Goal: Task Accomplishment & Management: Use online tool/utility

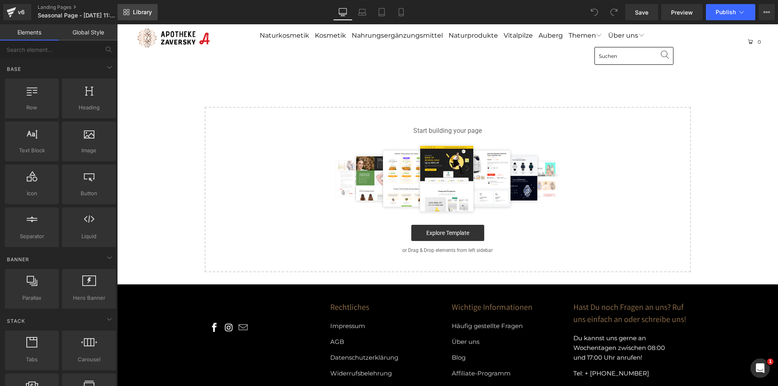
click at [148, 13] on span "Library" at bounding box center [142, 12] width 19 height 7
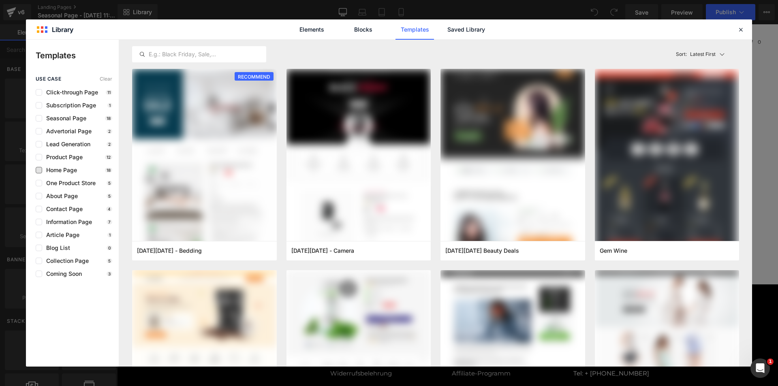
click at [56, 170] on span "Home Page" at bounding box center [59, 170] width 35 height 6
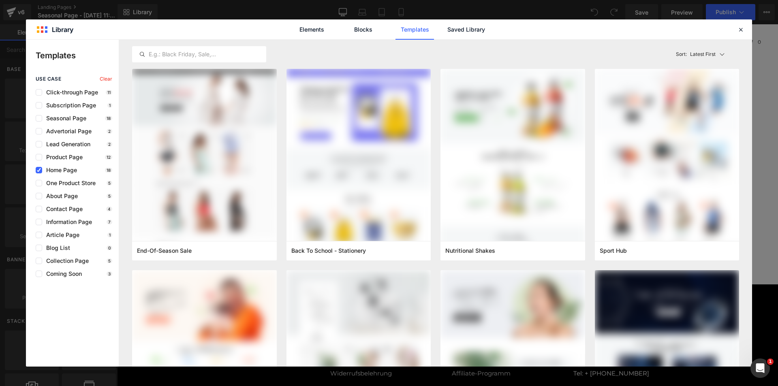
click at [62, 170] on span "Home Page" at bounding box center [59, 170] width 35 height 6
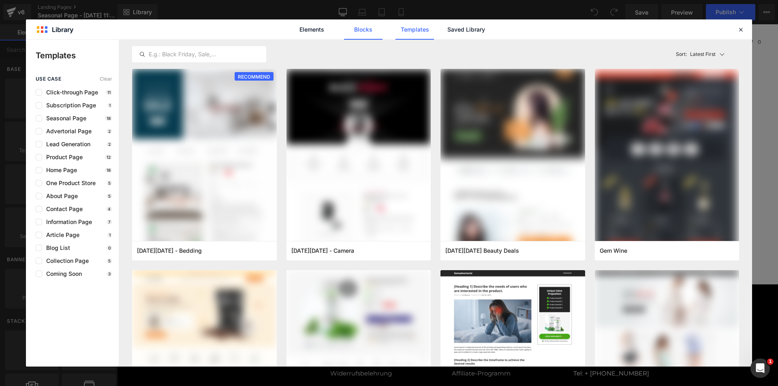
click at [447, 31] on link "Blocks" at bounding box center [466, 29] width 39 height 20
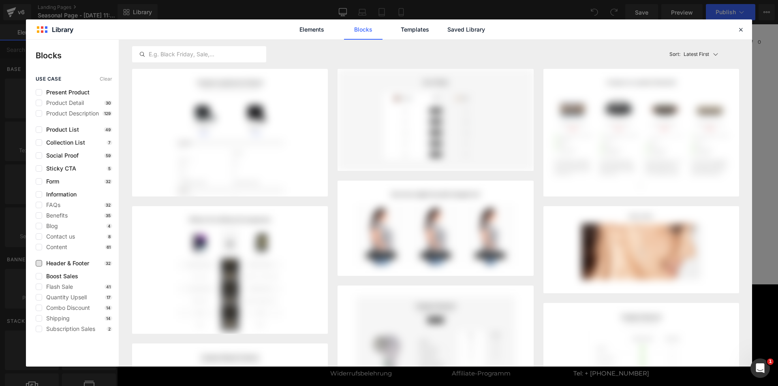
click at [56, 263] on span "Header & Footer" at bounding box center [65, 263] width 47 height 6
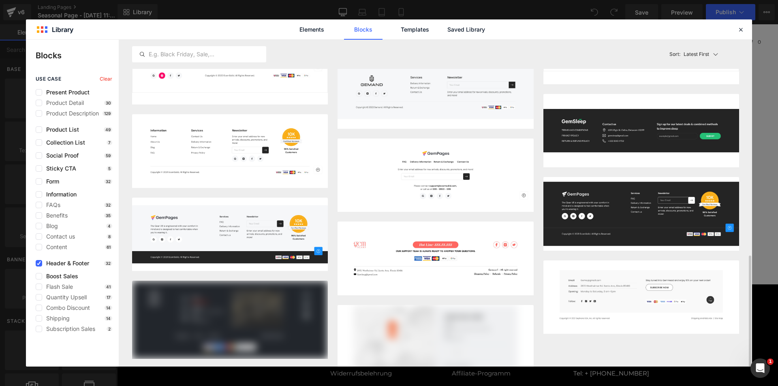
scroll to position [658, 0]
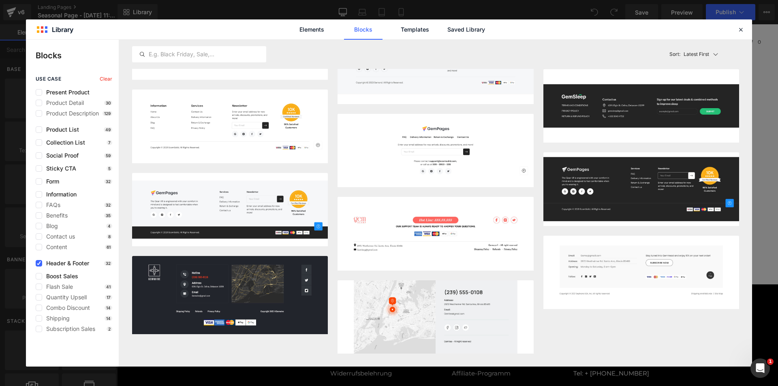
click at [65, 266] on span "Header & Footer" at bounding box center [65, 263] width 47 height 6
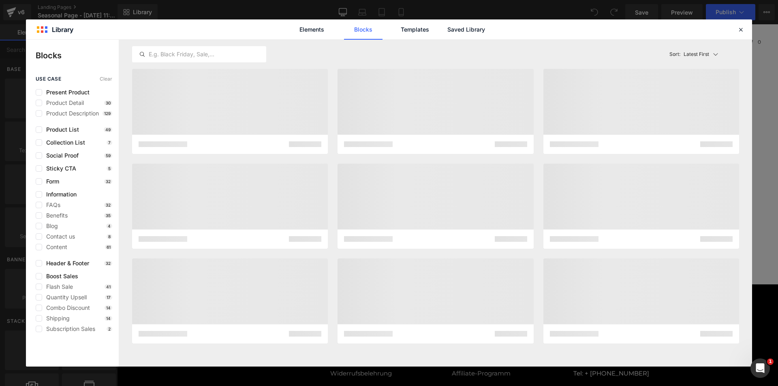
scroll to position [0, 0]
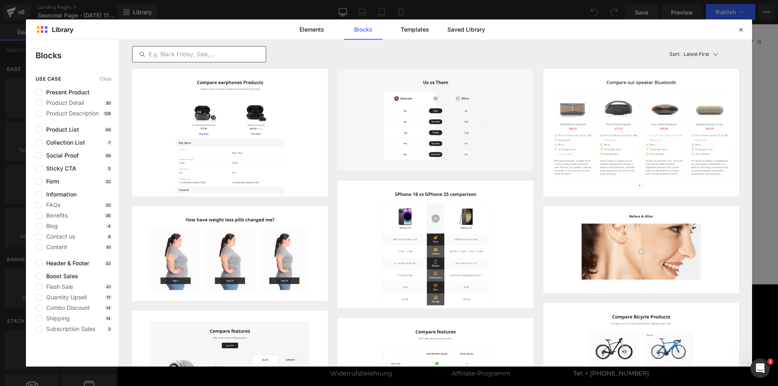
click at [180, 52] on input "text" at bounding box center [199, 54] width 133 height 10
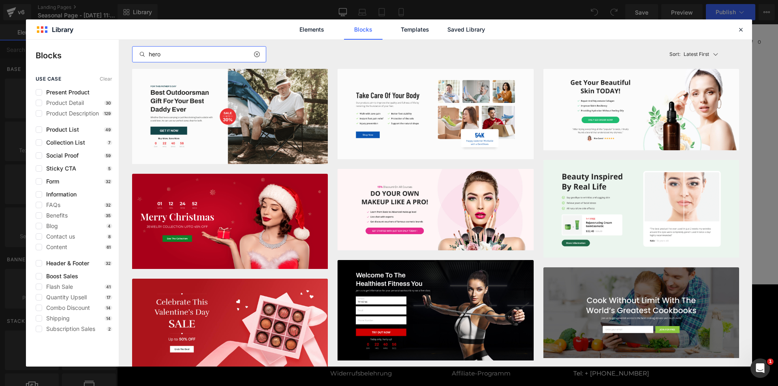
type input "hero"
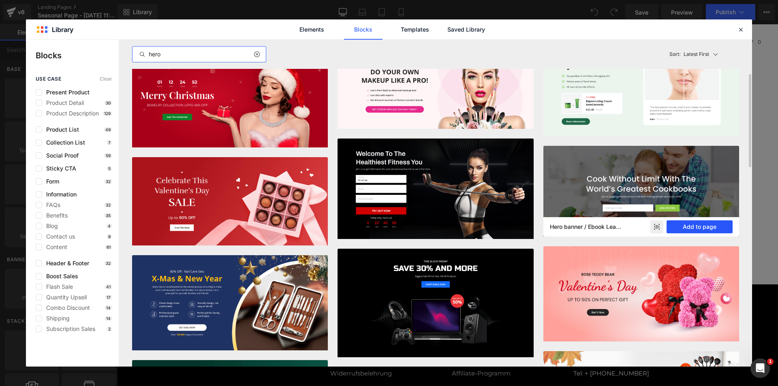
click at [698, 227] on button "Add to page" at bounding box center [700, 226] width 66 height 13
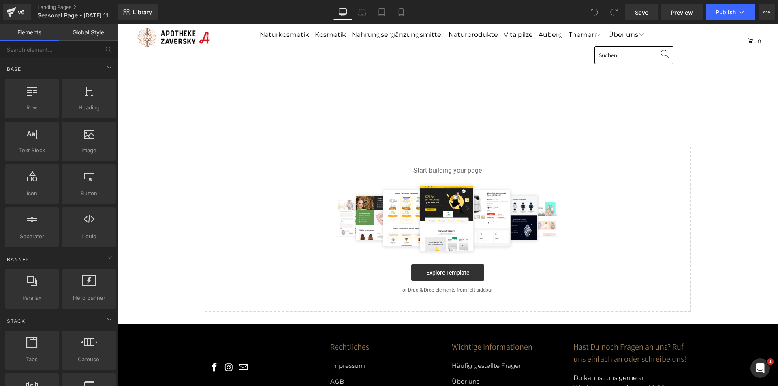
scroll to position [2, 0]
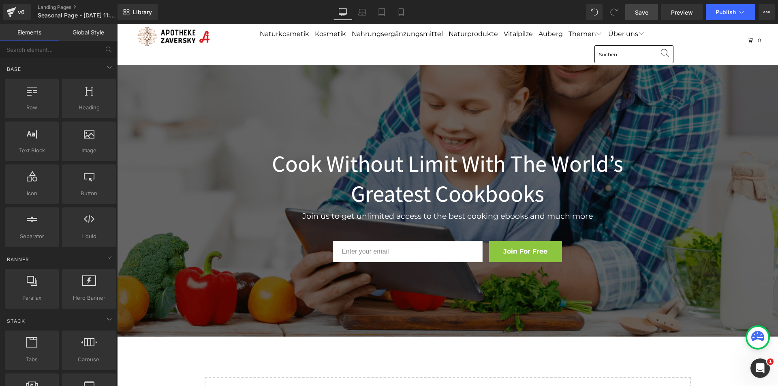
click at [640, 15] on span "Save" at bounding box center [641, 12] width 13 height 9
click at [684, 17] on link "Preview" at bounding box center [681, 12] width 41 height 16
click at [117, 24] on div "176px" at bounding box center [117, 24] width 0 height 0
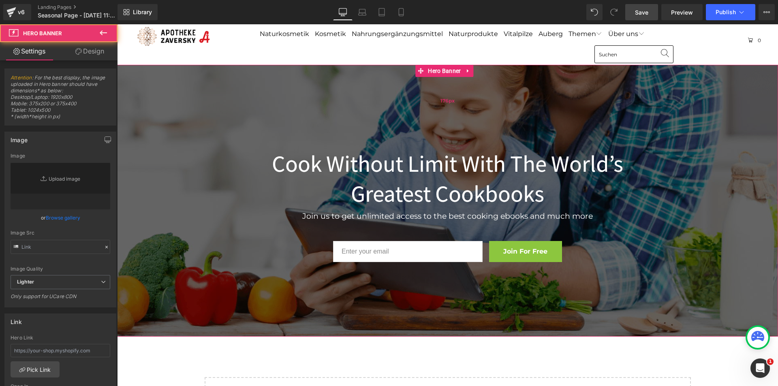
type input "[URL][DOMAIN_NAME]"
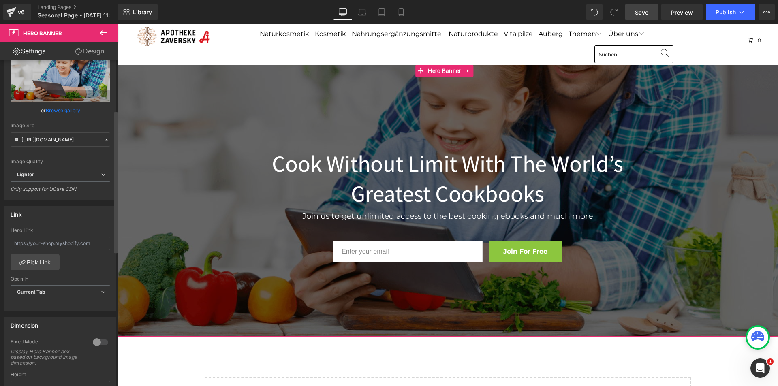
scroll to position [122, 0]
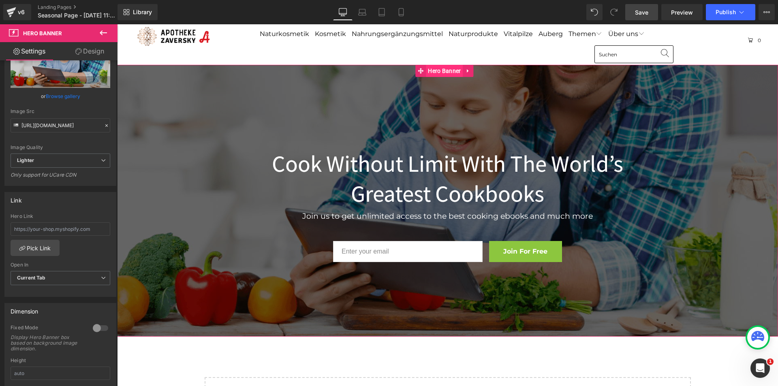
click at [445, 73] on span "Hero Banner" at bounding box center [444, 71] width 37 height 12
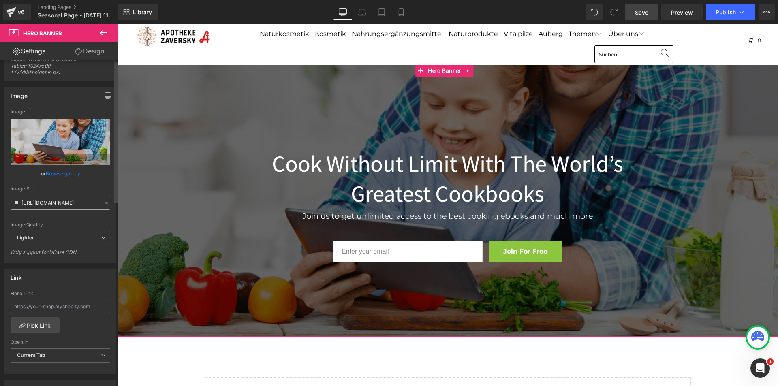
scroll to position [0, 0]
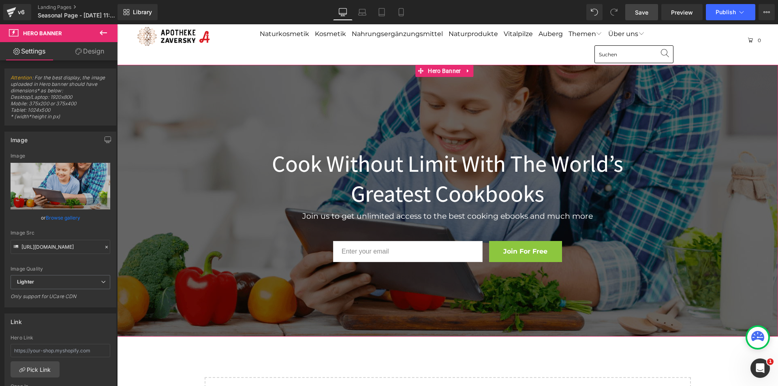
click at [98, 51] on link "Design" at bounding box center [89, 51] width 59 height 18
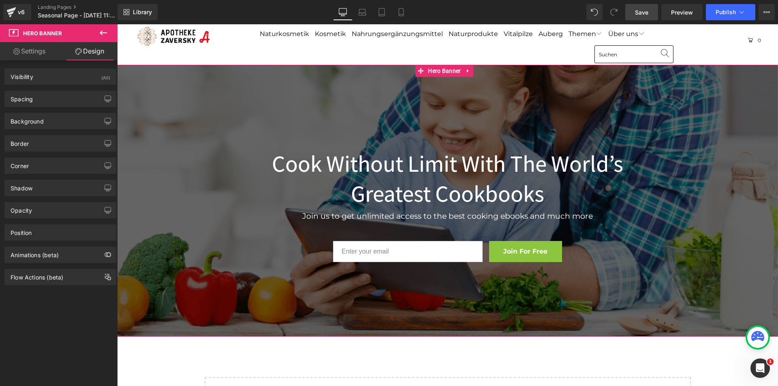
click at [30, 49] on link "Settings" at bounding box center [29, 51] width 59 height 18
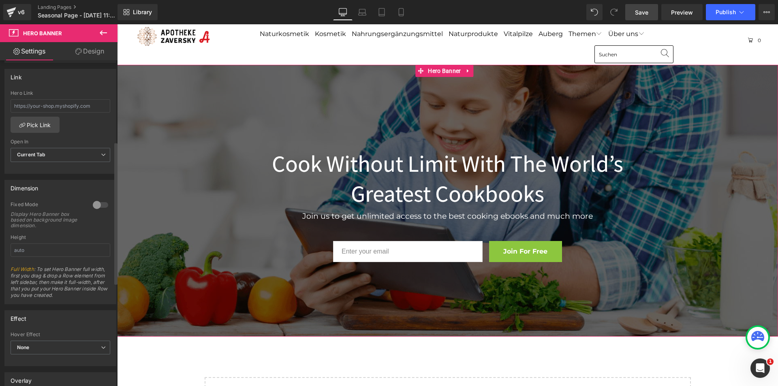
scroll to position [284, 0]
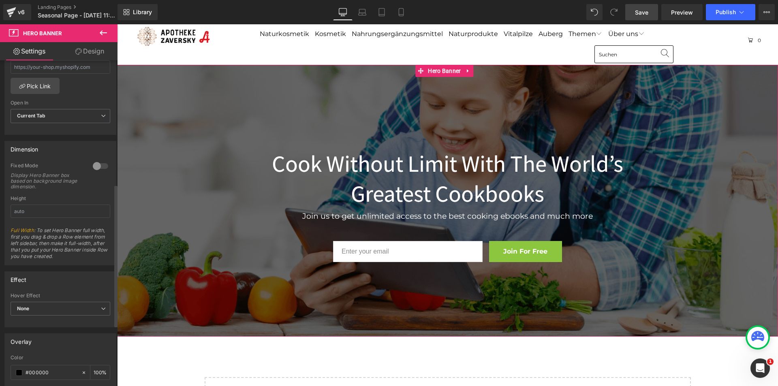
click at [99, 167] on div at bounding box center [100, 166] width 19 height 13
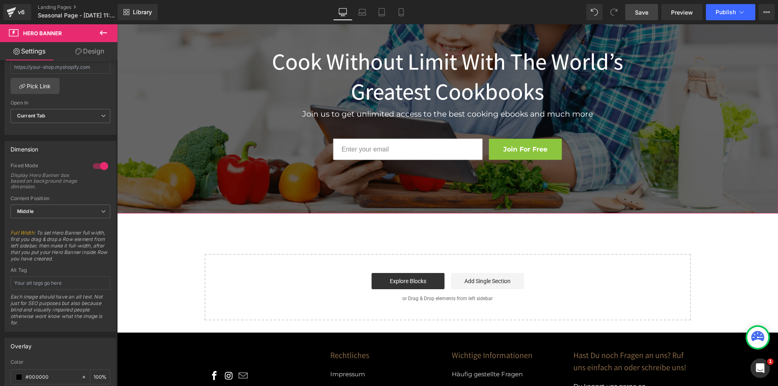
scroll to position [0, 0]
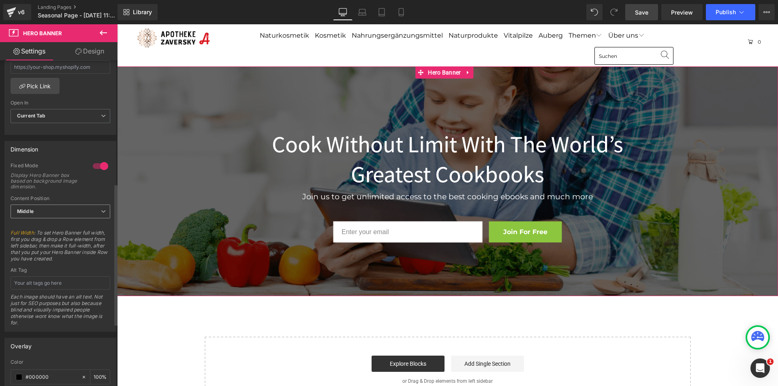
click at [64, 208] on span "Middle" at bounding box center [61, 212] width 100 height 14
click at [64, 208] on span "Middle" at bounding box center [59, 212] width 96 height 14
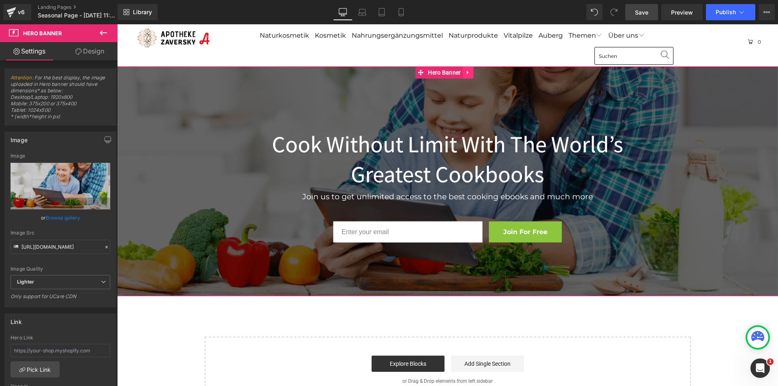
click at [467, 73] on icon at bounding box center [468, 73] width 2 height 4
click at [424, 71] on link "Hero Banner" at bounding box center [423, 72] width 47 height 12
click at [357, 83] on div "Cook Without Limit With The World’s Greatest Cookbooks Heading Join us to get u…" at bounding box center [447, 181] width 661 height 230
click at [106, 32] on icon at bounding box center [103, 32] width 7 height 5
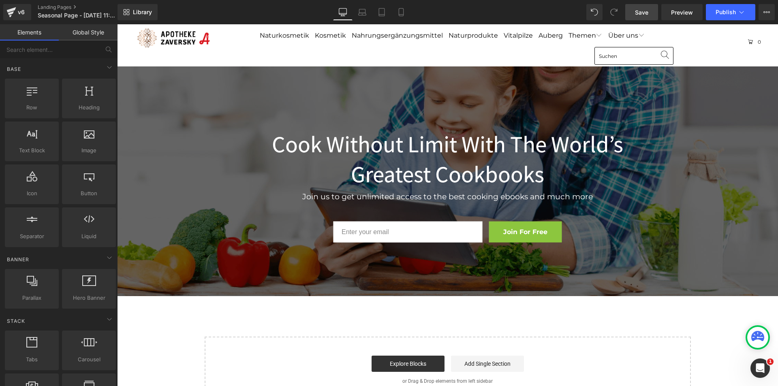
click at [199, 60] on div "Naturkosmetik Kosmetik Nahrungsergänzungsmittel Naturprodukte Vitalpilze Auberg…" at bounding box center [447, 45] width 661 height 42
click at [204, 89] on div "Cook Without Limit With The World’s Greatest Cookbooks Heading Join us to get u…" at bounding box center [447, 181] width 661 height 230
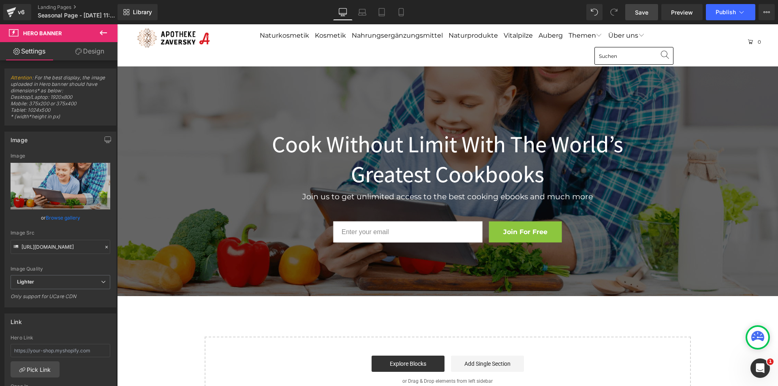
click at [640, 20] on link "Save" at bounding box center [641, 12] width 33 height 16
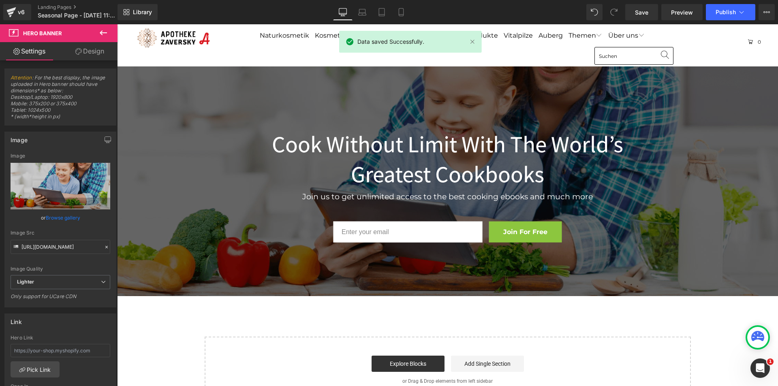
click at [106, 32] on icon at bounding box center [103, 33] width 10 height 10
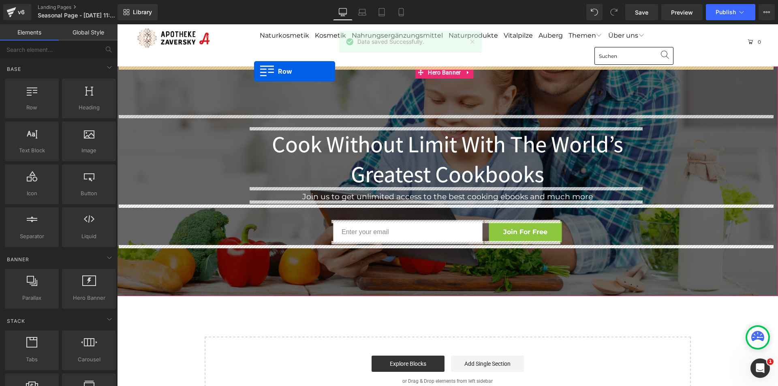
drag, startPoint x: 148, startPoint y: 125, endPoint x: 254, endPoint y: 71, distance: 119.3
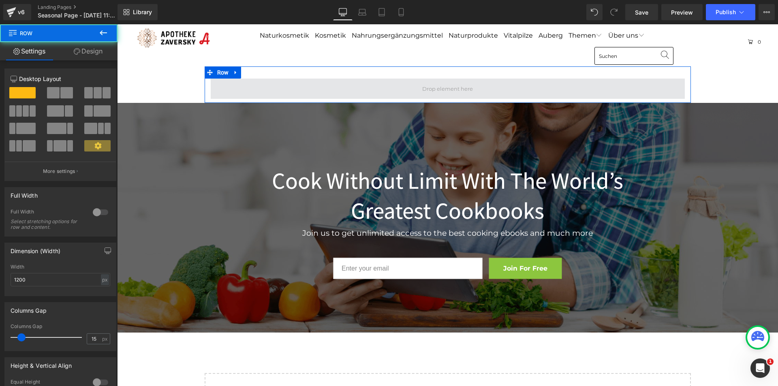
click at [255, 89] on span at bounding box center [448, 89] width 474 height 20
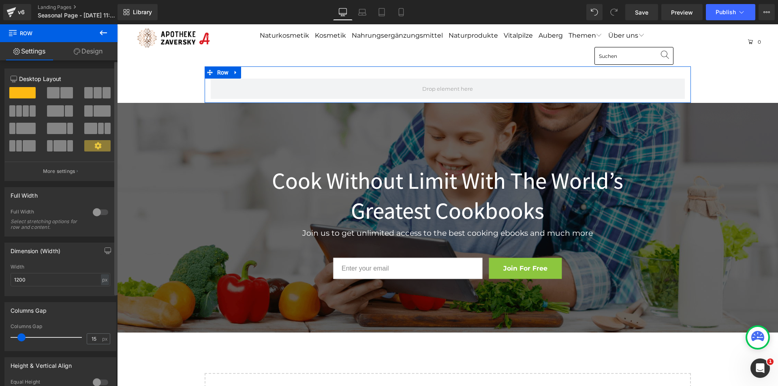
click at [97, 211] on div at bounding box center [100, 212] width 19 height 13
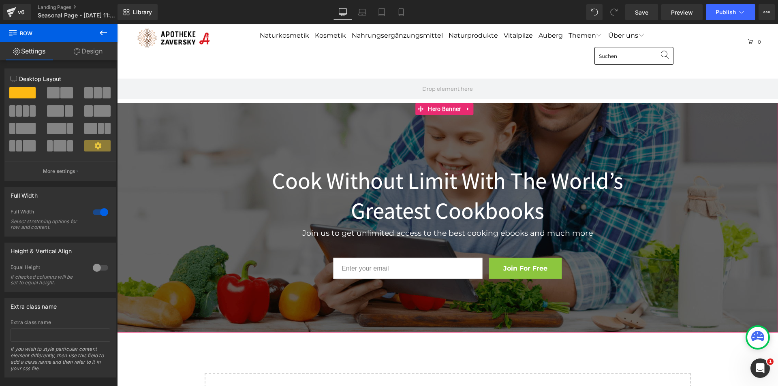
click at [156, 116] on div "Cook Without Limit With The World’s Greatest Cookbooks Heading Join us to get u…" at bounding box center [447, 218] width 661 height 230
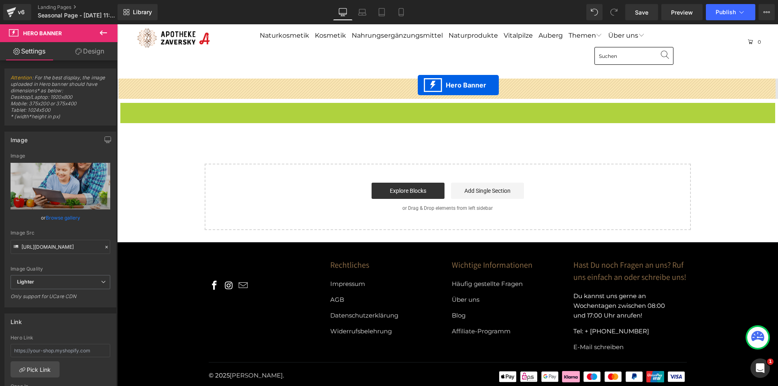
drag, startPoint x: 419, startPoint y: 109, endPoint x: 418, endPoint y: 85, distance: 23.6
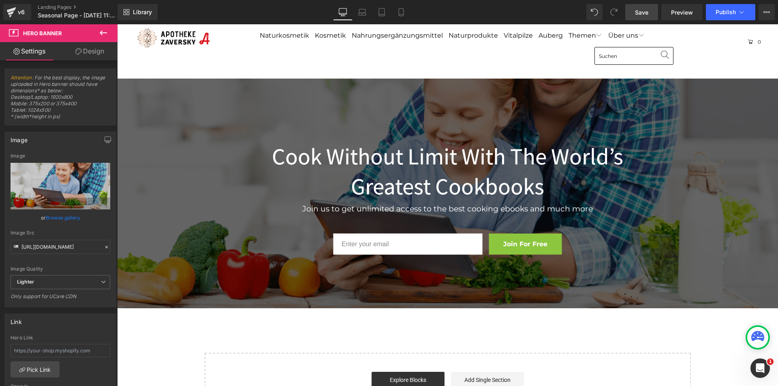
click at [644, 15] on span "Save" at bounding box center [641, 12] width 13 height 9
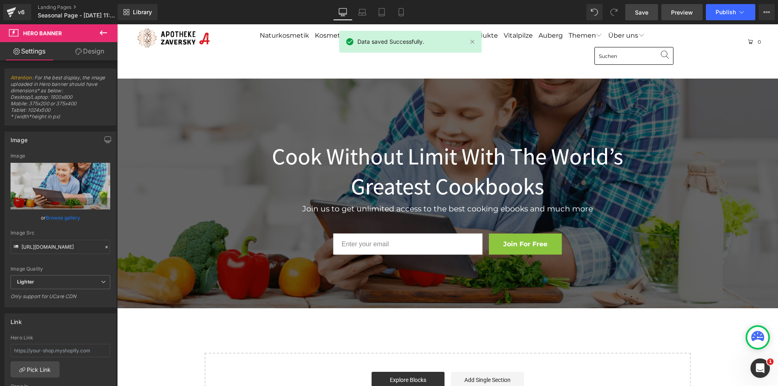
click at [683, 17] on link "Preview" at bounding box center [681, 12] width 41 height 16
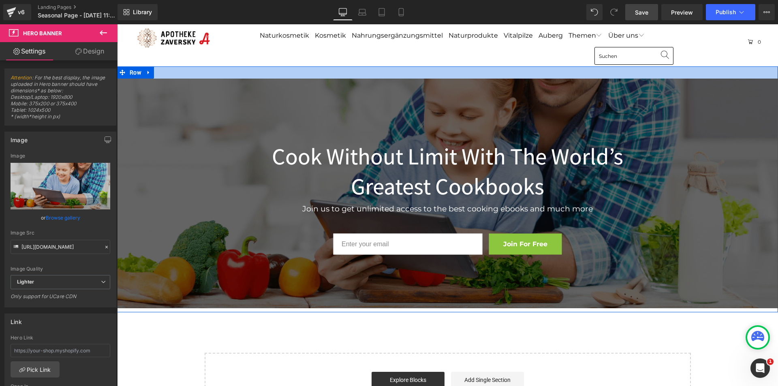
click at [226, 73] on div at bounding box center [447, 72] width 661 height 12
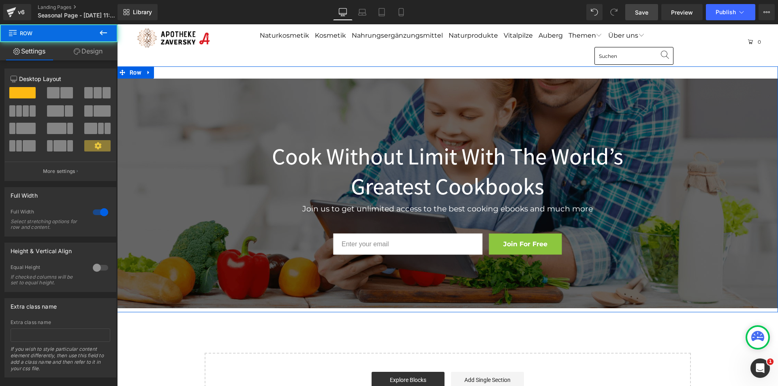
click at [96, 51] on link "Design" at bounding box center [88, 51] width 59 height 18
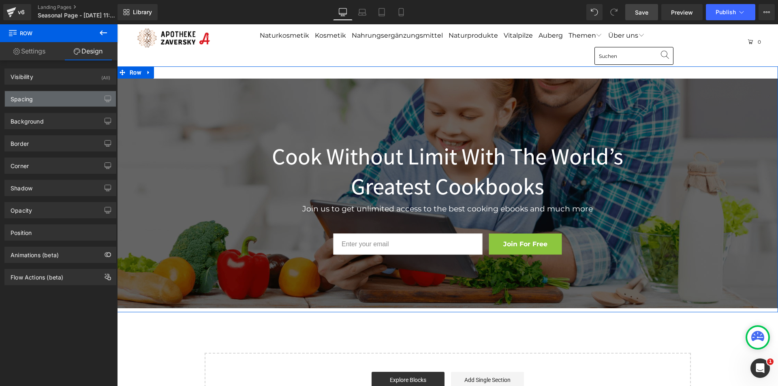
click at [43, 94] on div "Spacing" at bounding box center [60, 98] width 111 height 15
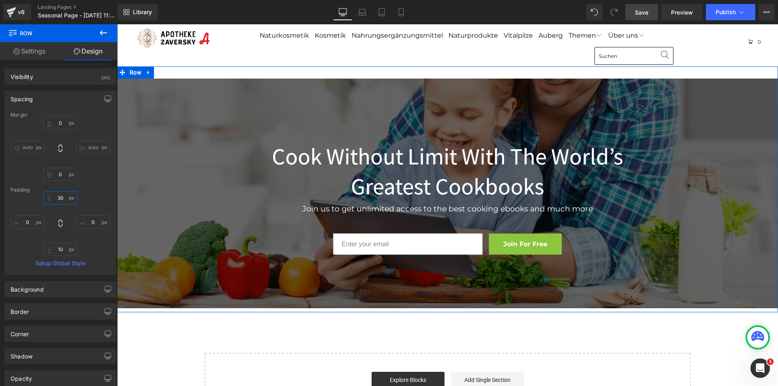
click at [63, 197] on input "30" at bounding box center [60, 197] width 34 height 13
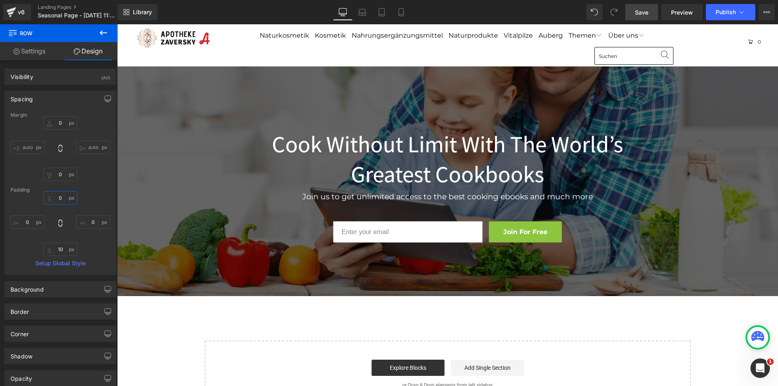
type input "0"
click at [641, 17] on link "Save" at bounding box center [641, 12] width 33 height 16
click at [670, 18] on link "Preview" at bounding box center [681, 12] width 41 height 16
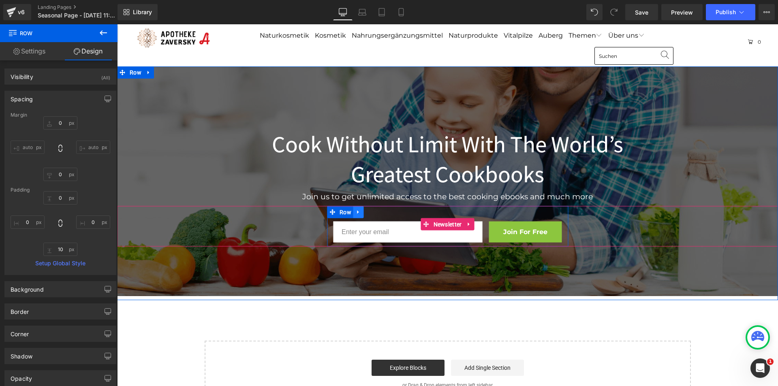
click at [358, 215] on icon at bounding box center [359, 212] width 6 height 6
click at [379, 212] on icon at bounding box center [380, 212] width 6 height 6
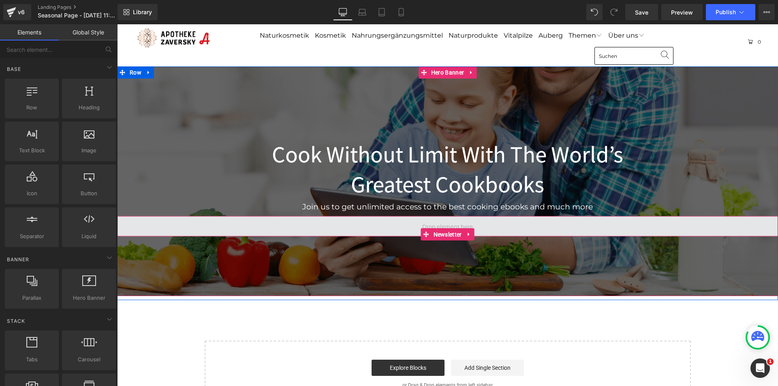
click at [332, 225] on span at bounding box center [447, 226] width 661 height 20
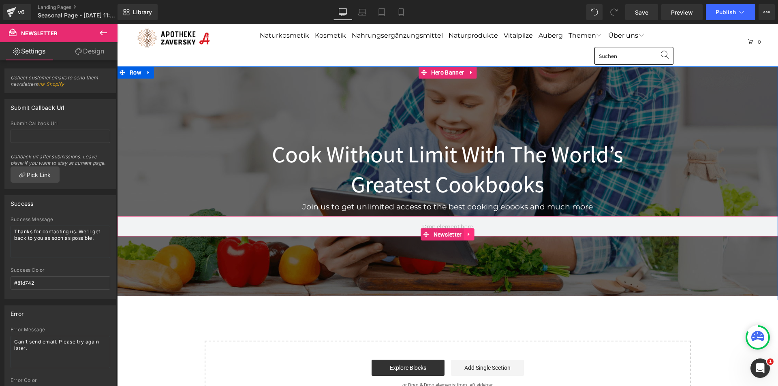
click at [467, 233] on icon at bounding box center [469, 234] width 6 height 6
click at [472, 233] on icon at bounding box center [475, 234] width 6 height 6
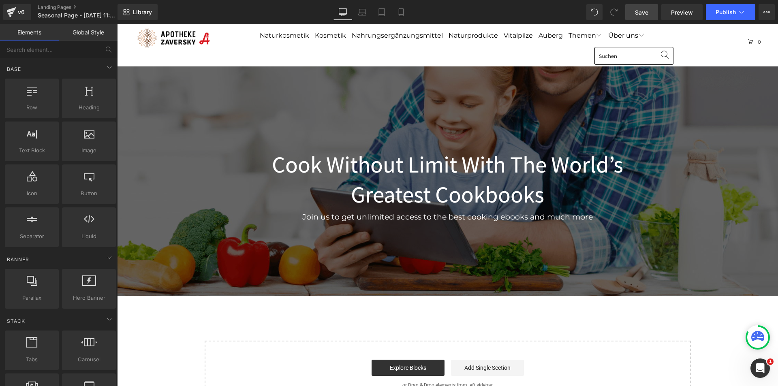
click at [642, 14] on span "Save" at bounding box center [641, 12] width 13 height 9
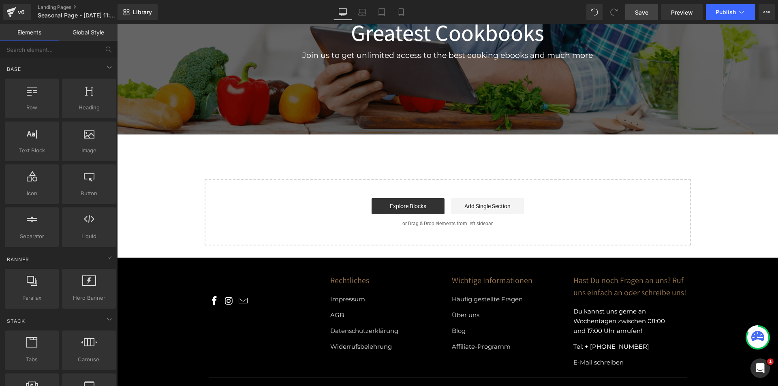
scroll to position [162, 0]
click at [141, 9] on span "Library" at bounding box center [142, 12] width 19 height 7
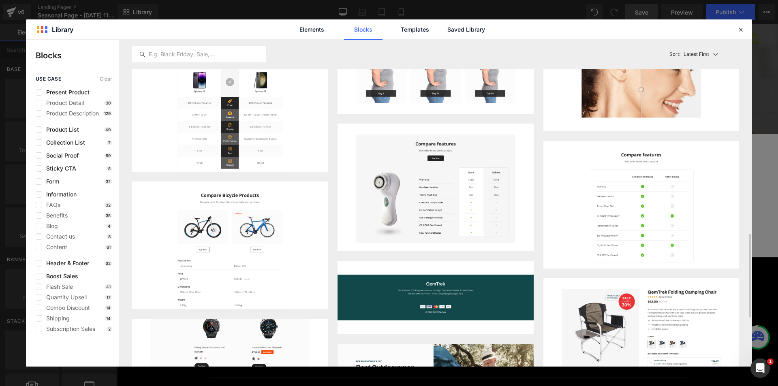
scroll to position [284, 0]
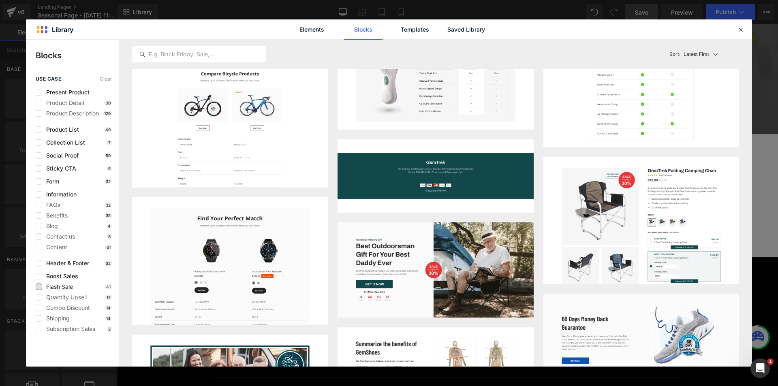
click at [55, 286] on span "Flash Sale" at bounding box center [57, 287] width 31 height 6
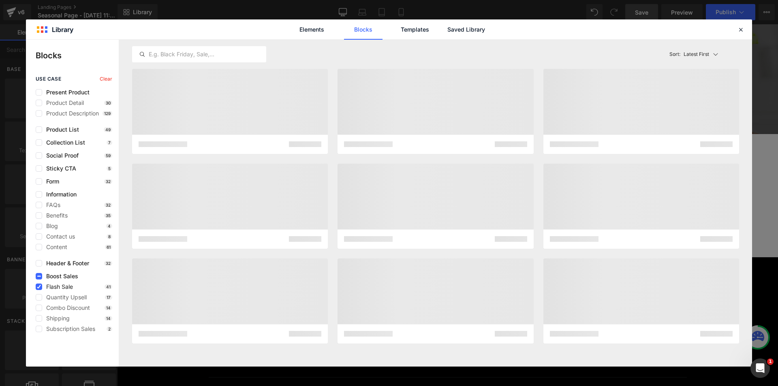
scroll to position [0, 0]
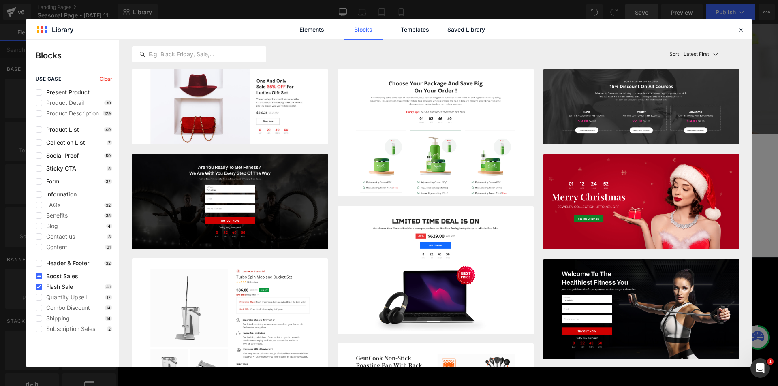
click at [55, 286] on span "Flash Sale" at bounding box center [57, 287] width 31 height 6
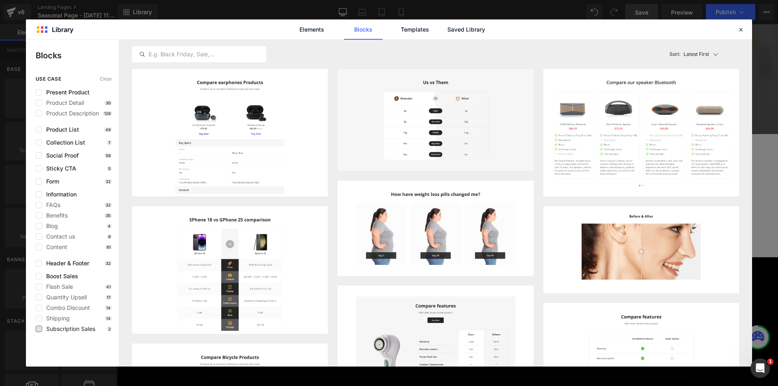
click at [62, 328] on span "Subscription Sales" at bounding box center [68, 329] width 53 height 6
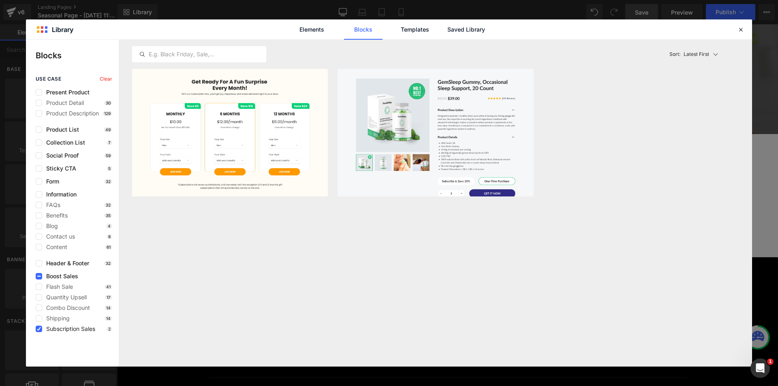
click at [62, 328] on span "Subscription Sales" at bounding box center [68, 329] width 53 height 6
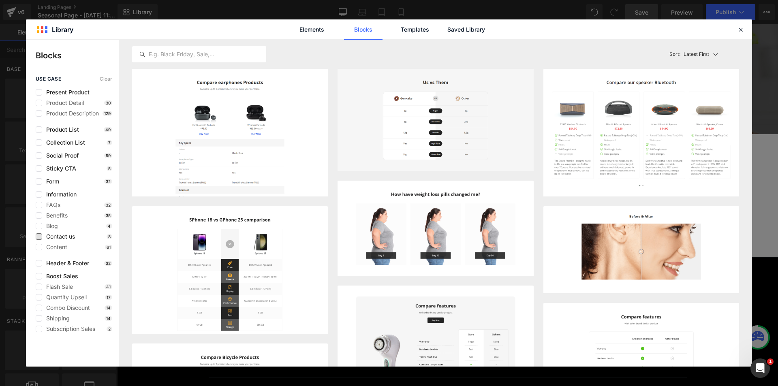
click at [60, 239] on span "Contact us" at bounding box center [58, 236] width 33 height 6
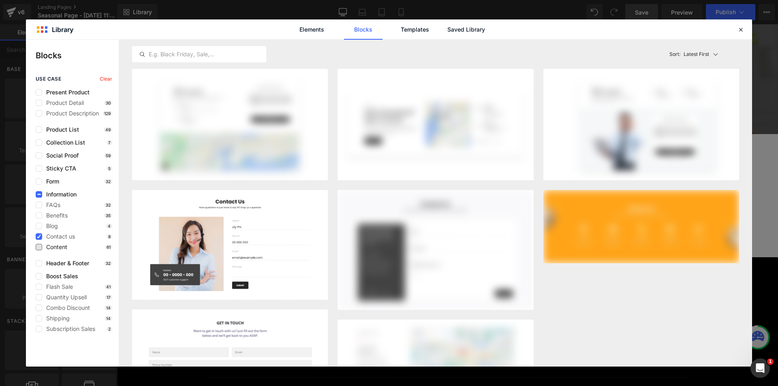
click at [56, 246] on span "Content" at bounding box center [54, 247] width 25 height 6
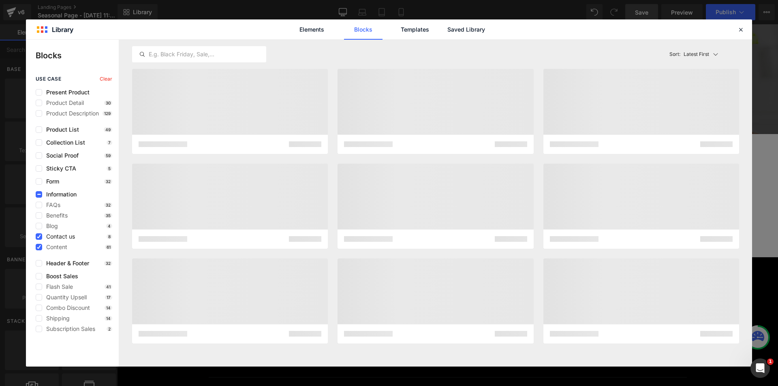
click at [60, 238] on span "Contact us" at bounding box center [58, 236] width 33 height 6
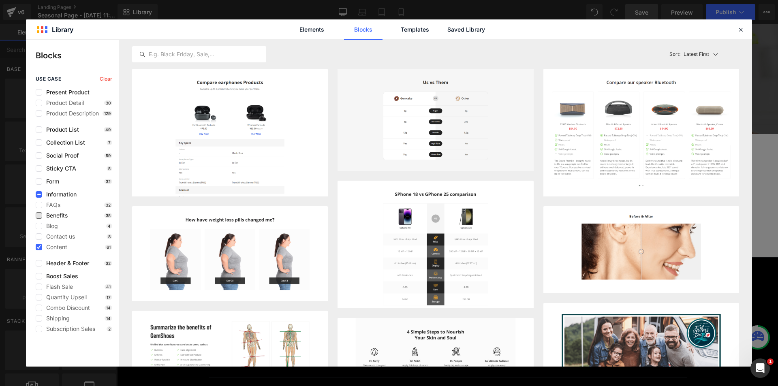
click at [63, 215] on span "Benefits" at bounding box center [55, 215] width 26 height 6
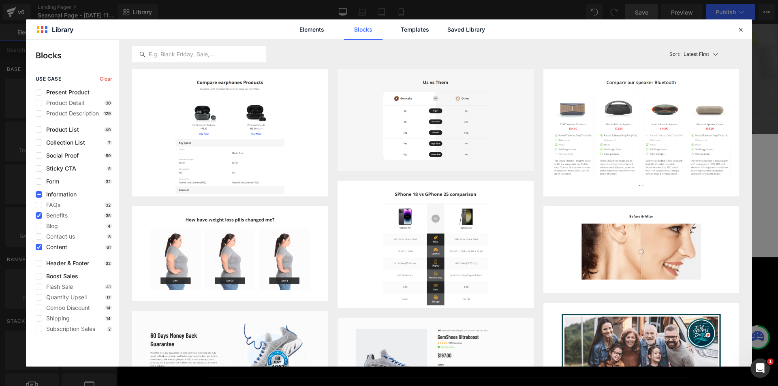
click at [58, 248] on span "Content" at bounding box center [54, 247] width 25 height 6
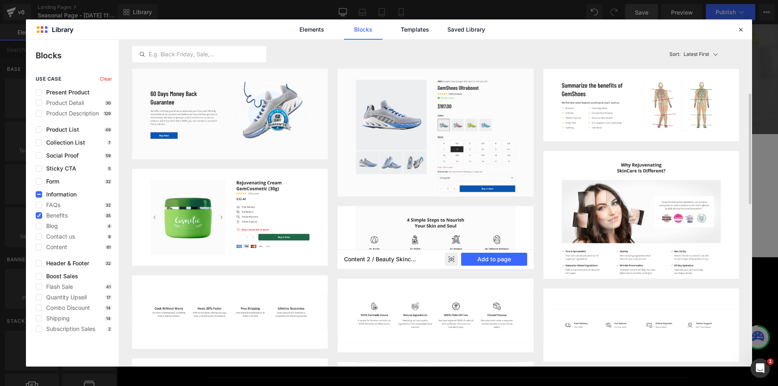
scroll to position [41, 0]
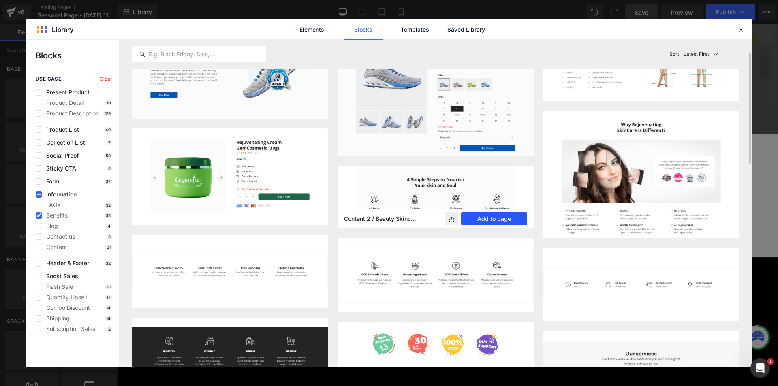
click at [495, 222] on button "Add to page" at bounding box center [494, 218] width 66 height 13
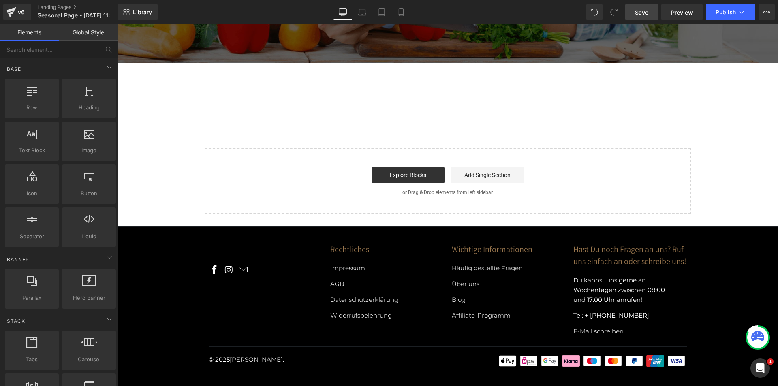
scroll to position [235, 0]
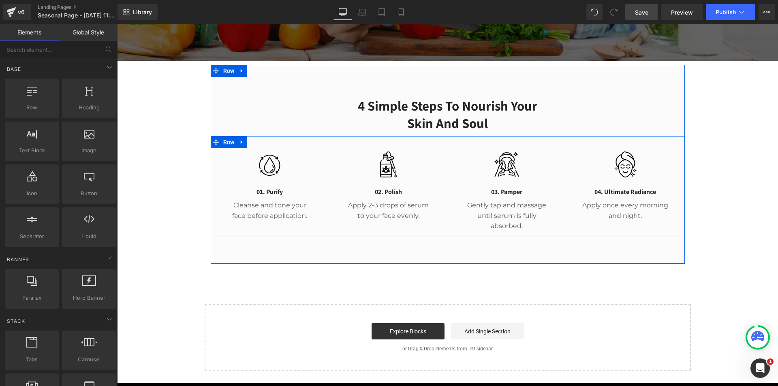
click at [297, 149] on div "Image 01. Purify Heading Cleanse and tone your face before application. Text Bl…" at bounding box center [448, 185] width 474 height 99
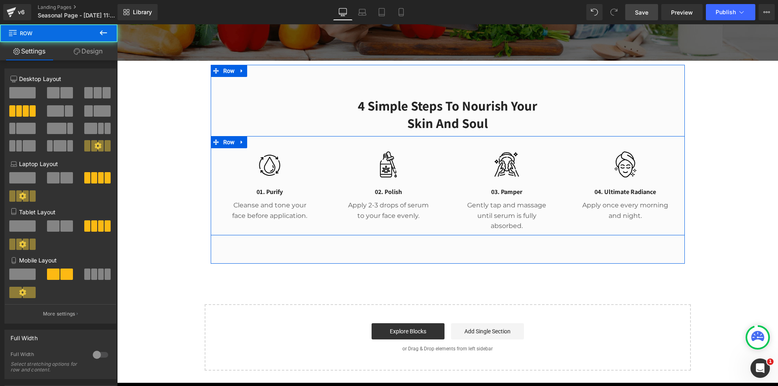
click at [239, 141] on icon at bounding box center [242, 142] width 6 height 6
click at [260, 143] on icon at bounding box center [263, 142] width 6 height 6
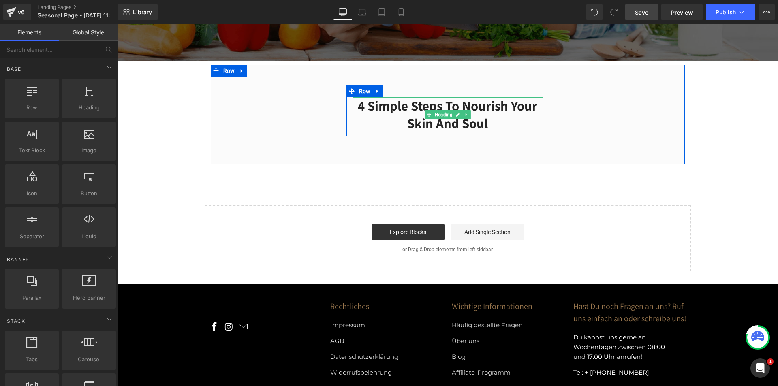
click at [398, 106] on h2 "4 Simple Steps to Nourish Your Skin and Soul" at bounding box center [448, 114] width 190 height 35
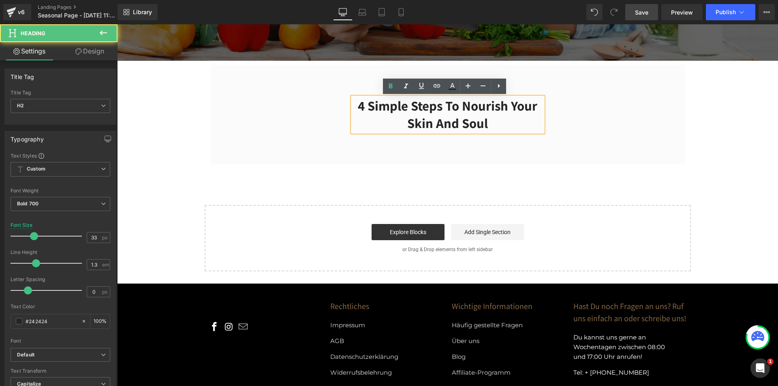
click at [409, 104] on h2 "4 Simple Steps to Nourish Your Skin and Soul" at bounding box center [448, 114] width 190 height 35
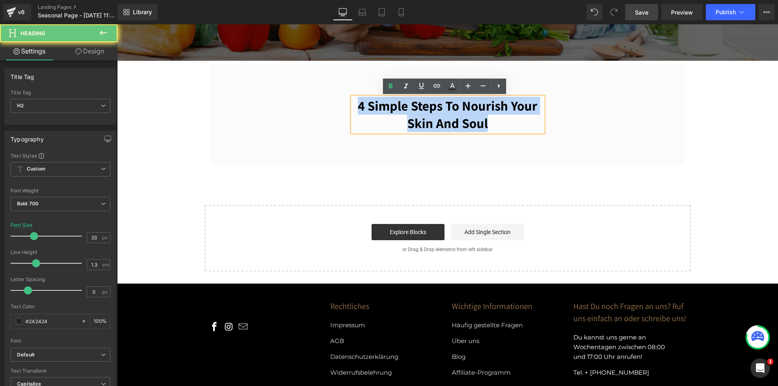
click at [409, 104] on h2 "4 Simple Steps to Nourish Your Skin and Soul" at bounding box center [448, 114] width 190 height 35
click at [428, 117] on h2 "4 Simple Steps to Nourish Your Skin and Soul" at bounding box center [448, 114] width 190 height 35
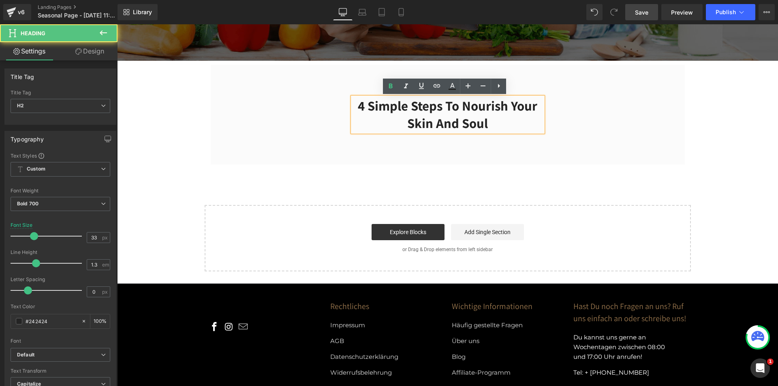
click at [428, 117] on h2 "4 Simple Steps to Nourish Your Skin and Soul" at bounding box center [448, 114] width 190 height 35
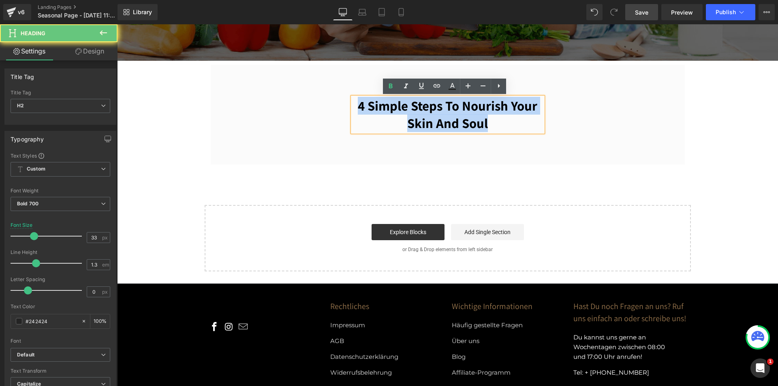
click at [428, 117] on h2 "4 Simple Steps to Nourish Your Skin and Soul" at bounding box center [448, 114] width 190 height 35
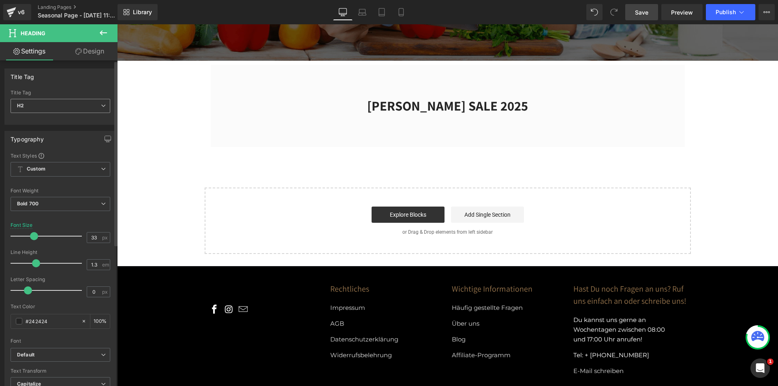
click at [95, 104] on span "H2" at bounding box center [61, 106] width 100 height 14
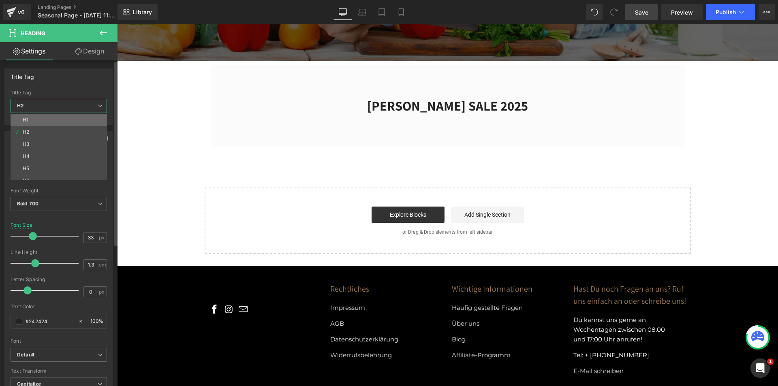
click at [83, 119] on li "H1" at bounding box center [61, 120] width 100 height 12
type input "24"
type input "1.4"
type input "2.4"
type input "#1b100e"
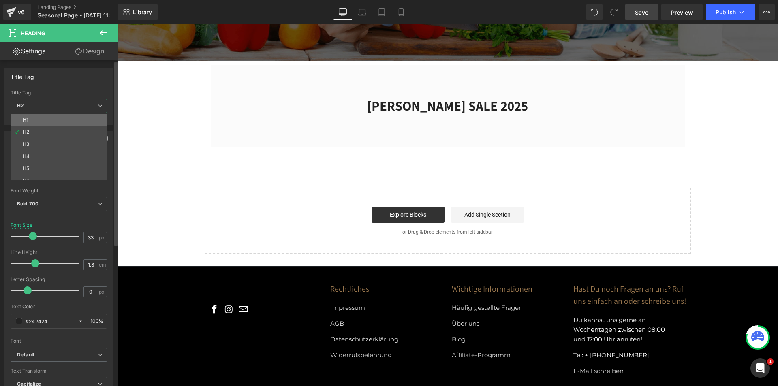
type input "100"
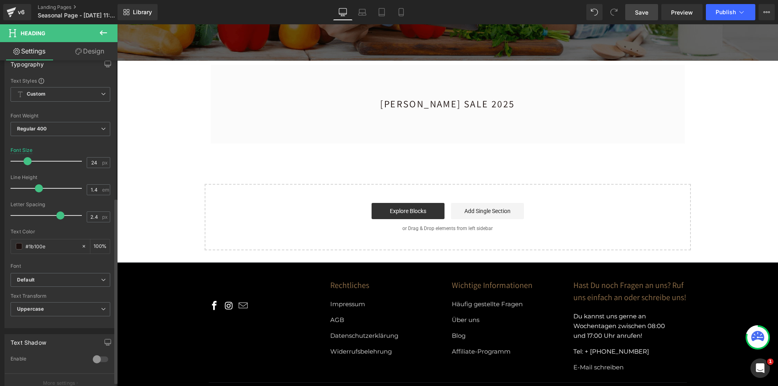
scroll to position [249, 0]
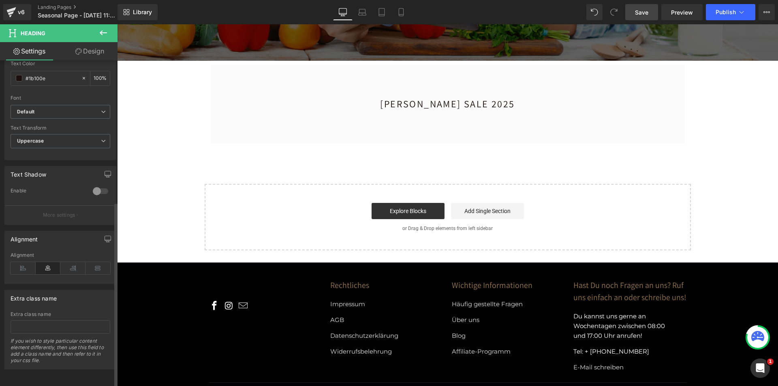
click at [94, 186] on div at bounding box center [100, 191] width 19 height 13
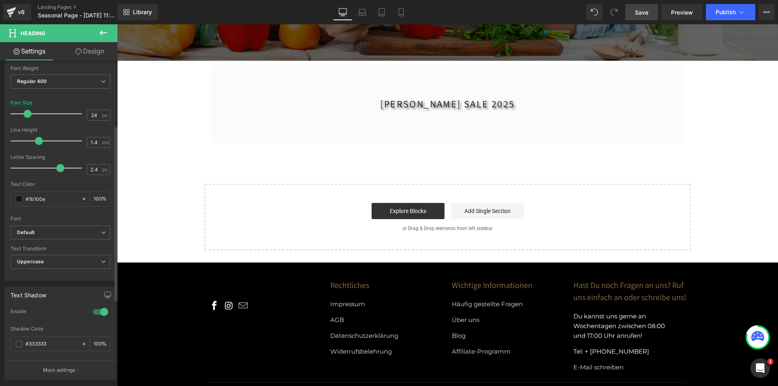
scroll to position [122, 0]
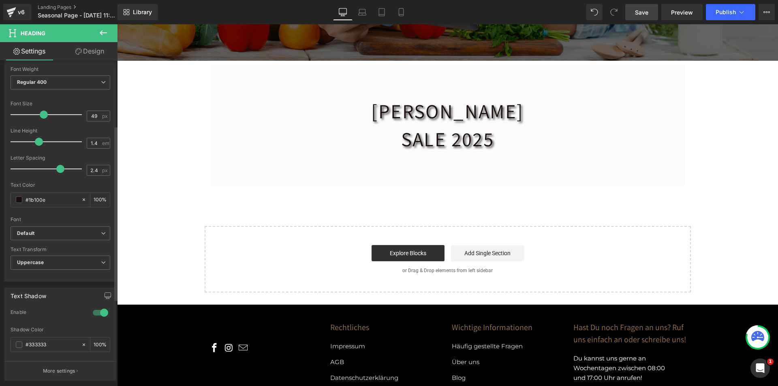
type input "50"
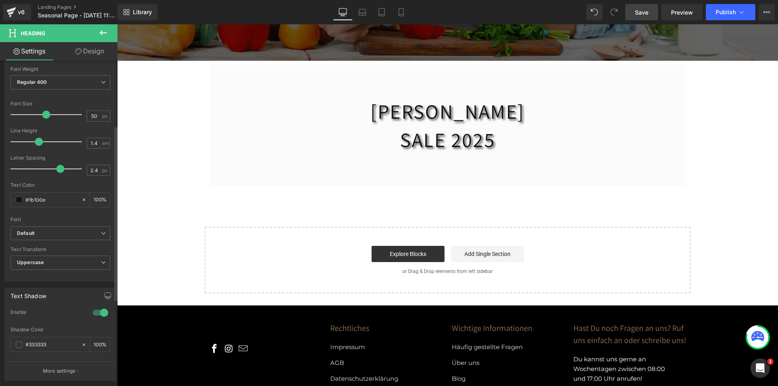
drag, startPoint x: 27, startPoint y: 113, endPoint x: 44, endPoint y: 115, distance: 17.1
click at [44, 115] on span at bounding box center [46, 115] width 8 height 8
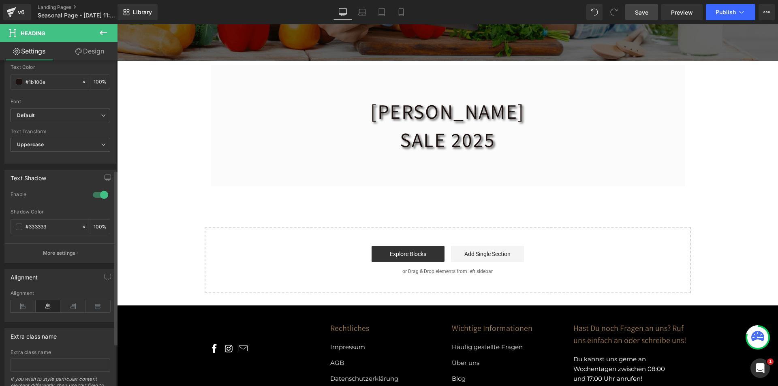
scroll to position [243, 0]
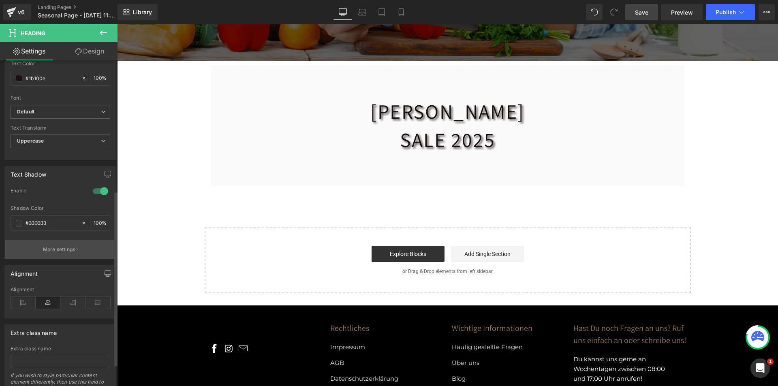
click at [77, 248] on button "More settings" at bounding box center [60, 249] width 111 height 19
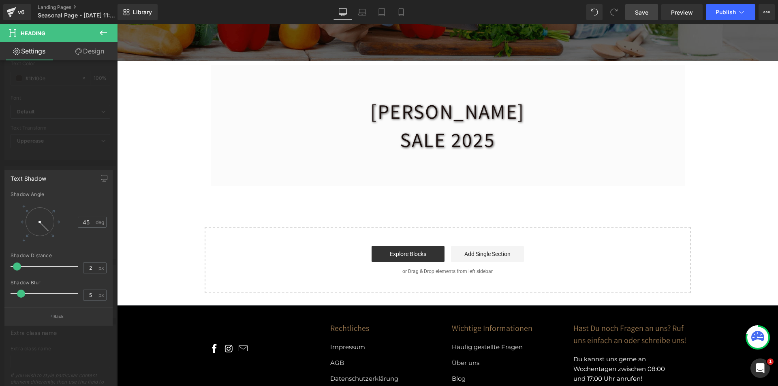
type input "3"
click at [18, 264] on span at bounding box center [18, 267] width 8 height 8
type input "10"
drag, startPoint x: 19, startPoint y: 293, endPoint x: 26, endPoint y: 292, distance: 6.1
click at [26, 292] on span at bounding box center [27, 294] width 8 height 8
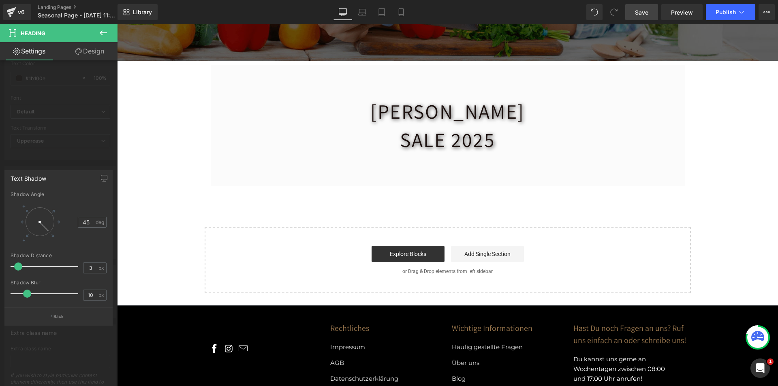
click at [142, 118] on body "□ 100.000+ [PERSON_NAME] Kostenloser Versand ab EUR 70 Ratenzahlung mit Klarna …" at bounding box center [447, 132] width 661 height 687
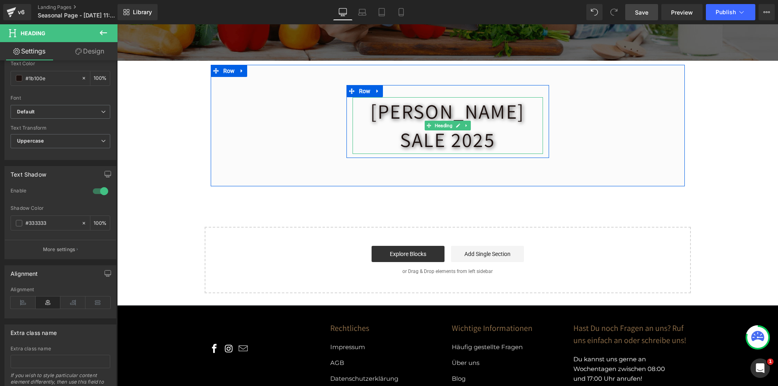
click at [366, 113] on h1 "[PERSON_NAME] SALE 2025" at bounding box center [448, 125] width 190 height 57
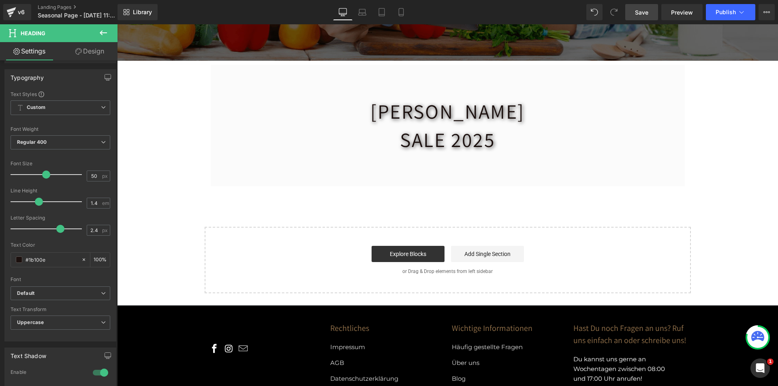
scroll to position [0, 0]
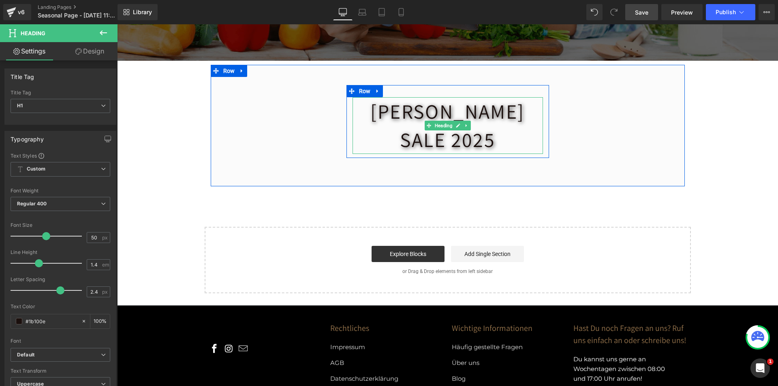
click at [510, 111] on h1 "[PERSON_NAME] SALE 2025" at bounding box center [448, 125] width 190 height 57
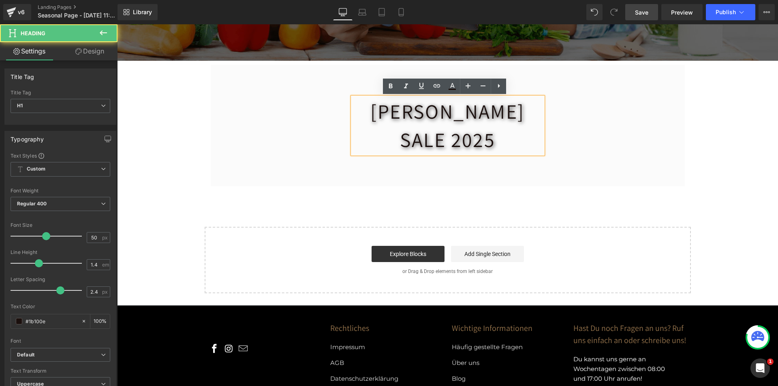
click at [510, 111] on h1 "[PERSON_NAME] SALE 2025" at bounding box center [448, 125] width 190 height 57
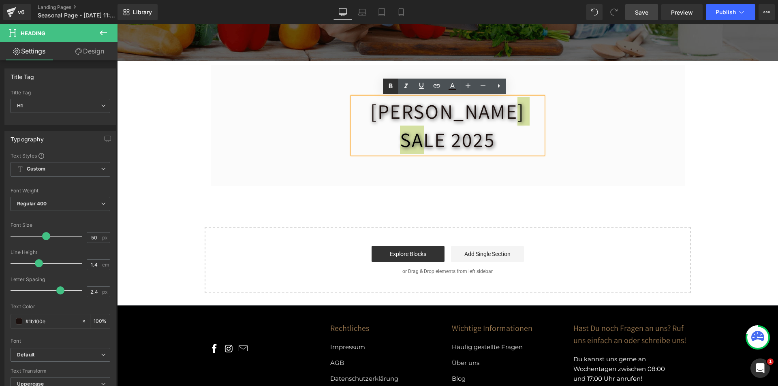
click at [394, 82] on icon at bounding box center [391, 86] width 10 height 10
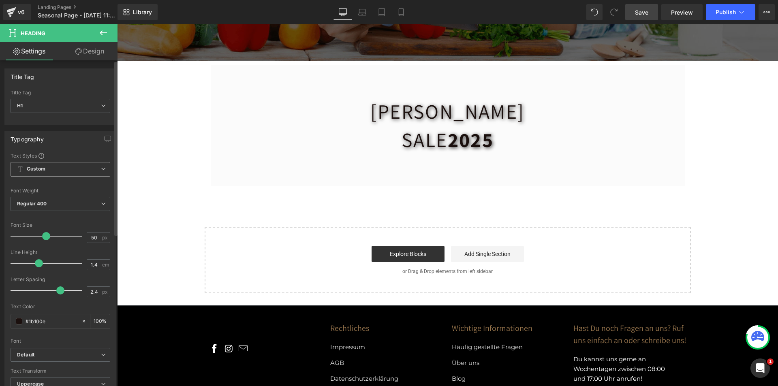
click at [101, 167] on icon at bounding box center [103, 169] width 5 height 5
click at [101, 167] on icon at bounding box center [100, 169] width 5 height 5
click at [94, 49] on link "Design" at bounding box center [89, 51] width 59 height 18
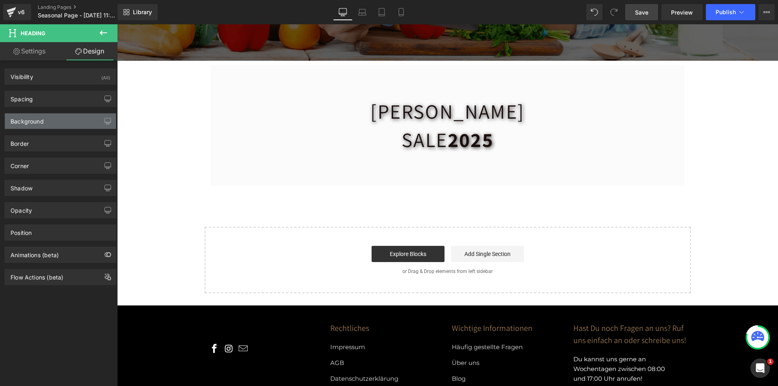
click at [73, 122] on div "Background" at bounding box center [60, 120] width 111 height 15
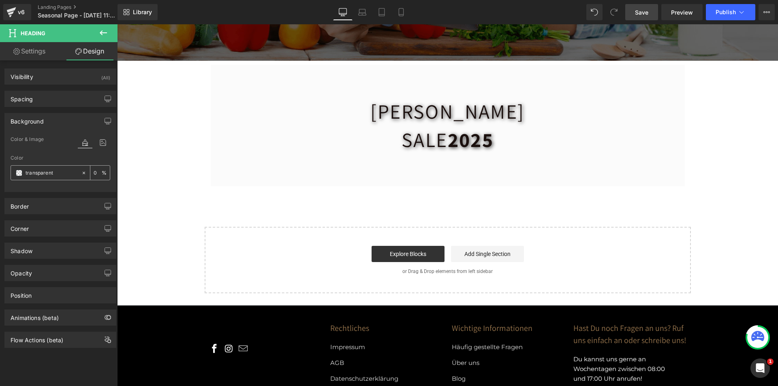
click at [37, 177] on input "transparent" at bounding box center [52, 173] width 52 height 9
click at [19, 171] on span at bounding box center [19, 173] width 6 height 6
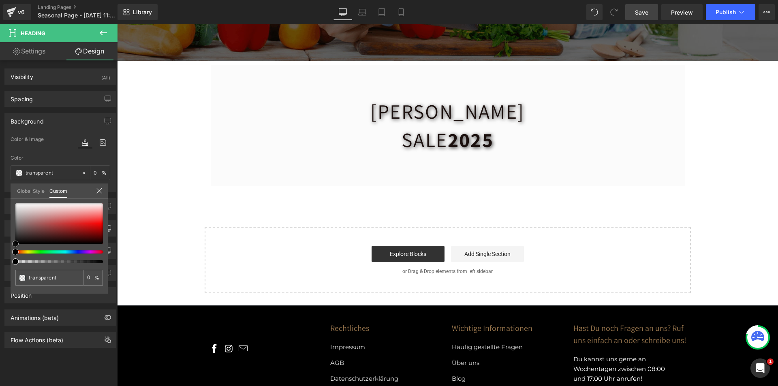
type input "#f74040"
type input "100"
type input "#f74040"
type input "100"
click at [96, 219] on div at bounding box center [59, 223] width 88 height 41
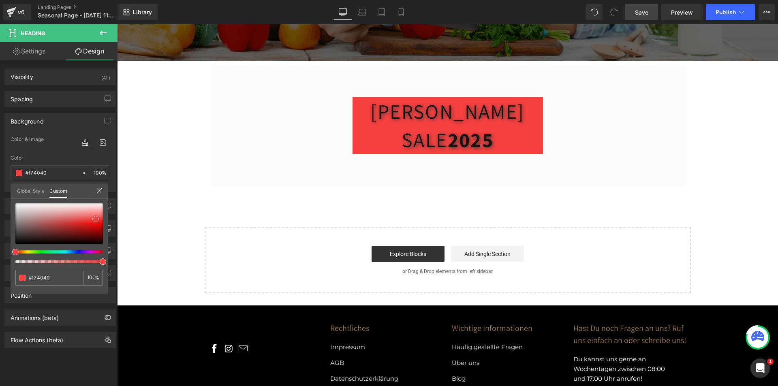
type input "#f82020"
click at [98, 222] on div at bounding box center [59, 223] width 88 height 41
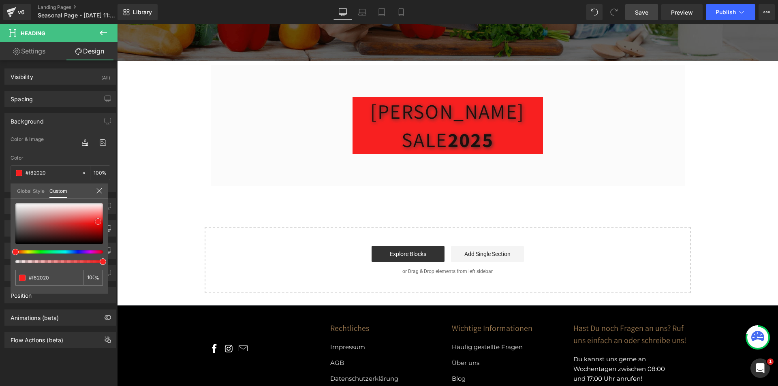
type input "#f82525"
type input "#f82f2f"
type input "#f83434"
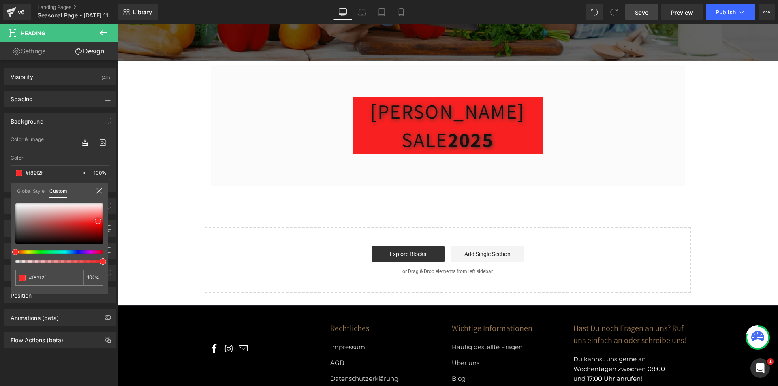
type input "#f83434"
type input "#f93838"
type input "#fa3d3d"
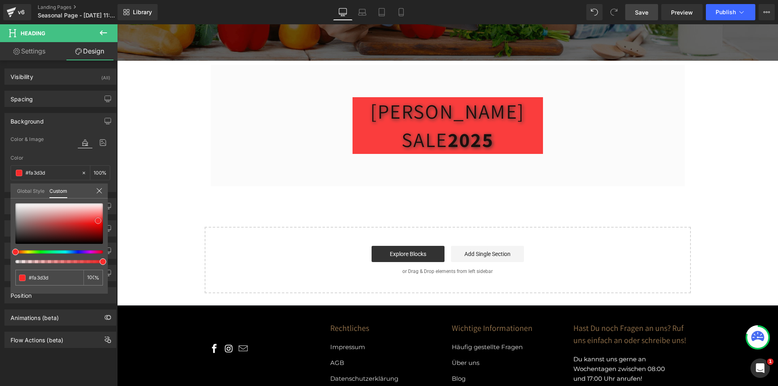
type input "#fb3c3c"
type input "#fb4141"
type input "#fb4b4b"
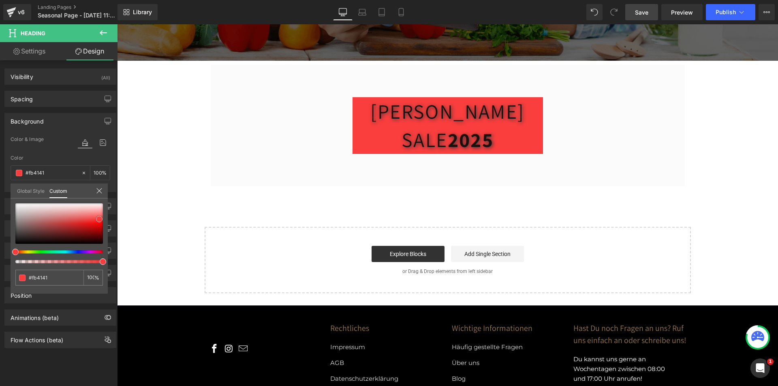
type input "#fb4b4b"
type input "#fb5050"
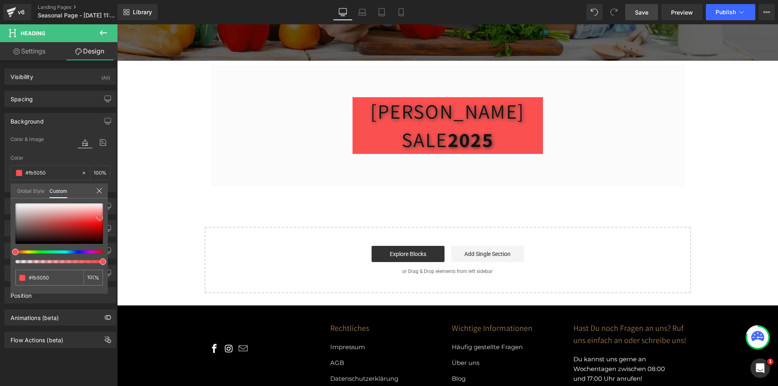
type input "#fb5555"
drag, startPoint x: 96, startPoint y: 218, endPoint x: 98, endPoint y: 214, distance: 4.7
click at [98, 214] on span at bounding box center [99, 217] width 6 height 6
click at [30, 53] on link "Settings" at bounding box center [29, 51] width 59 height 18
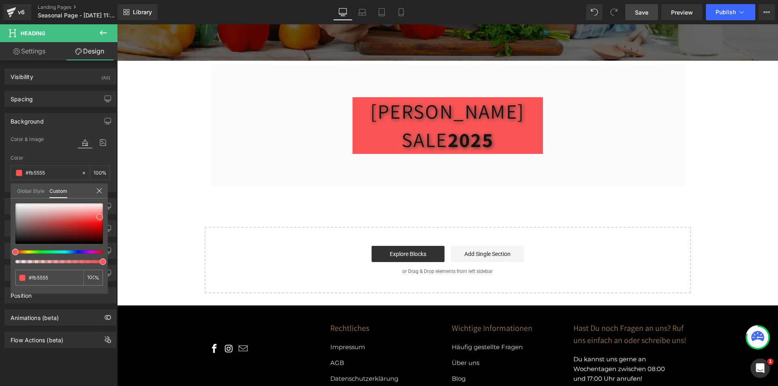
type input "100"
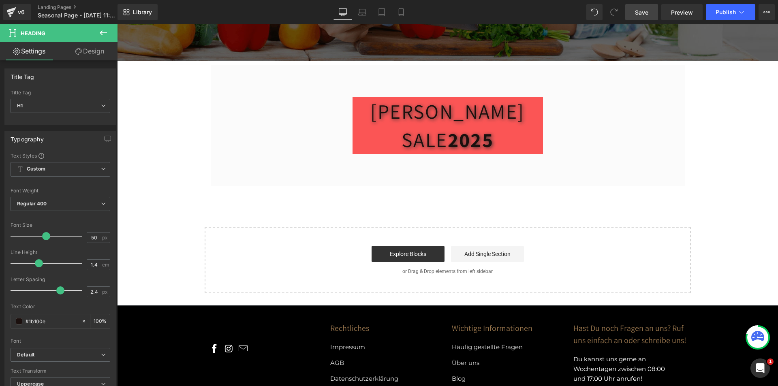
click at [30, 53] on link "Settings" at bounding box center [29, 51] width 59 height 18
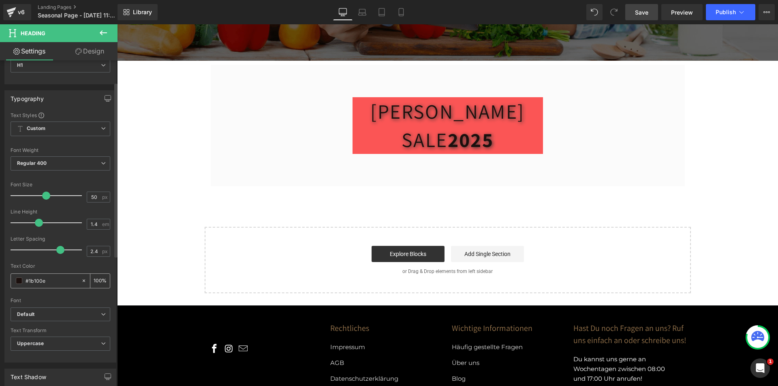
click at [18, 281] on span at bounding box center [19, 281] width 6 height 6
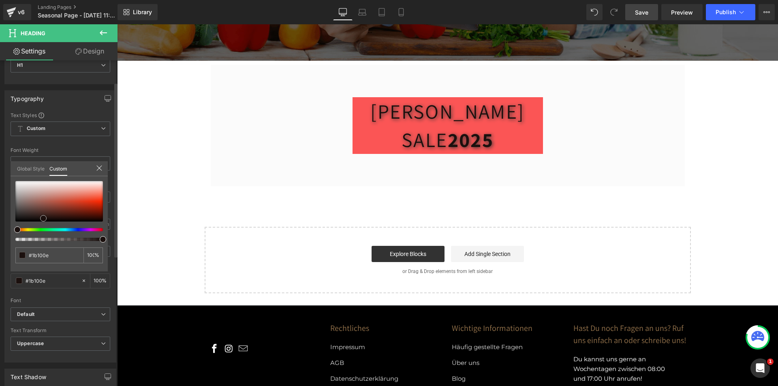
type input "#997a75"
type input "#b8a9a7"
type input "#c7c1c0"
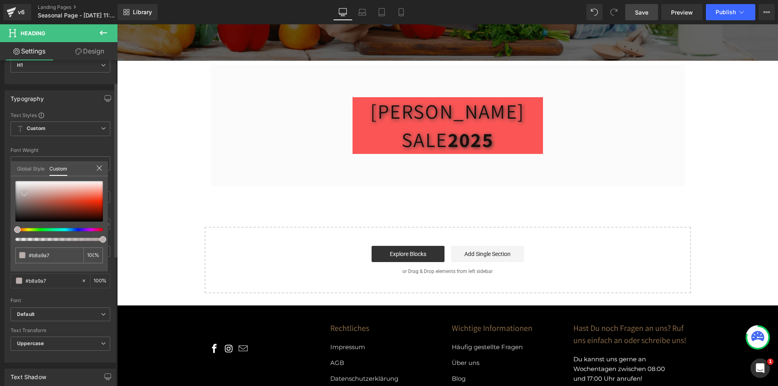
type input "#c7c1c0"
type input "#d4d2d2"
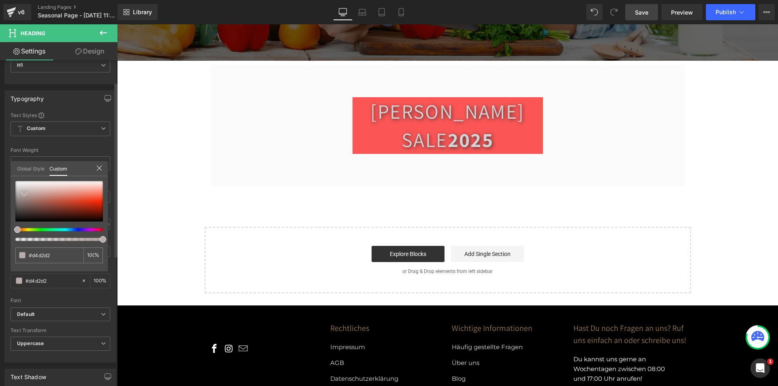
type input "#d7d5d5"
type input "#d9d8d8"
type input "#e2e2e2"
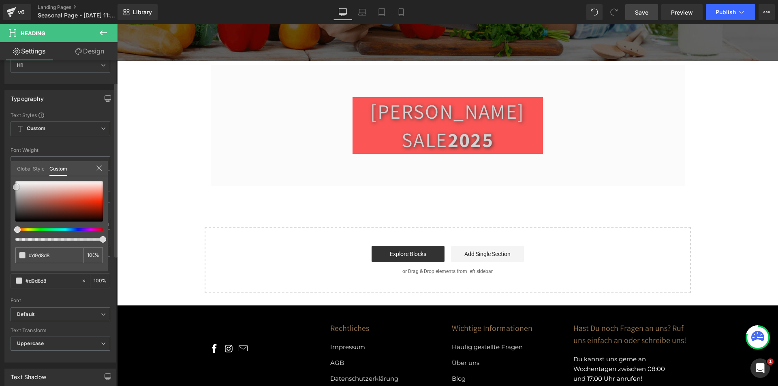
type input "#e2e2e2"
type input "#e8e8e8"
type input "#ededed"
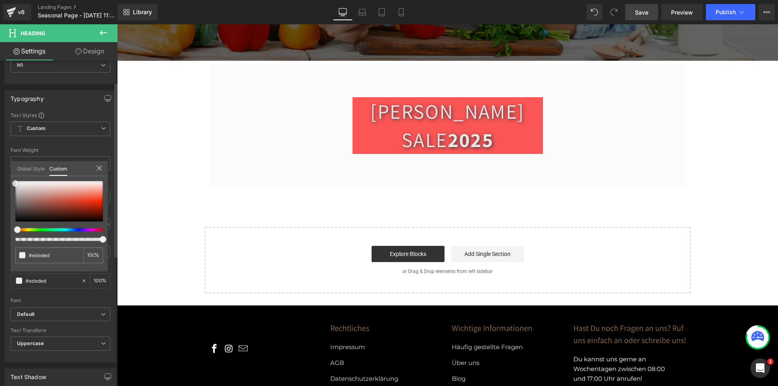
type input "#efefef"
drag, startPoint x: 24, startPoint y: 193, endPoint x: 13, endPoint y: 183, distance: 15.2
click at [15, 183] on div at bounding box center [59, 201] width 88 height 41
click at [642, 12] on span "Save" at bounding box center [641, 12] width 13 height 9
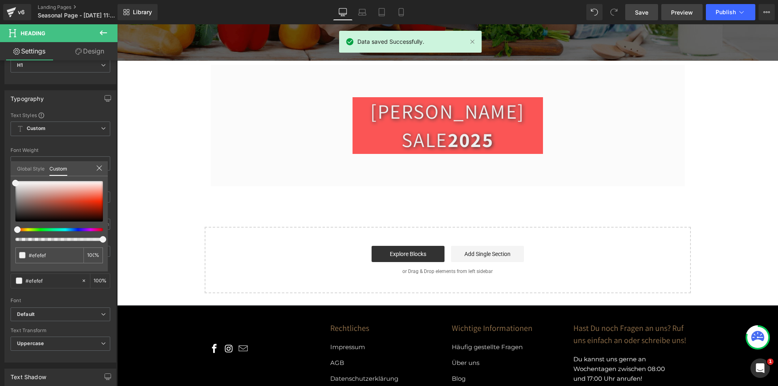
click at [670, 13] on link "Preview" at bounding box center [681, 12] width 41 height 16
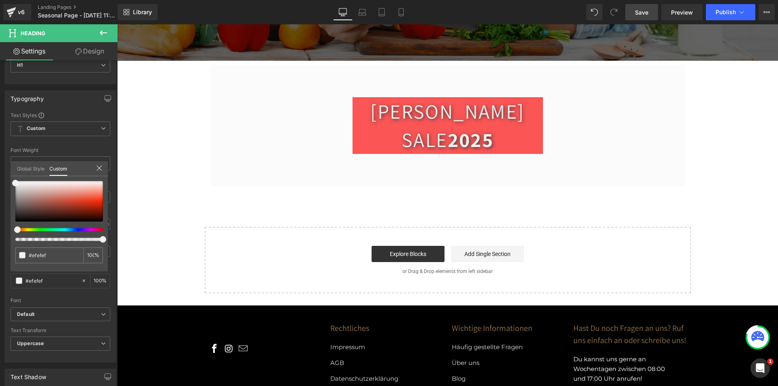
click at [638, 12] on span "Save" at bounding box center [641, 12] width 13 height 9
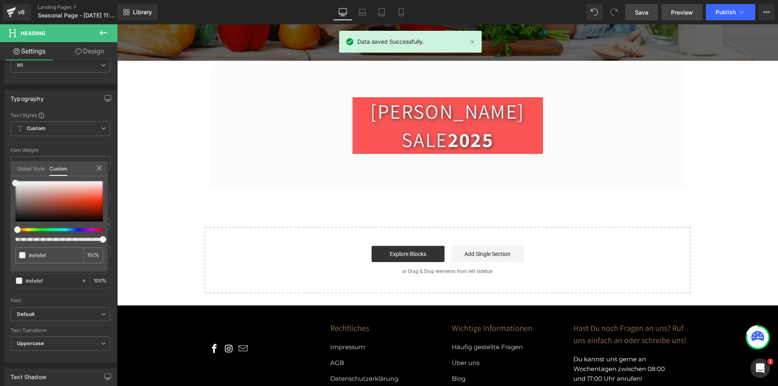
click at [679, 17] on link "Preview" at bounding box center [681, 12] width 41 height 16
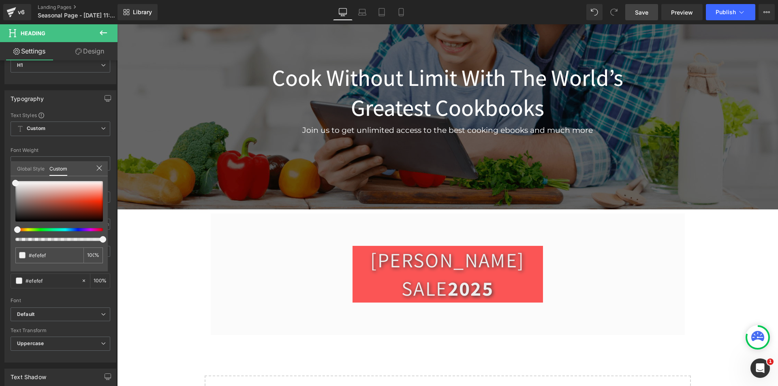
scroll to position [0, 0]
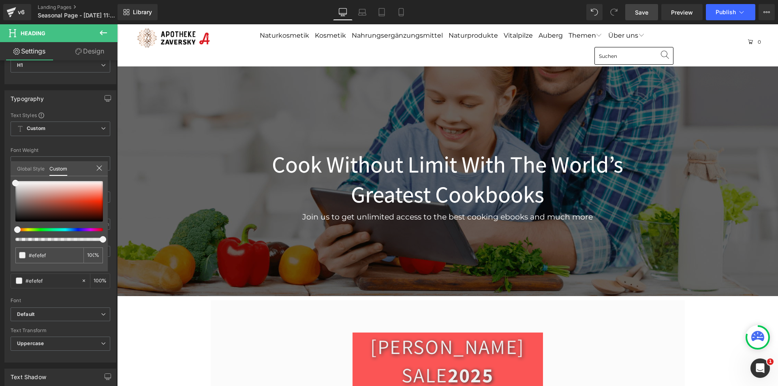
click at [202, 73] on body "□ 100.000+ [PERSON_NAME] Kostenloser Versand ab EUR 70 Ratenzahlung mit Klarna …" at bounding box center [447, 367] width 661 height 687
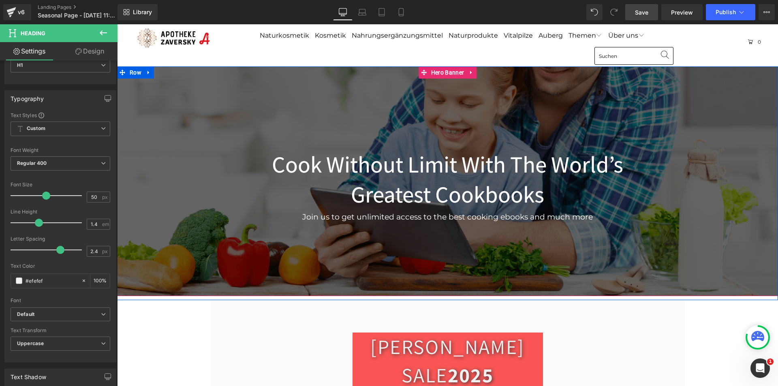
click at [117, 24] on div at bounding box center [117, 24] width 0 height 0
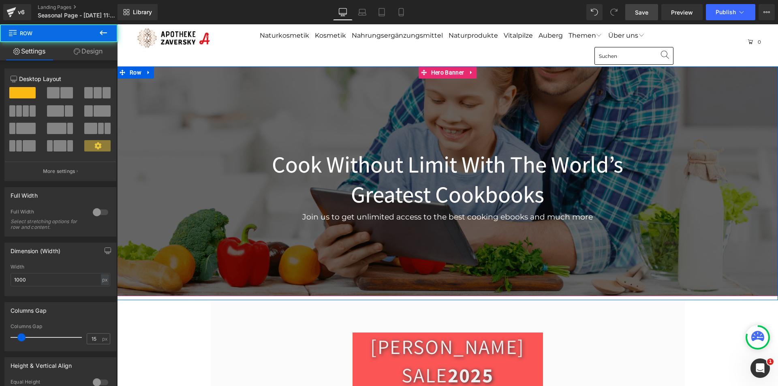
click at [280, 109] on div "Cook Without Limit With The World’s Greatest Cookbooks Heading Join us to get u…" at bounding box center [447, 181] width 661 height 230
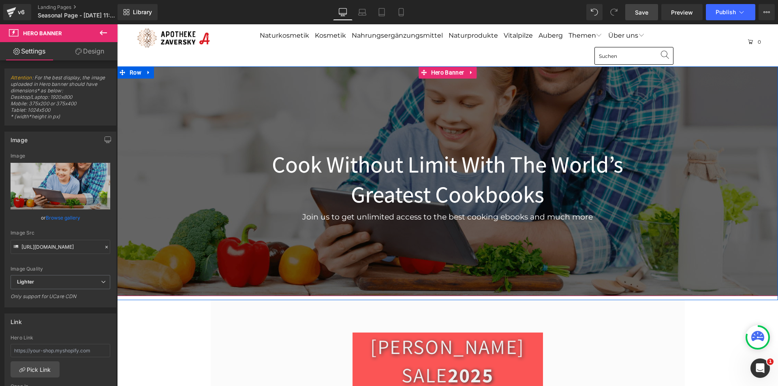
drag, startPoint x: 439, startPoint y: 75, endPoint x: 392, endPoint y: 86, distance: 48.3
click at [439, 75] on span "Hero Banner" at bounding box center [447, 72] width 37 height 12
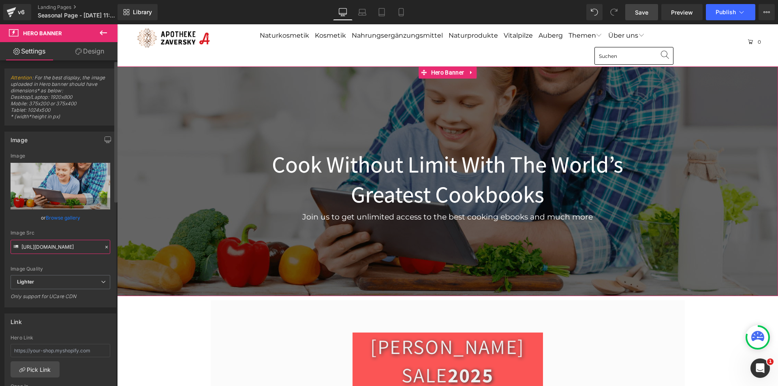
click at [59, 246] on input "[URL][DOMAIN_NAME]" at bounding box center [61, 247] width 100 height 14
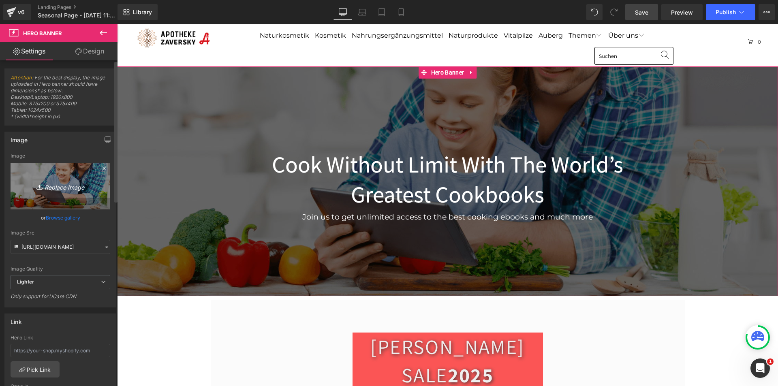
click at [60, 173] on link "Replace Image" at bounding box center [61, 186] width 100 height 47
type input "C:\fakepath\[PERSON_NAME]-Sale-Background.webp"
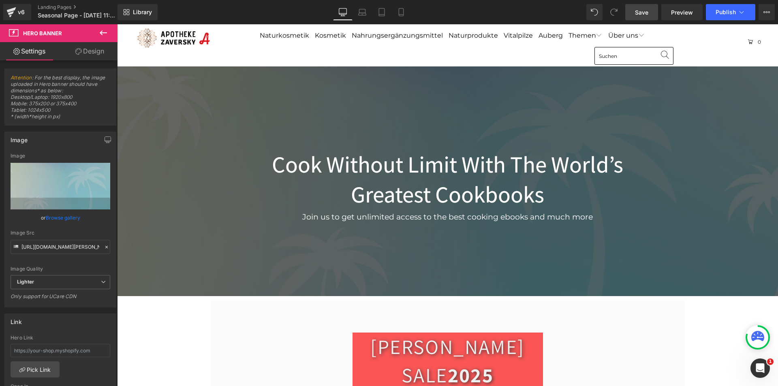
click at [644, 17] on link "Save" at bounding box center [641, 12] width 33 height 16
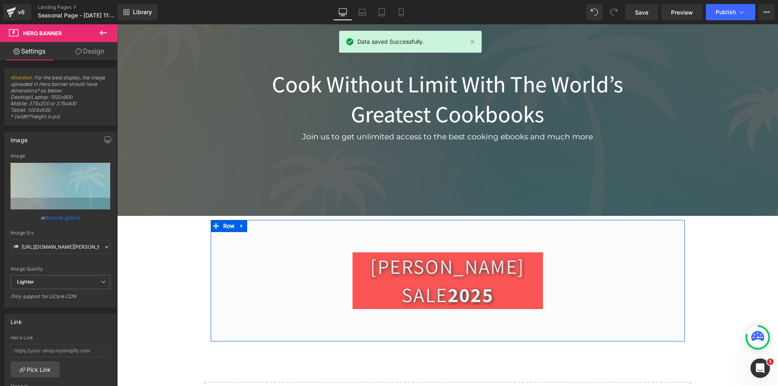
scroll to position [81, 0]
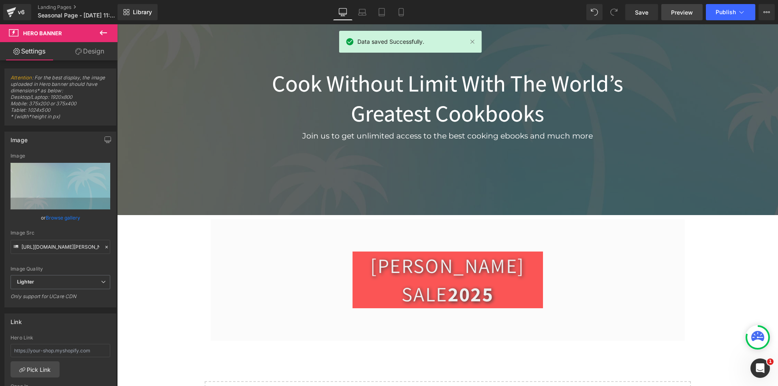
click at [674, 19] on link "Preview" at bounding box center [681, 12] width 41 height 16
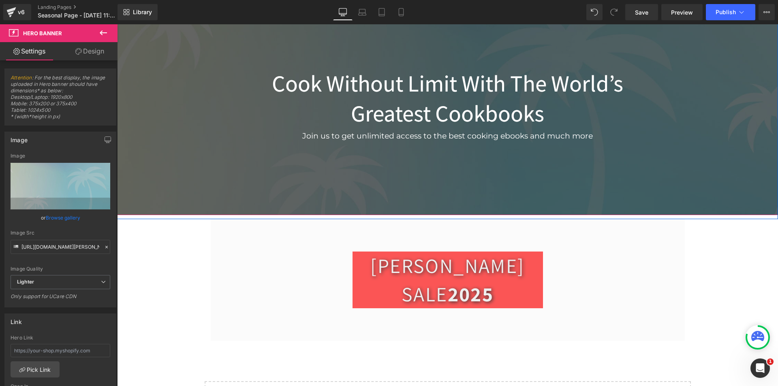
click at [195, 130] on span "Cook Without Limit With The World’s Greatest Cookbooks Heading Join us to get u…" at bounding box center [447, 101] width 661 height 90
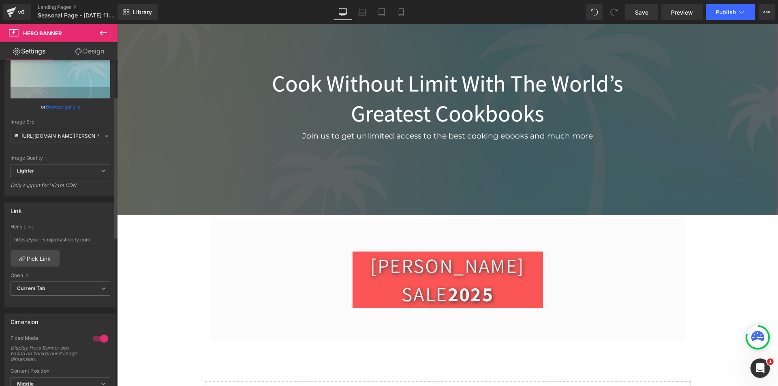
scroll to position [122, 0]
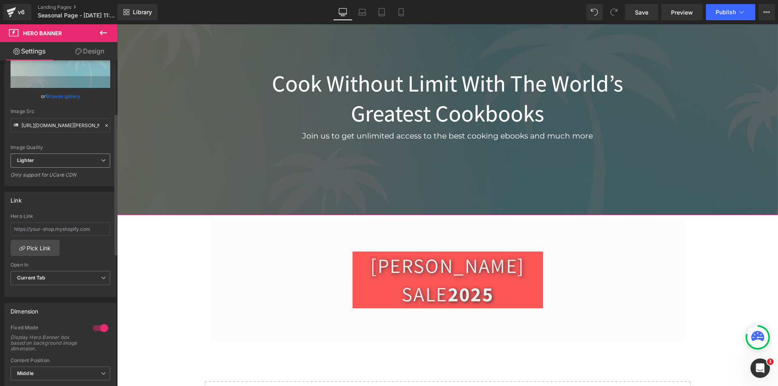
click at [73, 158] on span "Lighter" at bounding box center [61, 161] width 100 height 14
click at [62, 187] on li "Lightest" at bounding box center [59, 187] width 96 height 12
click at [68, 159] on span "Lightest" at bounding box center [61, 161] width 100 height 14
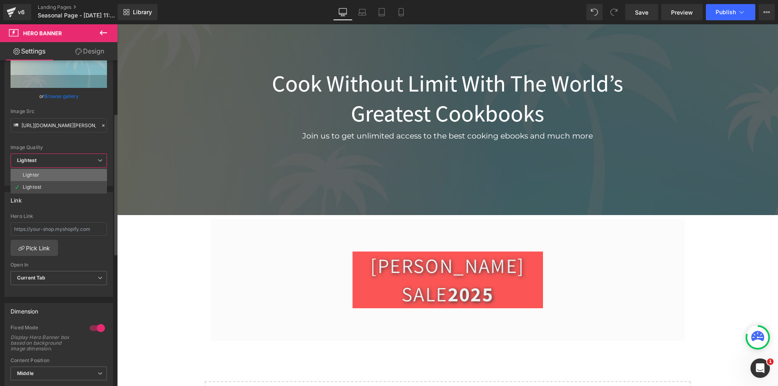
click at [65, 175] on li "Lighter" at bounding box center [59, 175] width 96 height 12
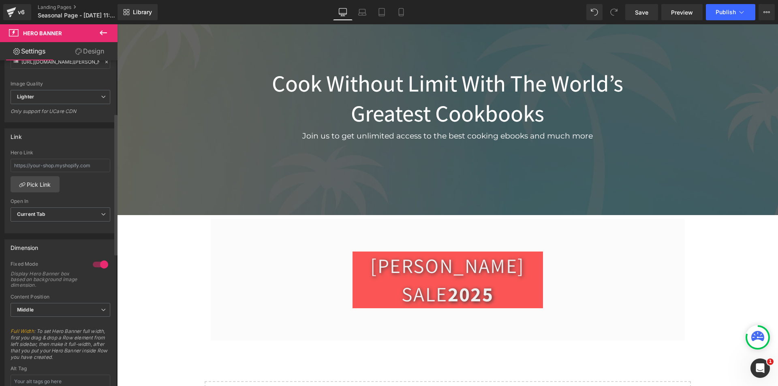
type input "[URL][DOMAIN_NAME][PERSON_NAME]"
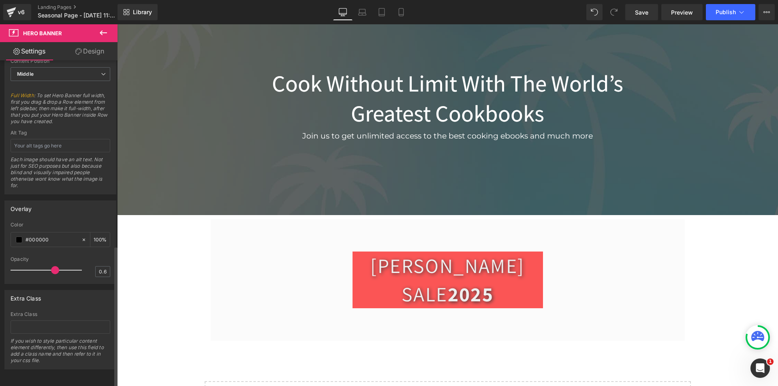
scroll to position [427, 0]
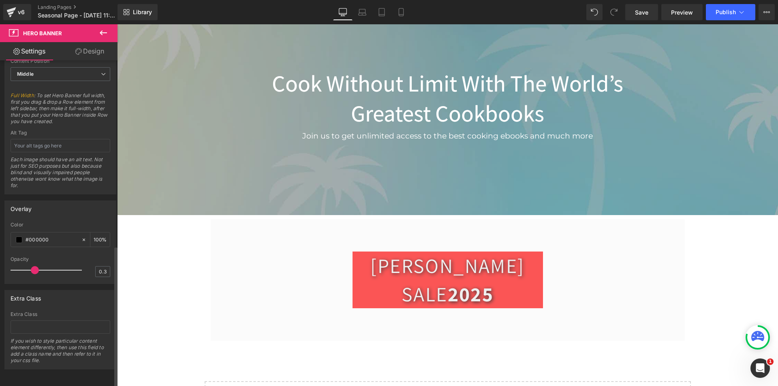
type input "0.2"
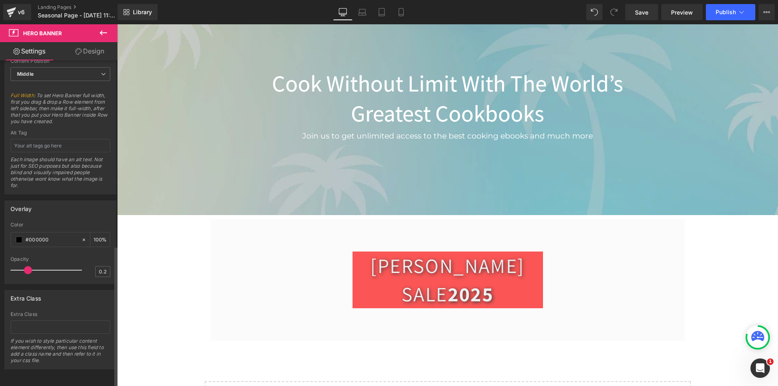
drag, startPoint x: 52, startPoint y: 263, endPoint x: 28, endPoint y: 265, distance: 23.9
click at [28, 266] on span at bounding box center [28, 270] width 8 height 8
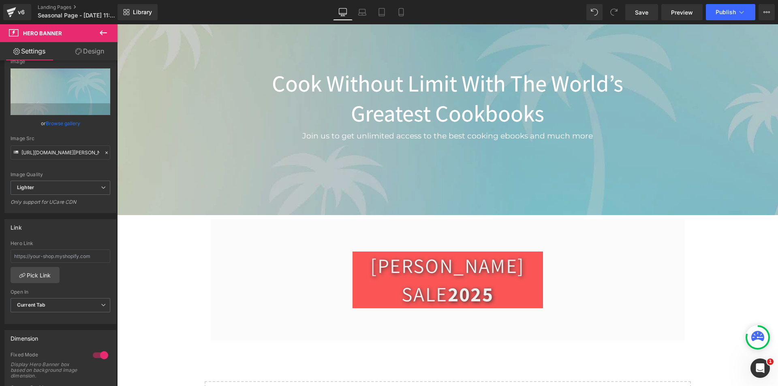
scroll to position [22, 0]
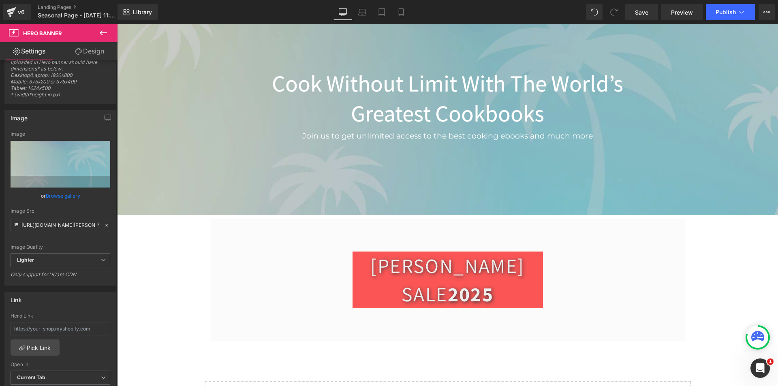
click at [95, 49] on link "Design" at bounding box center [89, 51] width 59 height 18
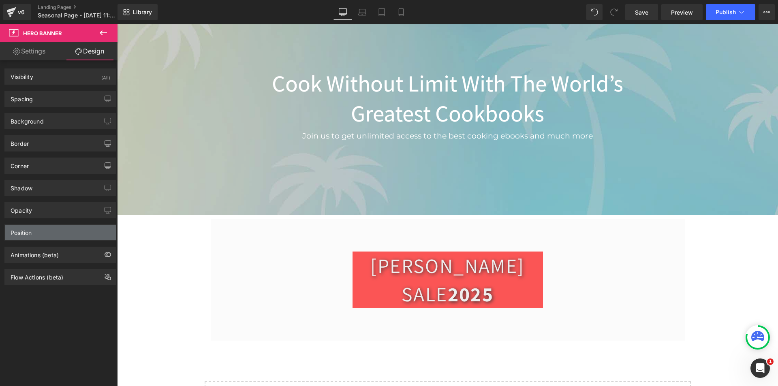
click at [47, 232] on div "Position" at bounding box center [60, 232] width 111 height 15
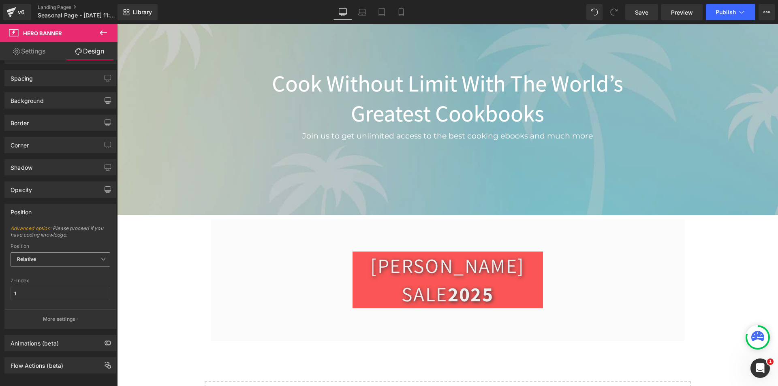
scroll to position [31, 0]
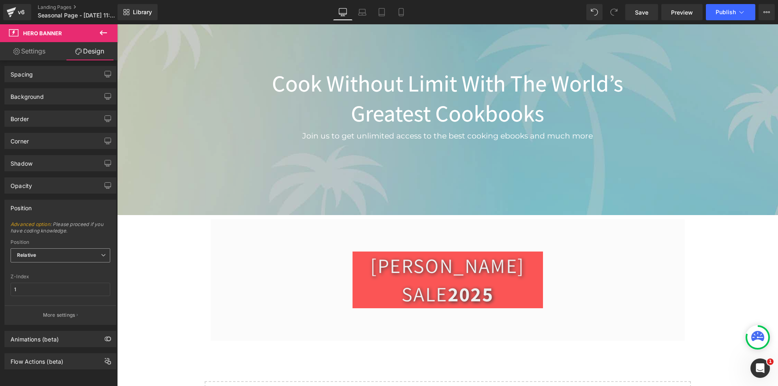
click at [60, 250] on span "Relative" at bounding box center [61, 255] width 100 height 14
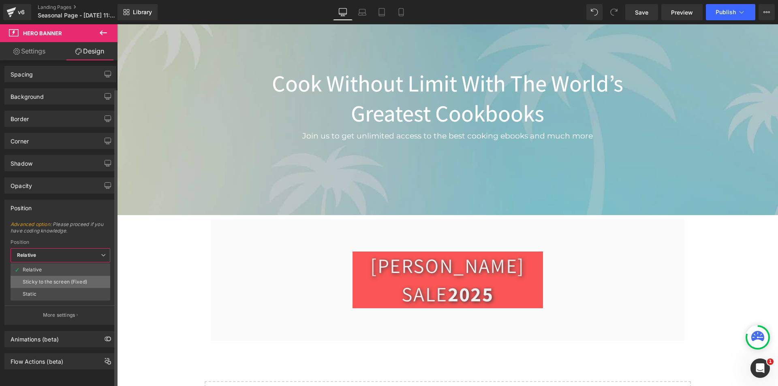
click at [61, 279] on div "Sticky to the screen (Fixed)" at bounding box center [55, 282] width 64 height 6
type input "99"
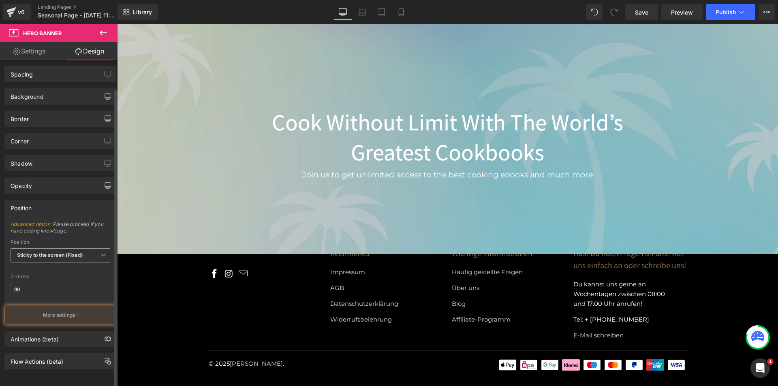
scroll to position [67, 0]
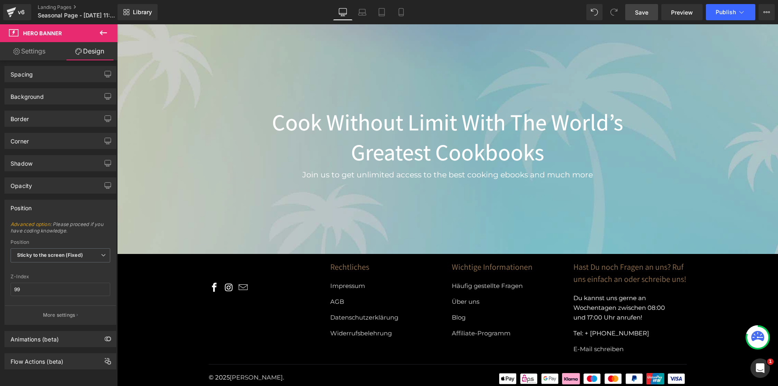
click at [638, 16] on span "Save" at bounding box center [641, 12] width 13 height 9
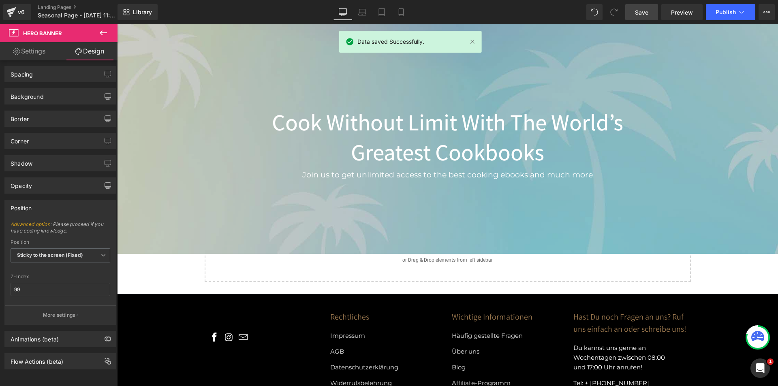
scroll to position [0, 0]
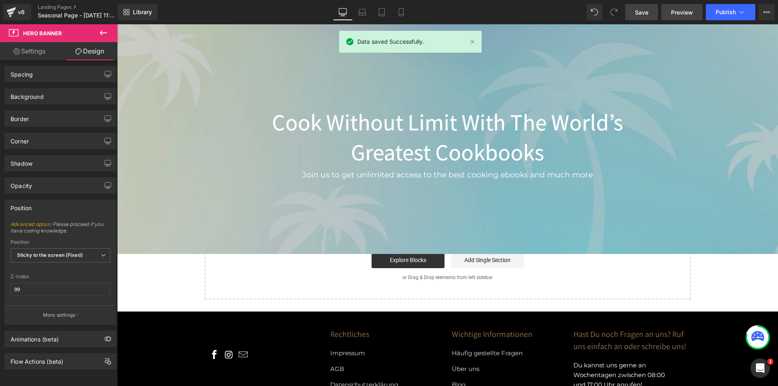
click at [678, 17] on link "Preview" at bounding box center [681, 12] width 41 height 16
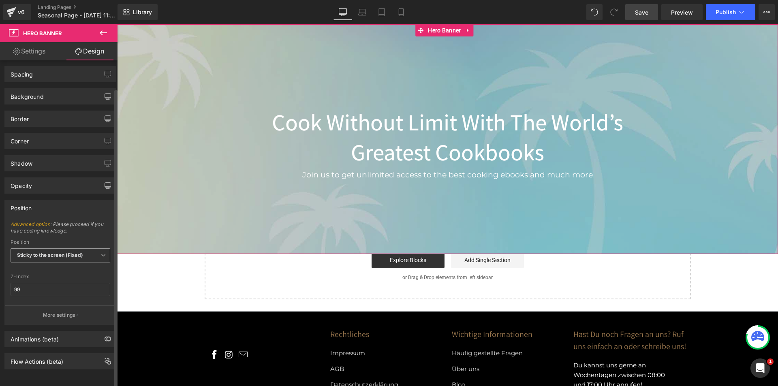
click at [66, 252] on b "Sticky to the screen (Fixed)" at bounding box center [50, 255] width 66 height 6
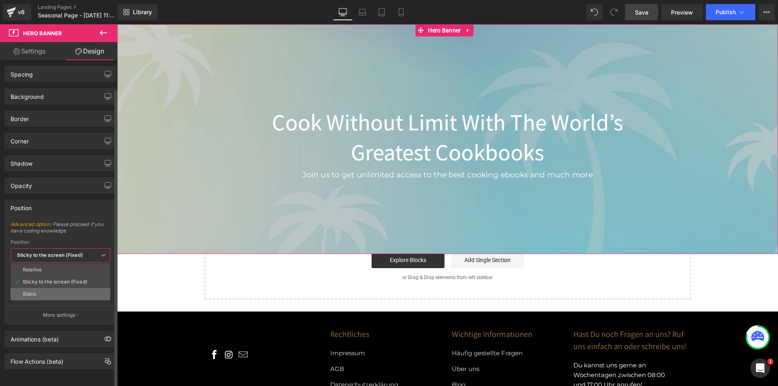
click at [55, 291] on li "Static" at bounding box center [61, 294] width 100 height 12
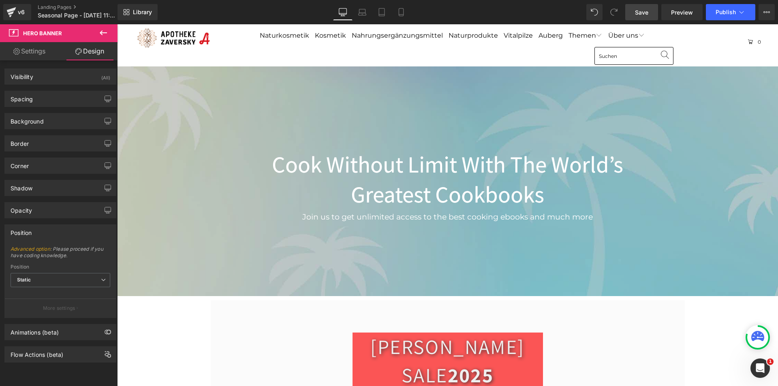
click at [638, 11] on span "Save" at bounding box center [641, 12] width 13 height 9
click at [676, 16] on span "Preview" at bounding box center [682, 12] width 22 height 9
drag, startPoint x: 73, startPoint y: 275, endPoint x: 64, endPoint y: 282, distance: 11.2
click at [73, 275] on span "Static" at bounding box center [61, 280] width 100 height 14
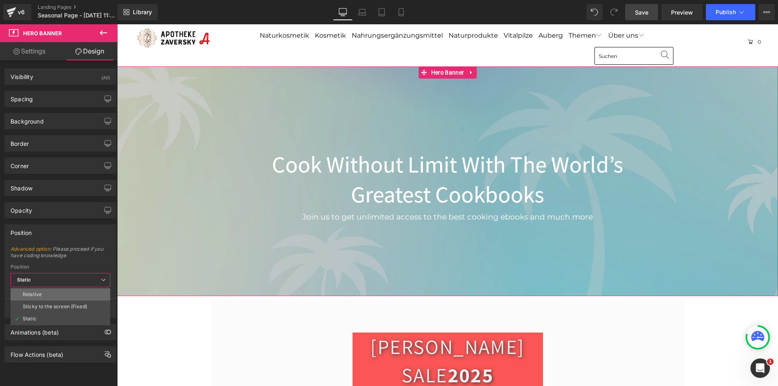
click at [58, 295] on li "Relative" at bounding box center [61, 295] width 100 height 12
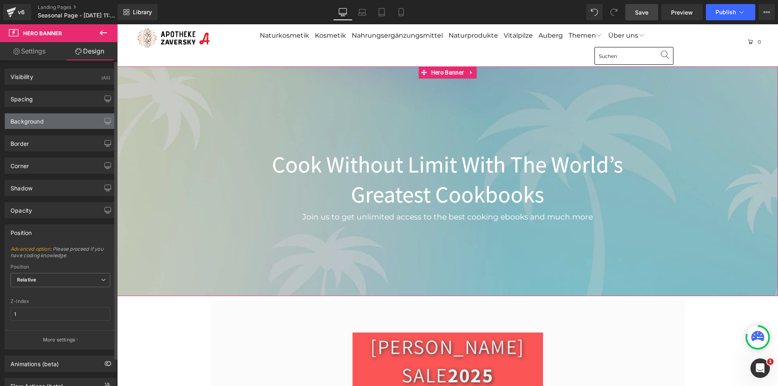
click at [66, 116] on div "Background" at bounding box center [60, 120] width 111 height 15
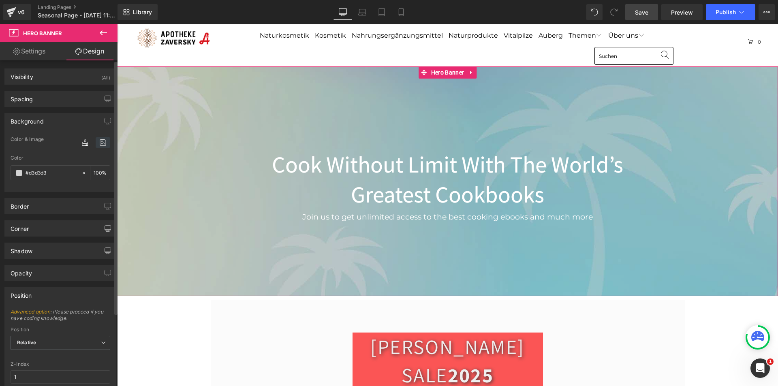
click at [99, 144] on icon at bounding box center [103, 142] width 15 height 11
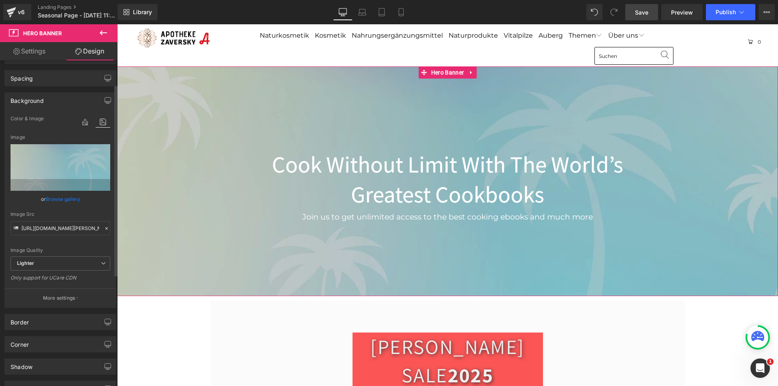
scroll to position [81, 0]
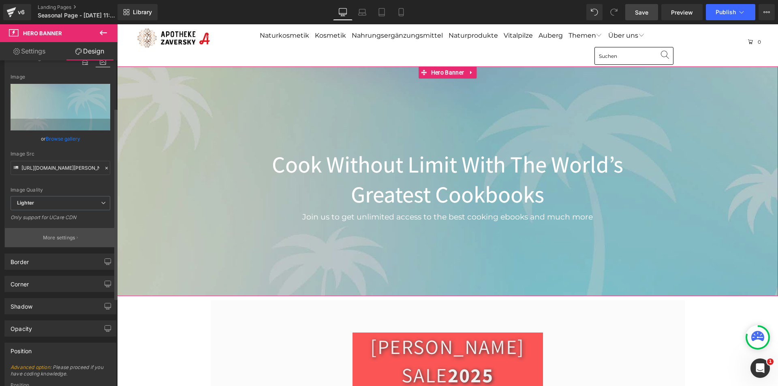
click at [85, 239] on button "More settings" at bounding box center [60, 237] width 111 height 19
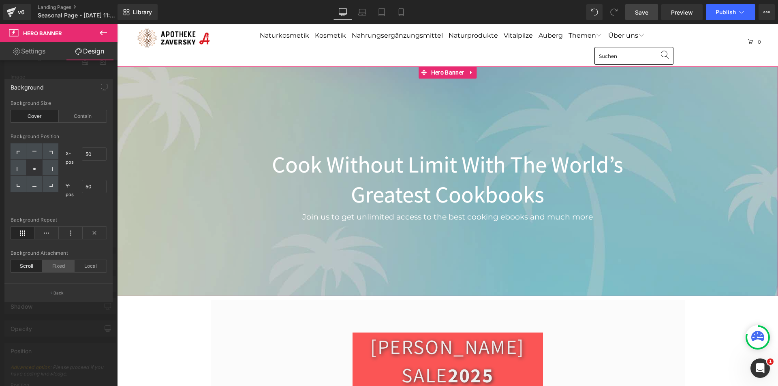
drag, startPoint x: 55, startPoint y: 270, endPoint x: 56, endPoint y: 265, distance: 4.9
click at [55, 269] on div "Fixed" at bounding box center [59, 266] width 32 height 12
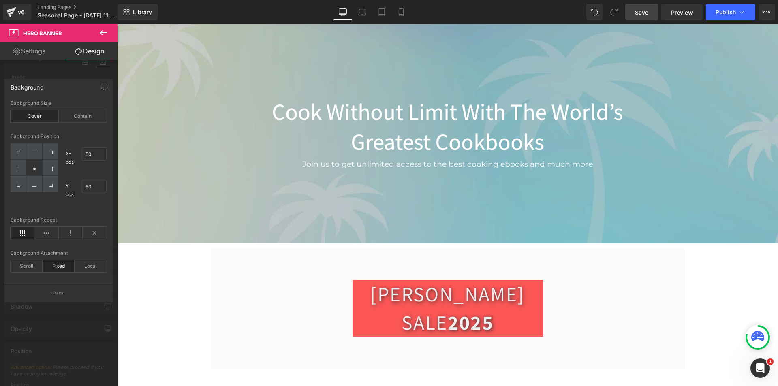
scroll to position [0, 0]
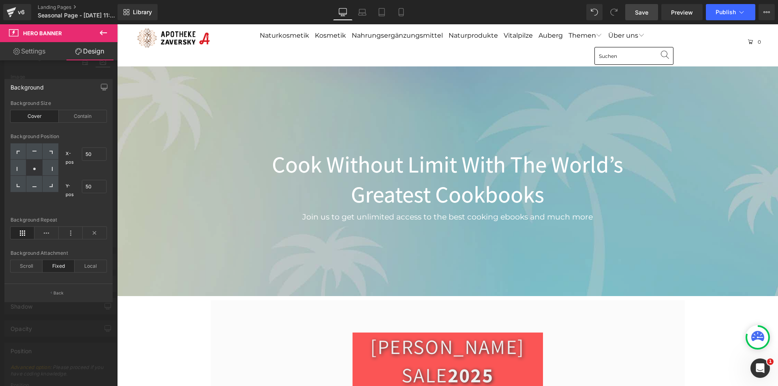
click at [645, 19] on link "Save" at bounding box center [641, 12] width 33 height 16
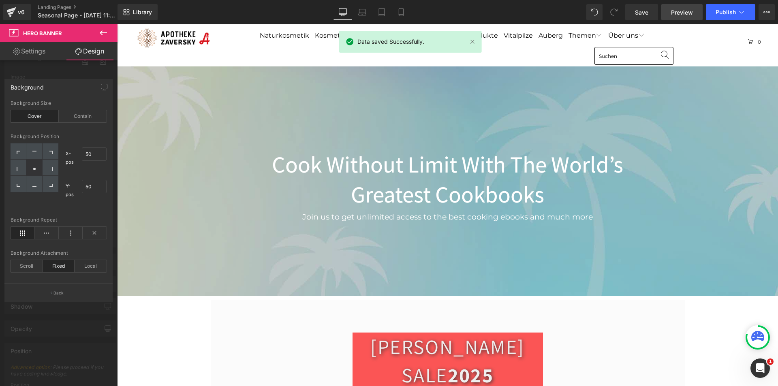
click at [677, 15] on span "Preview" at bounding box center [682, 12] width 22 height 9
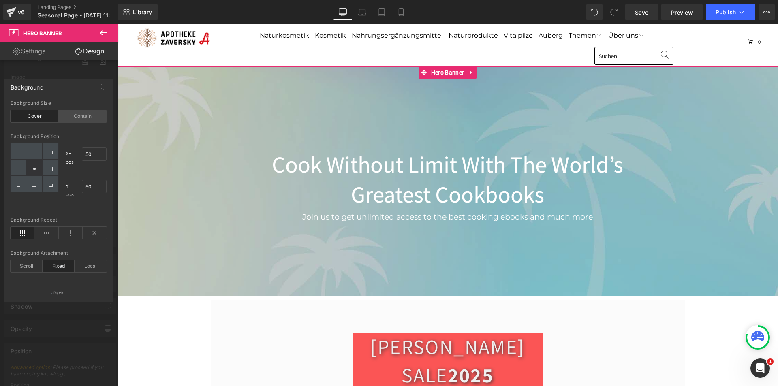
click at [80, 118] on div "Contain" at bounding box center [83, 116] width 48 height 12
click at [97, 262] on div "Local" at bounding box center [91, 266] width 32 height 12
click at [55, 271] on div "Fixed" at bounding box center [59, 266] width 32 height 12
click at [49, 164] on div at bounding box center [51, 168] width 16 height 16
type input "100"
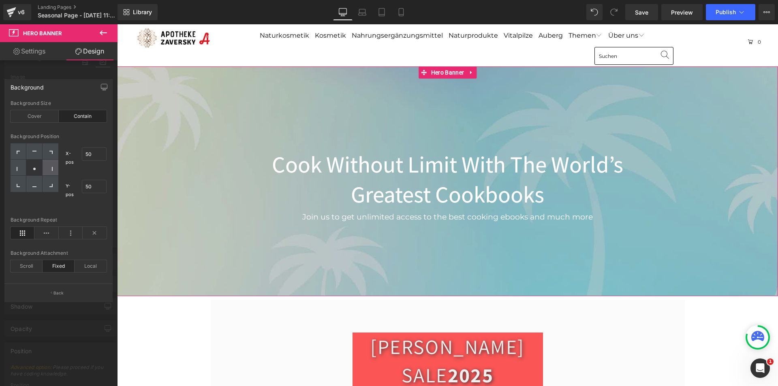
type input "50"
click at [29, 169] on div at bounding box center [34, 168] width 16 height 16
type input "50"
click at [60, 288] on button "Back" at bounding box center [58, 293] width 108 height 18
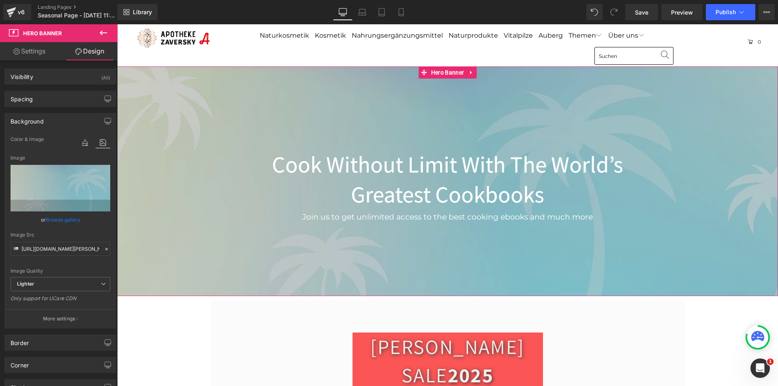
click at [35, 53] on link "Settings" at bounding box center [29, 51] width 59 height 18
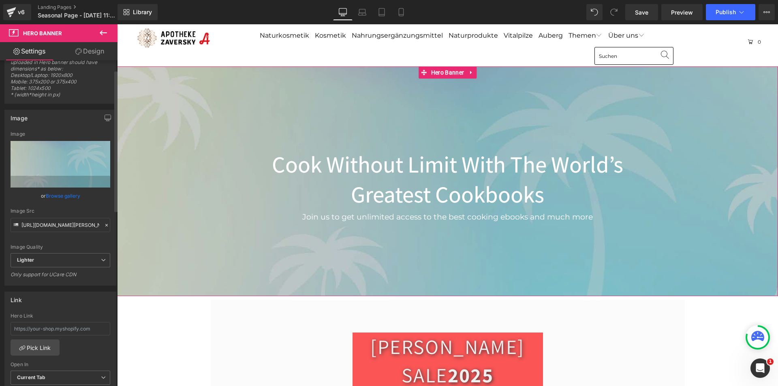
click at [62, 197] on link "Browse gallery" at bounding box center [63, 196] width 34 height 14
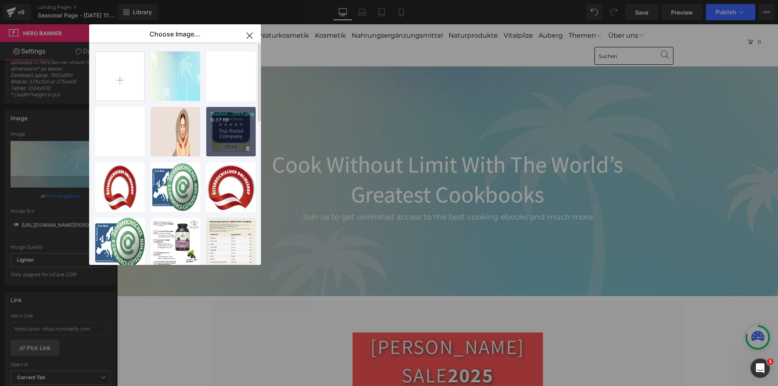
click at [242, 135] on div "Trusted...2024.png 10.57 KB" at bounding box center [230, 131] width 49 height 49
type input "[URL][DOMAIN_NAME]"
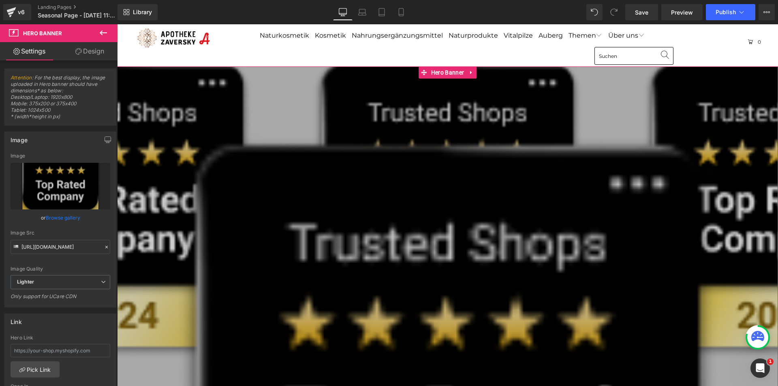
click at [92, 51] on link "Design" at bounding box center [89, 51] width 59 height 18
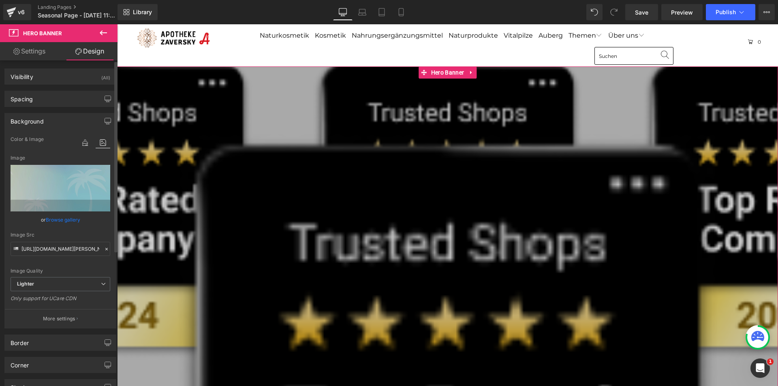
type input "[URL][DOMAIN_NAME]"
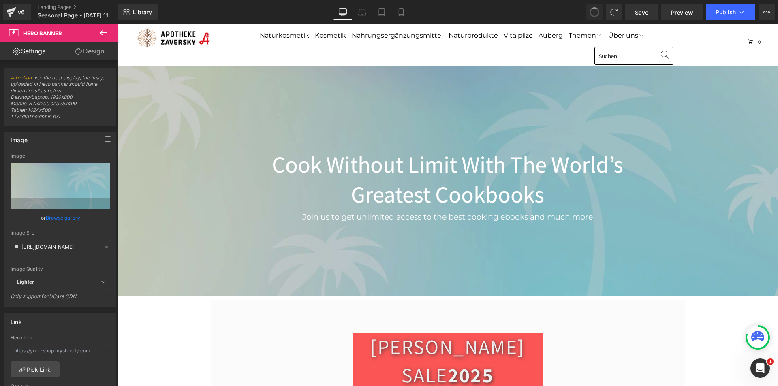
type input "[URL][DOMAIN_NAME][PERSON_NAME]"
click at [89, 53] on link "Design" at bounding box center [89, 51] width 59 height 18
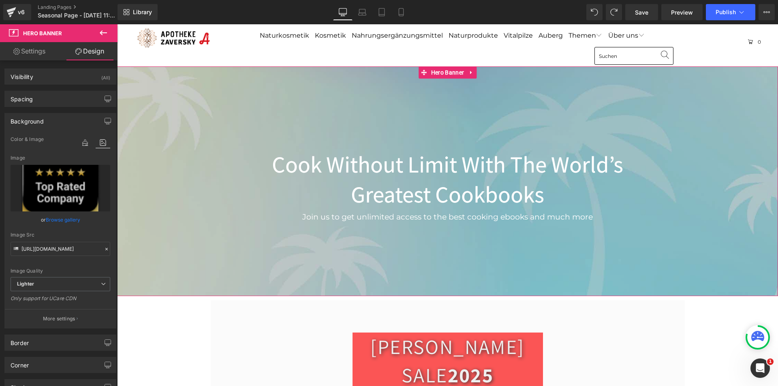
type input "[URL][DOMAIN_NAME][PERSON_NAME]"
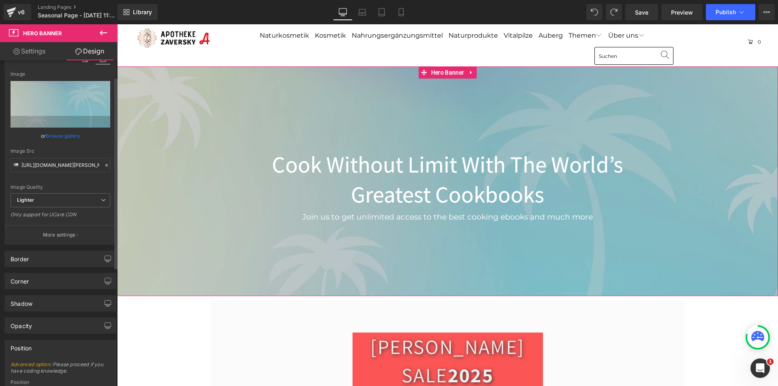
scroll to position [122, 0]
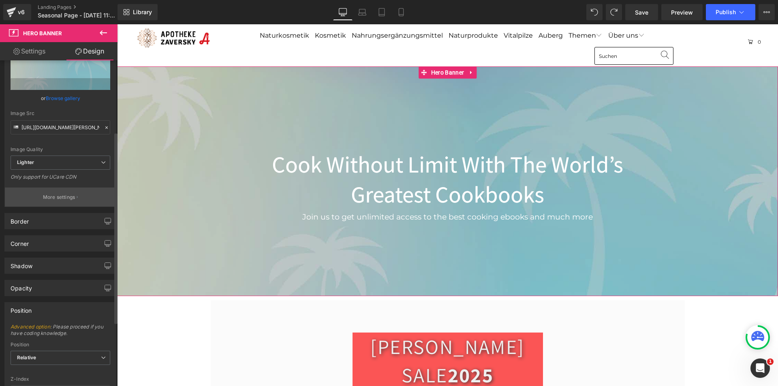
click at [69, 197] on p "More settings" at bounding box center [59, 197] width 32 height 7
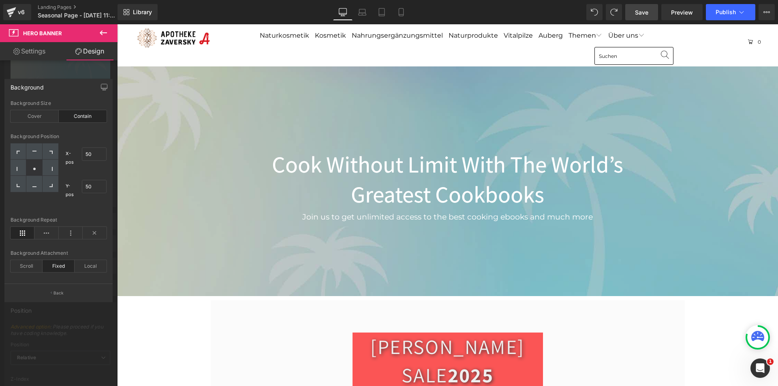
click at [648, 9] on span "Save" at bounding box center [641, 12] width 13 height 9
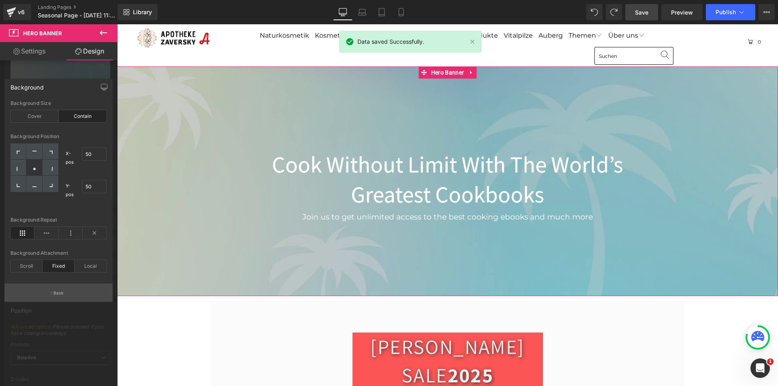
click at [54, 292] on p "Back" at bounding box center [58, 293] width 11 height 6
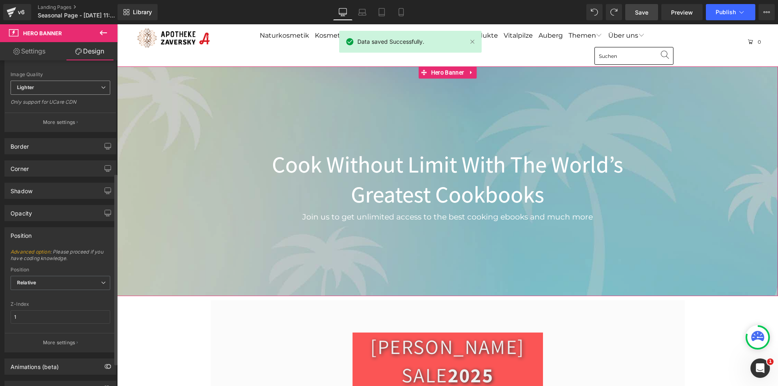
scroll to position [230, 0]
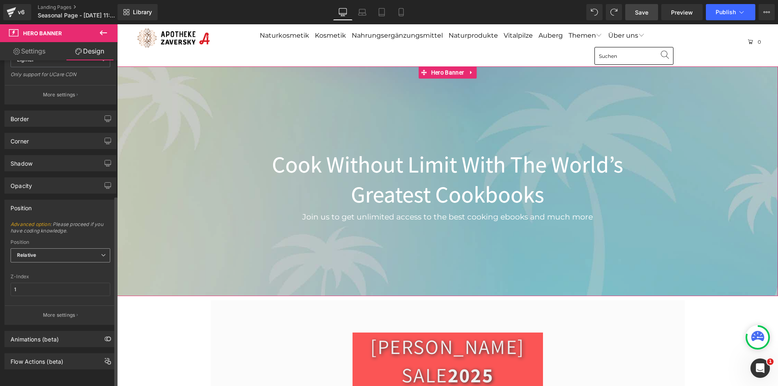
click at [56, 248] on span "Relative" at bounding box center [61, 255] width 100 height 14
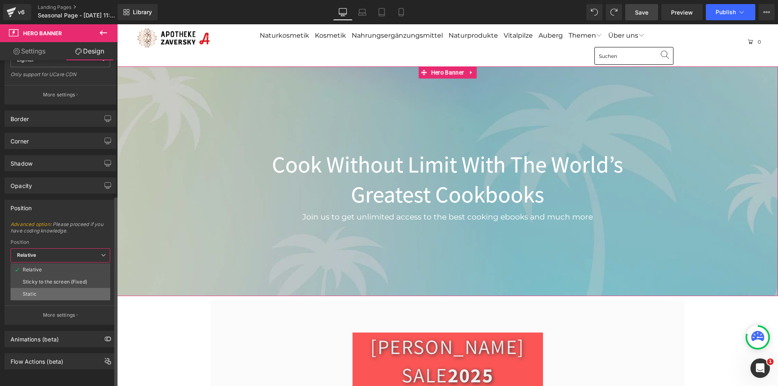
click at [49, 288] on li "Static" at bounding box center [61, 294] width 100 height 12
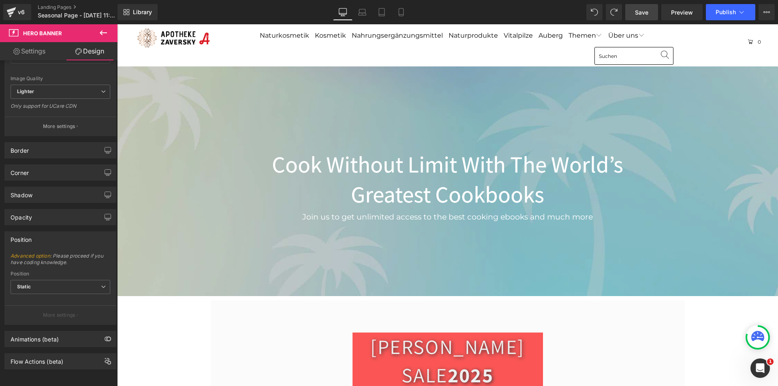
click at [636, 16] on span "Save" at bounding box center [641, 12] width 13 height 9
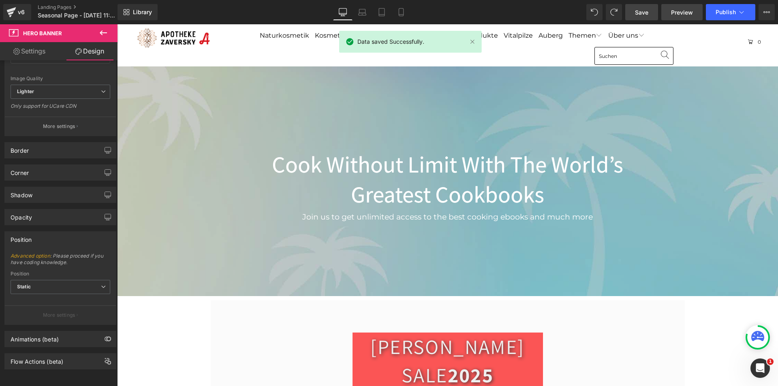
click at [673, 14] on span "Preview" at bounding box center [682, 12] width 22 height 9
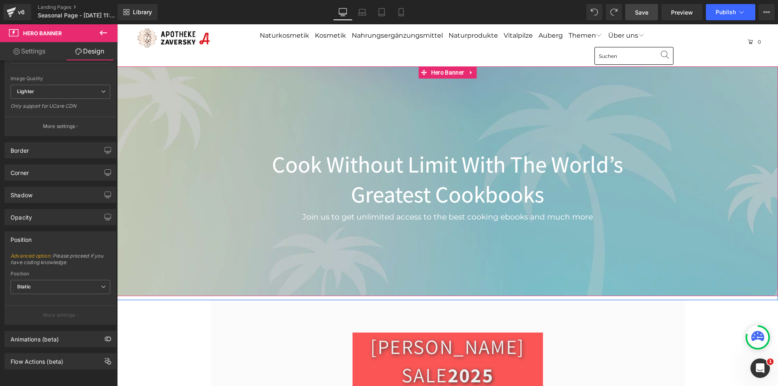
click at [251, 75] on div "Cook Without Limit With The World’s Greatest Cookbooks Heading Join us to get u…" at bounding box center [447, 181] width 661 height 230
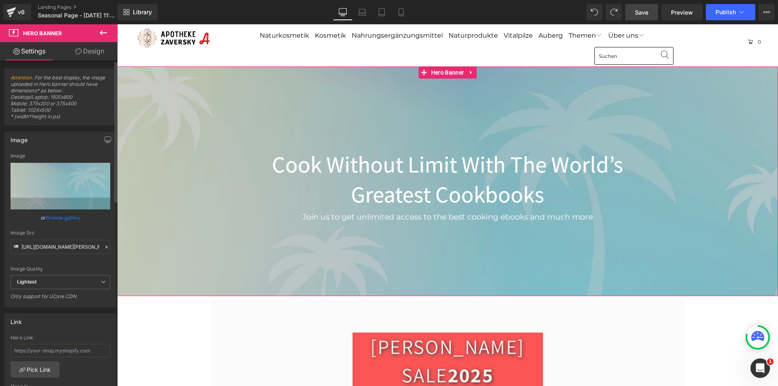
click at [53, 218] on link "Browse gallery" at bounding box center [63, 218] width 34 height 14
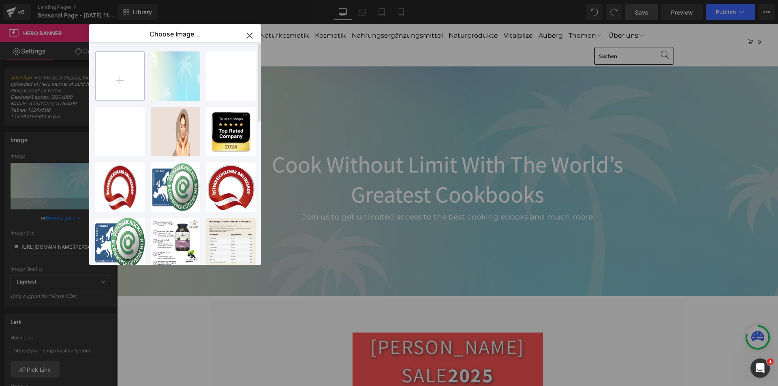
click at [123, 77] on input "file" at bounding box center [120, 76] width 49 height 49
type input "C:\fakepath\Promo-[PERSON_NAME]-Sale-Background.webp"
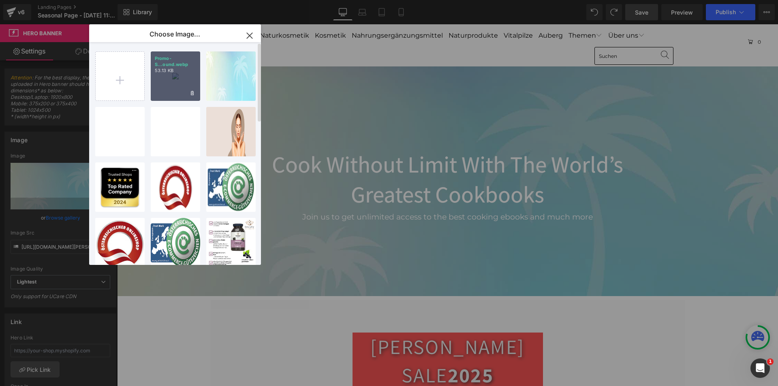
click at [175, 83] on div "Promo-S...ound.webp 53.13 KB" at bounding box center [175, 75] width 49 height 49
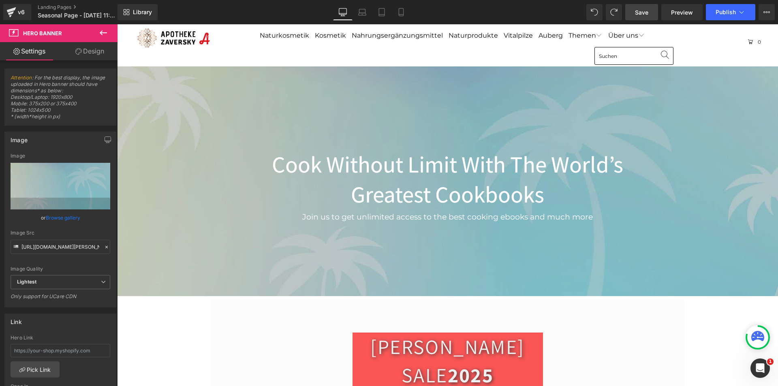
click at [642, 13] on span "Save" at bounding box center [641, 12] width 13 height 9
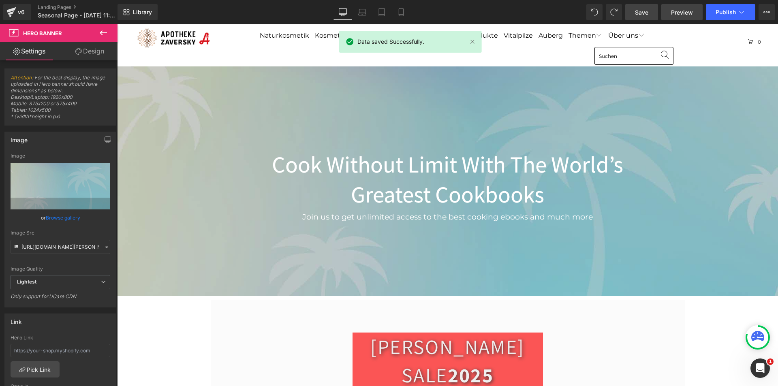
click at [674, 15] on span "Preview" at bounding box center [682, 12] width 22 height 9
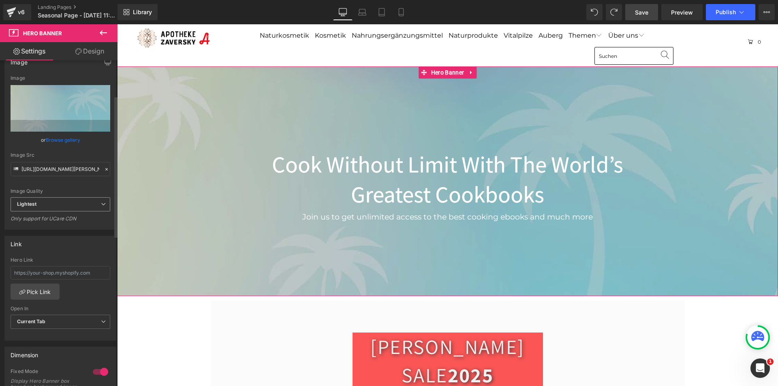
scroll to position [81, 0]
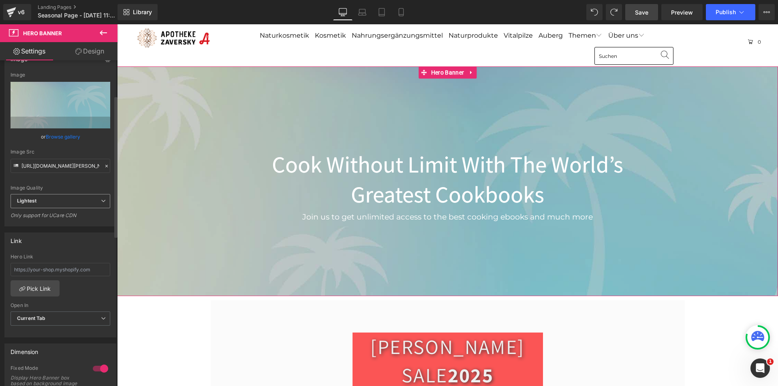
click at [73, 199] on span "Lightest" at bounding box center [61, 201] width 100 height 14
click at [68, 214] on li "Lighter" at bounding box center [59, 216] width 96 height 12
type input "[URL][DOMAIN_NAME][PERSON_NAME]"
click at [644, 11] on span "Save" at bounding box center [641, 12] width 13 height 9
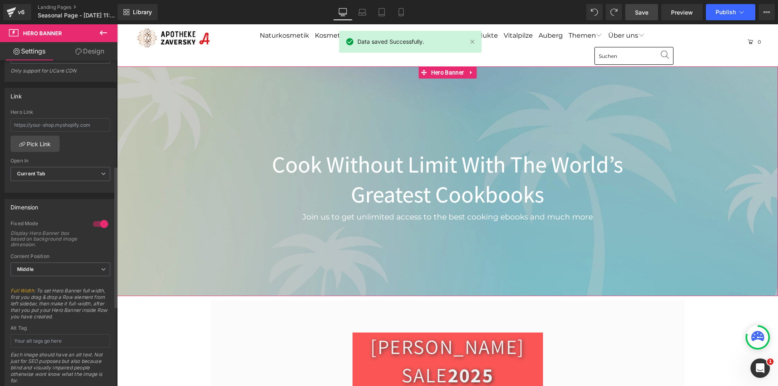
scroll to position [243, 0]
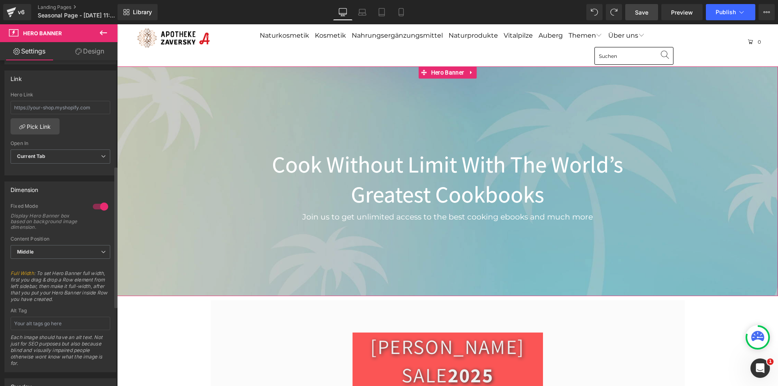
click at [96, 205] on div at bounding box center [100, 206] width 19 height 13
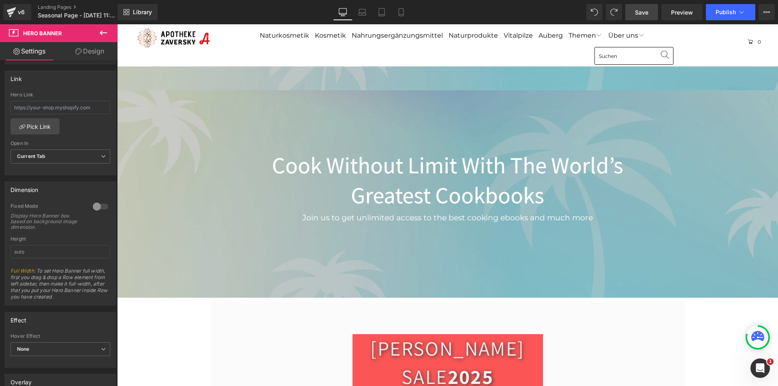
click at [633, 12] on link "Save" at bounding box center [641, 12] width 33 height 16
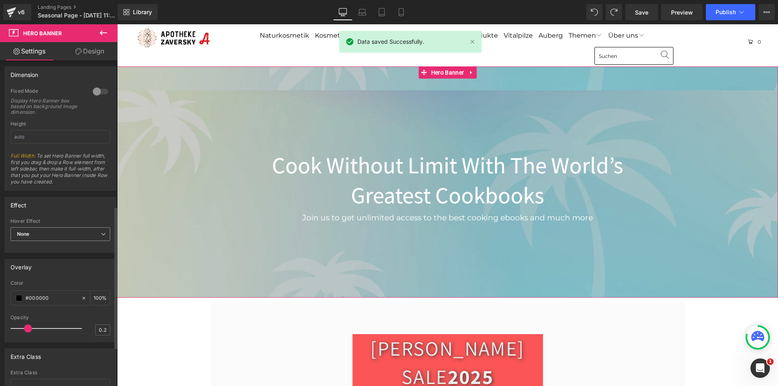
scroll to position [405, 0]
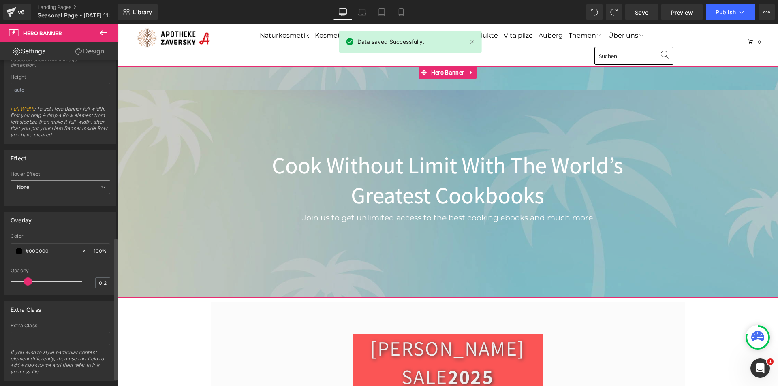
click at [86, 185] on span "None" at bounding box center [61, 187] width 100 height 14
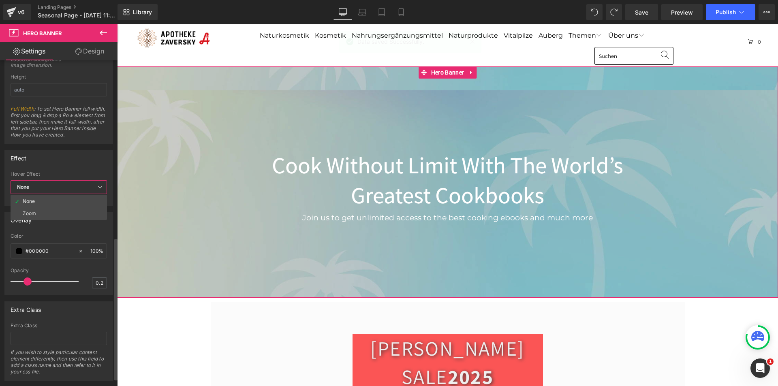
click at [86, 154] on div "Effect" at bounding box center [59, 157] width 108 height 15
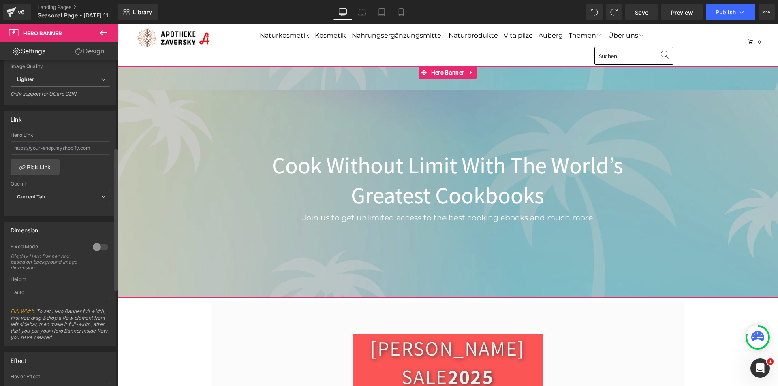
scroll to position [0, 0]
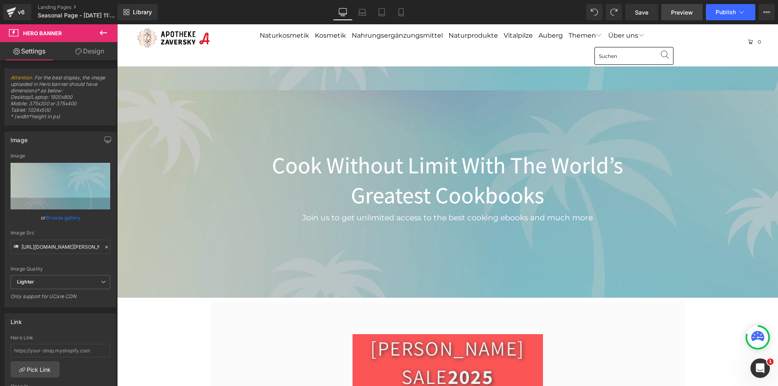
click at [671, 14] on link "Preview" at bounding box center [681, 12] width 41 height 16
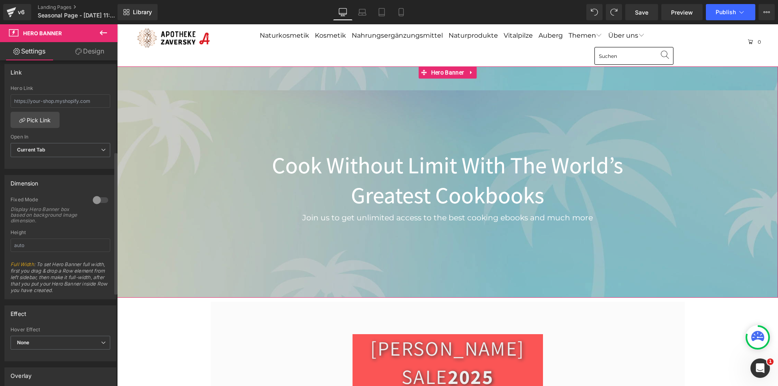
scroll to position [405, 0]
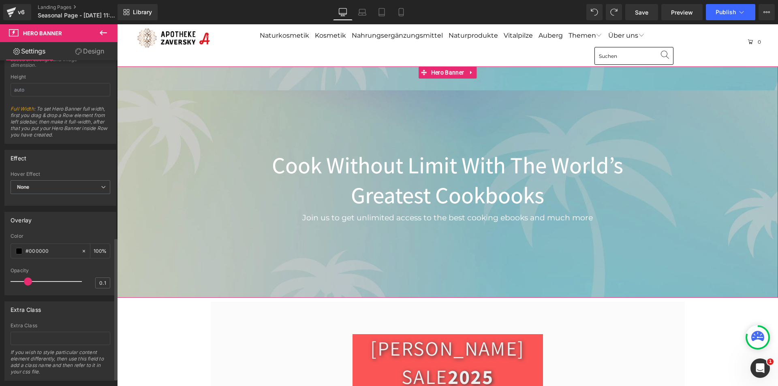
type input "0"
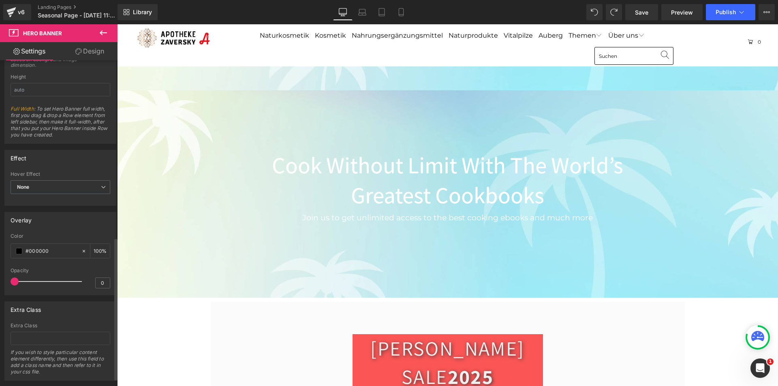
drag, startPoint x: 28, startPoint y: 280, endPoint x: 0, endPoint y: 280, distance: 27.6
click at [0, 280] on div "Overlay rgb(0, 0, 0) Color #000000 100 % 0 Opacity 0" at bounding box center [60, 251] width 121 height 90
click at [638, 10] on span "Save" at bounding box center [641, 12] width 13 height 9
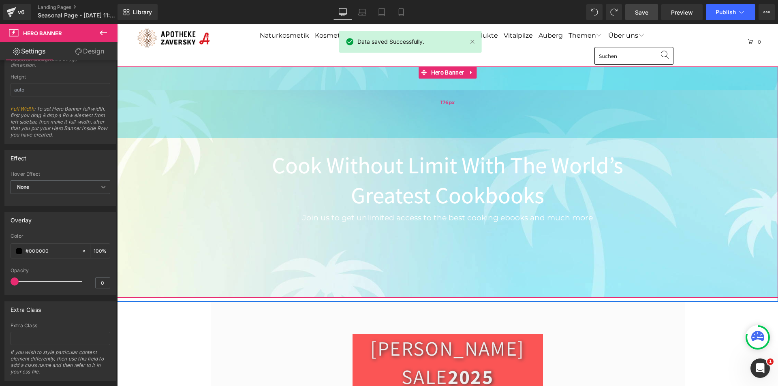
click at [395, 95] on div "176px" at bounding box center [447, 101] width 661 height 71
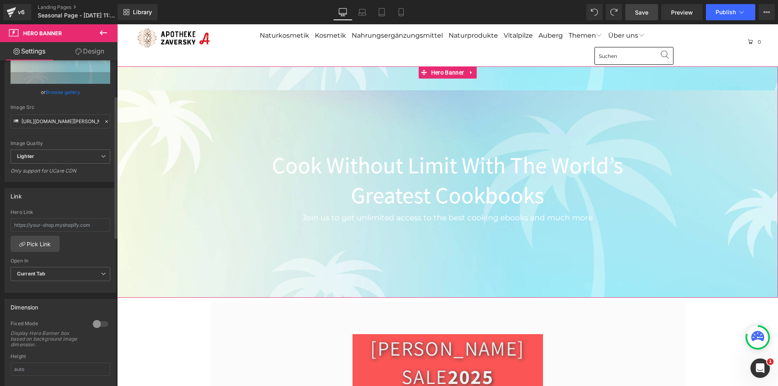
scroll to position [81, 0]
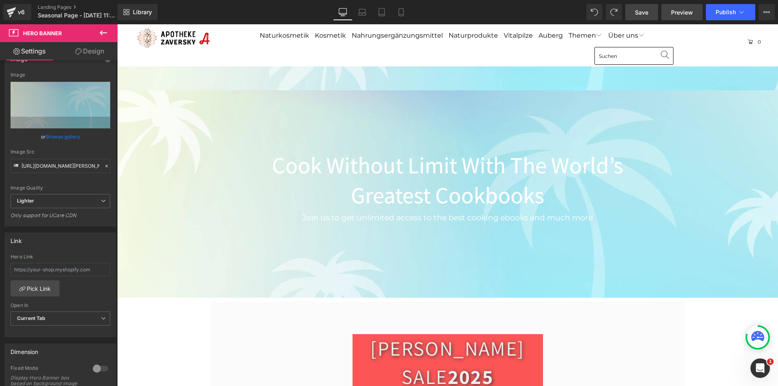
click at [670, 12] on link "Preview" at bounding box center [681, 12] width 41 height 16
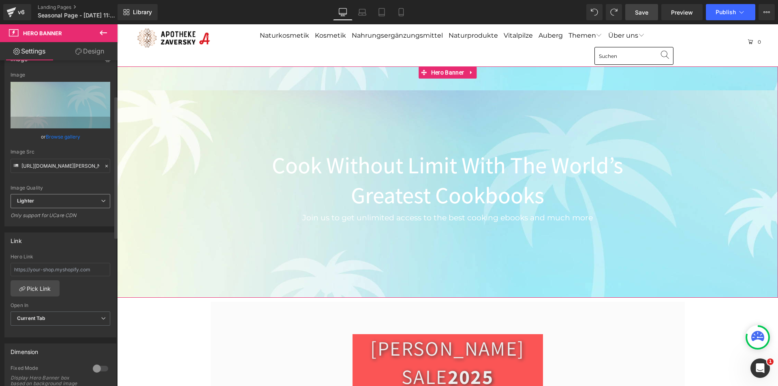
click at [58, 196] on span "Lighter" at bounding box center [61, 201] width 100 height 14
click at [59, 196] on span "Lighter" at bounding box center [59, 201] width 96 height 14
click at [80, 187] on div "Image Quality" at bounding box center [61, 188] width 100 height 6
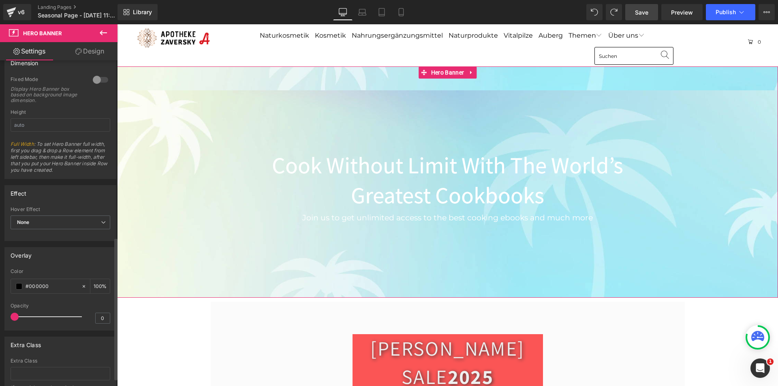
scroll to position [405, 0]
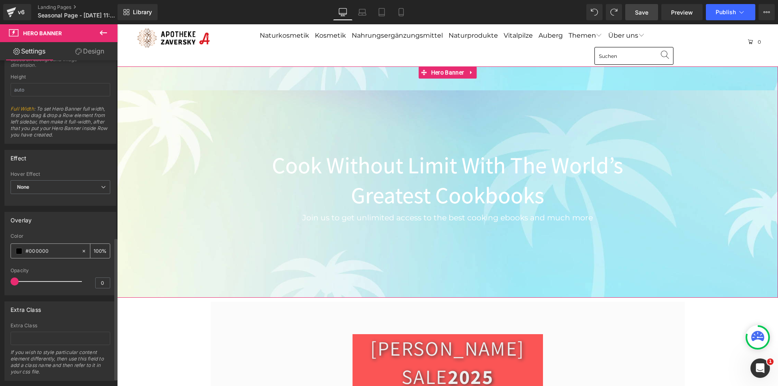
click at [81, 250] on icon at bounding box center [84, 251] width 6 height 6
type input "none"
type input "0"
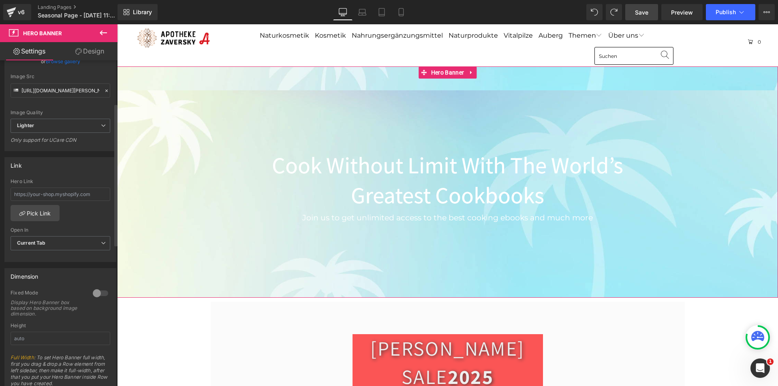
scroll to position [98, 0]
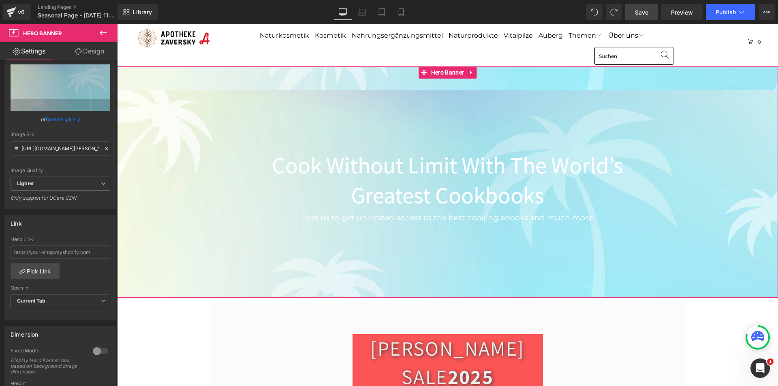
click at [97, 51] on link "Design" at bounding box center [89, 51] width 59 height 18
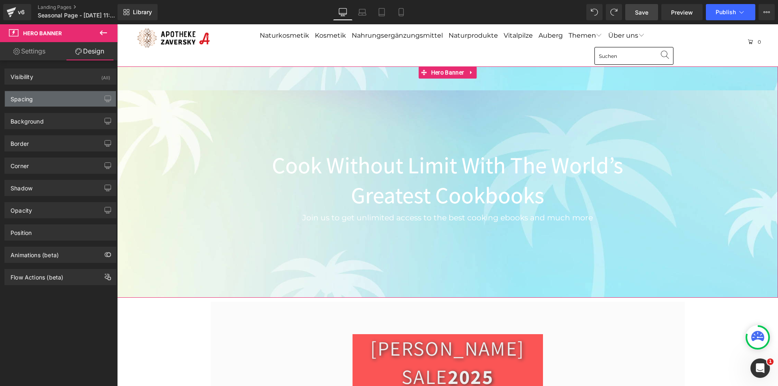
type input "0"
type input "176"
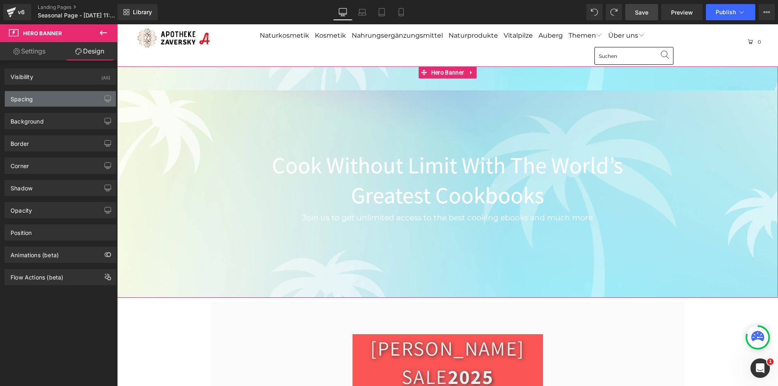
type input "0"
type input "174"
type input "0"
click at [63, 94] on div "Spacing" at bounding box center [60, 98] width 111 height 15
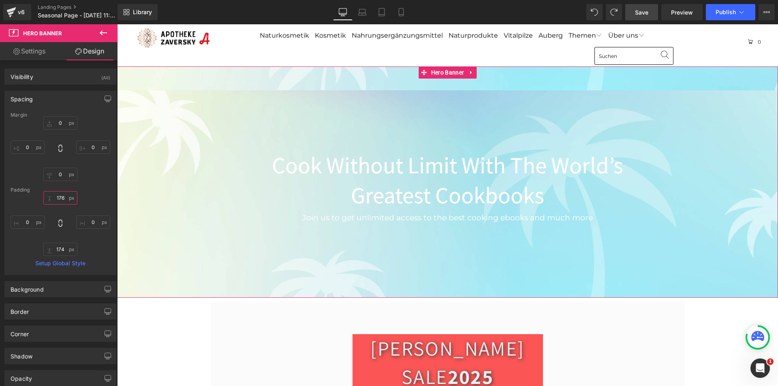
click at [56, 195] on input "176" at bounding box center [60, 197] width 34 height 13
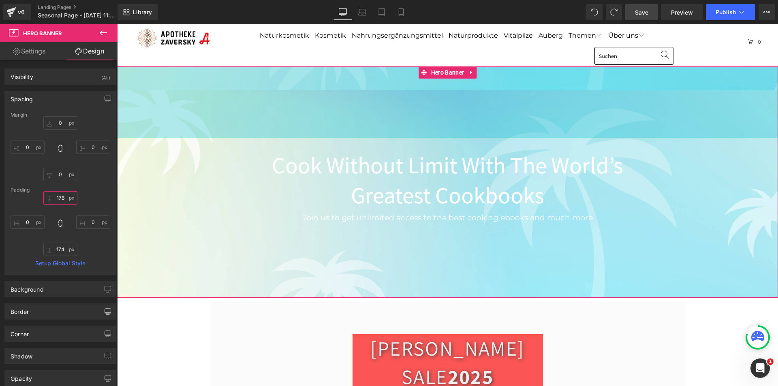
click at [56, 195] on input "176" at bounding box center [60, 197] width 34 height 13
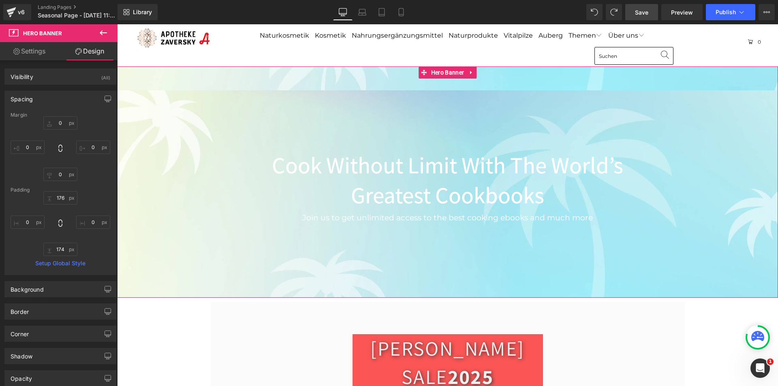
click at [87, 119] on div "0px 0 0px 0 0px 0 0px 0" at bounding box center [61, 148] width 100 height 65
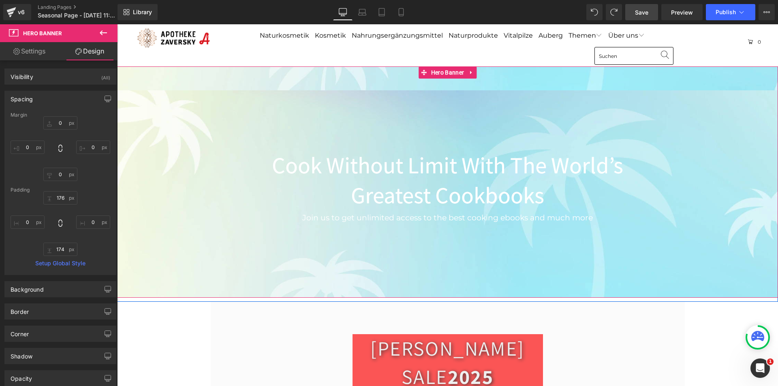
click at [216, 152] on span "Cook Without Limit With The World’s Greatest Cookbooks Heading Join us to get u…" at bounding box center [447, 183] width 661 height 90
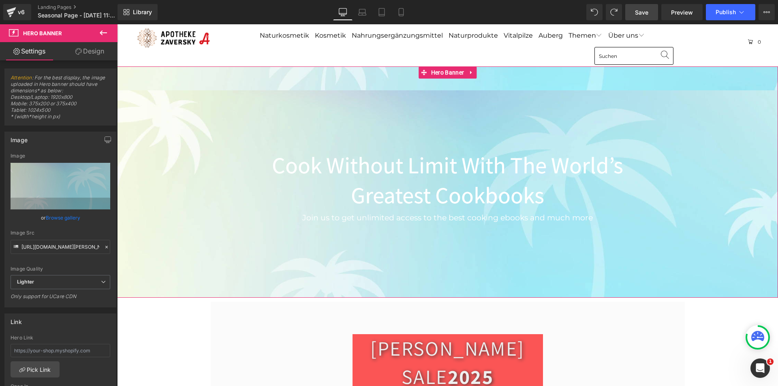
click at [95, 49] on link "Design" at bounding box center [89, 51] width 59 height 18
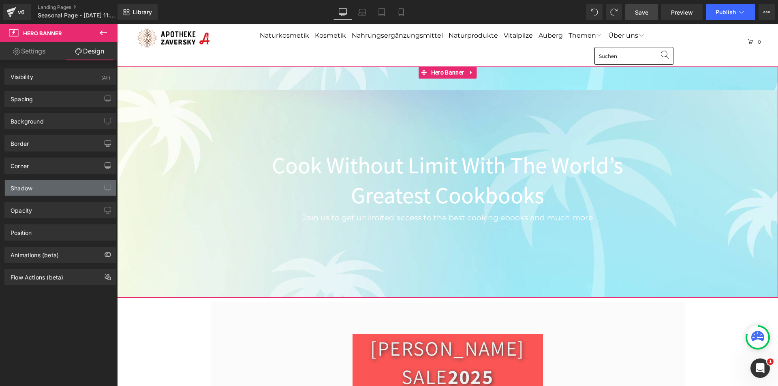
click at [82, 191] on div "Shadow" at bounding box center [60, 187] width 111 height 15
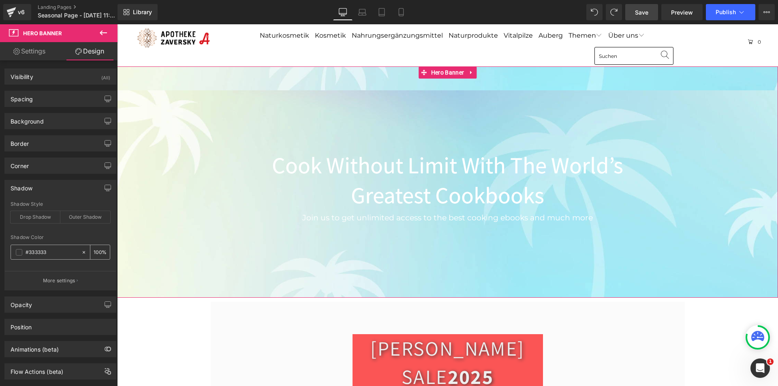
click at [81, 251] on icon at bounding box center [84, 253] width 6 height 6
type input "none"
type input "0"
click at [50, 123] on div "Background" at bounding box center [60, 120] width 111 height 15
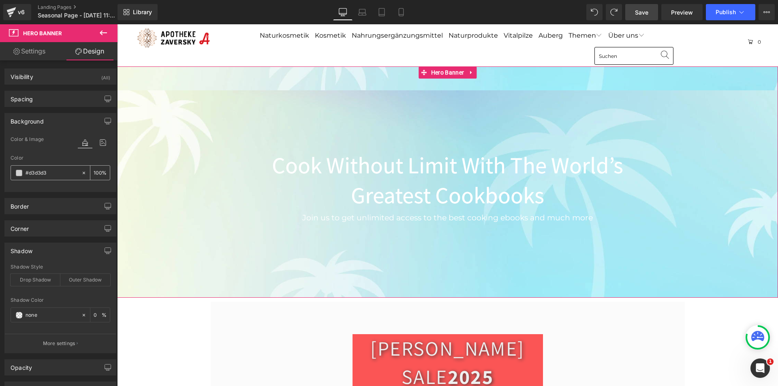
click at [83, 173] on icon at bounding box center [84, 172] width 2 height 2
type input "none"
type input "0"
click at [81, 188] on div at bounding box center [61, 186] width 100 height 5
click at [100, 141] on icon at bounding box center [103, 142] width 15 height 11
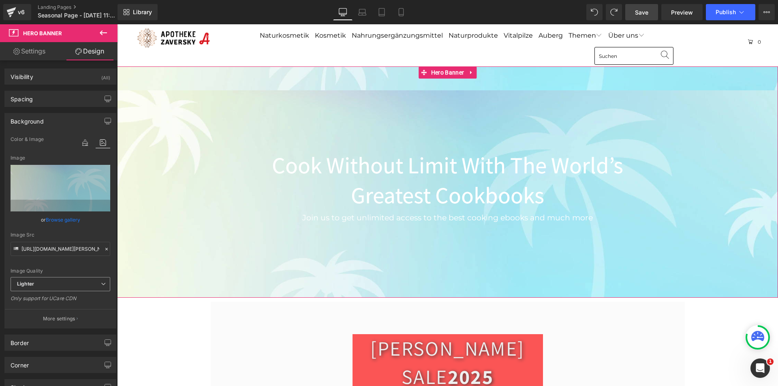
click at [96, 287] on span "Lighter" at bounding box center [61, 284] width 100 height 14
click at [96, 285] on span "Lighter" at bounding box center [61, 284] width 100 height 14
click at [72, 319] on p "More settings" at bounding box center [59, 318] width 32 height 7
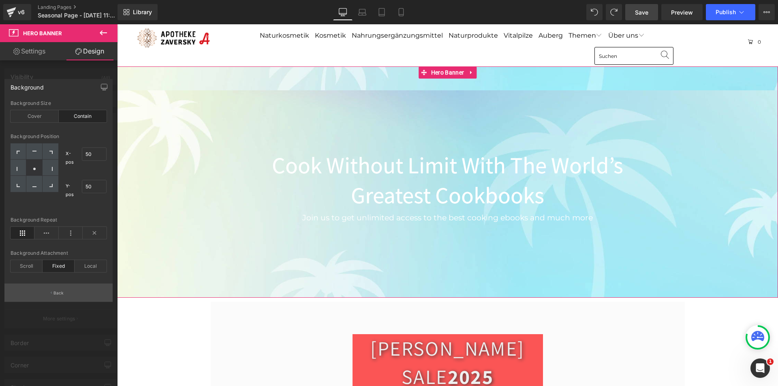
click at [73, 295] on button "Back" at bounding box center [58, 293] width 108 height 18
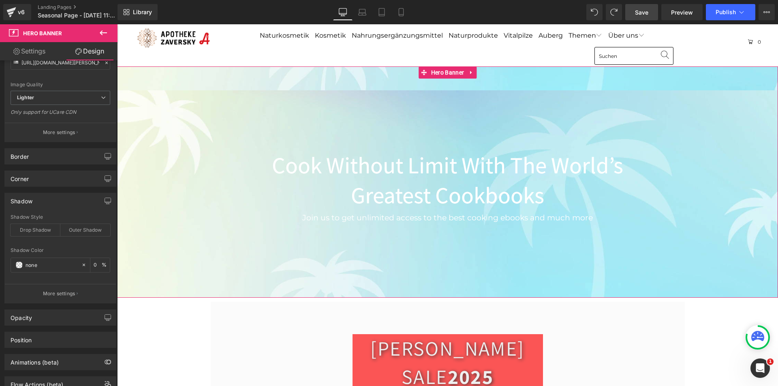
scroll to position [216, 0]
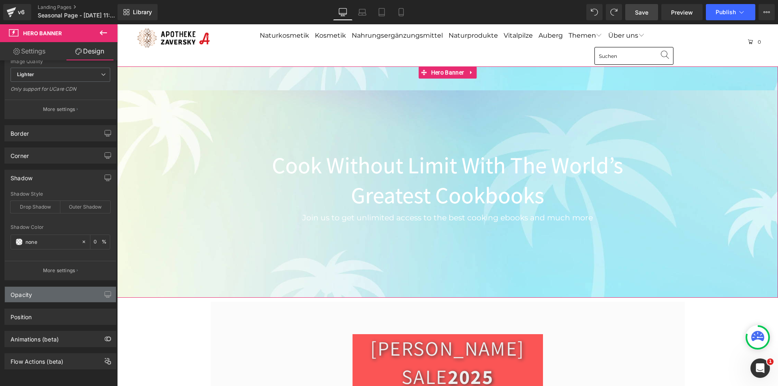
click at [75, 289] on div "Opacity" at bounding box center [60, 294] width 111 height 15
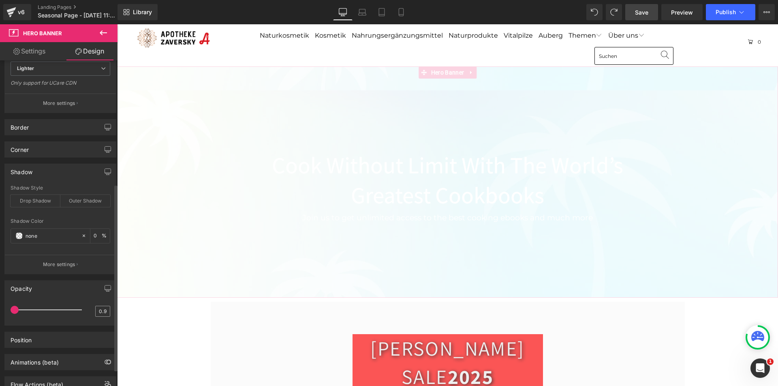
type input "1"
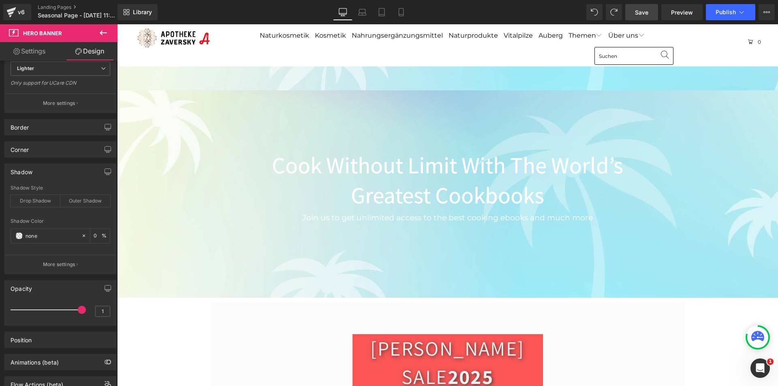
drag, startPoint x: 197, startPoint y: 336, endPoint x: 139, endPoint y: 315, distance: 61.1
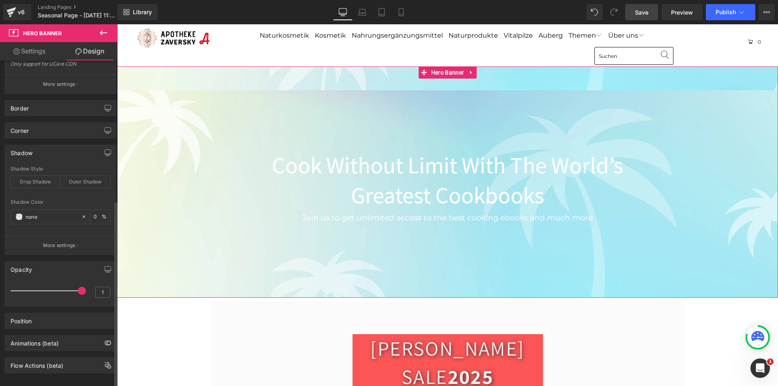
scroll to position [245, 0]
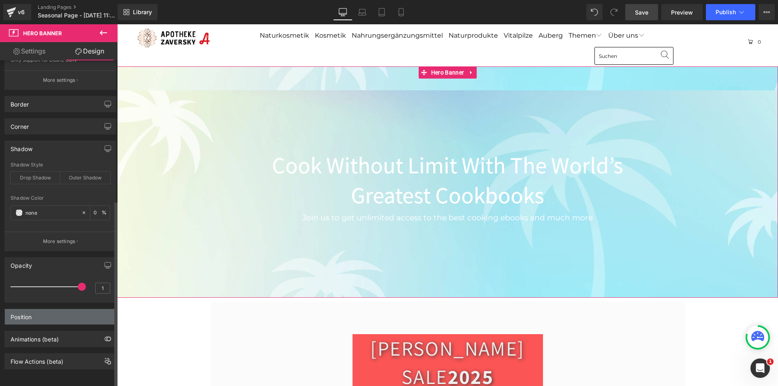
click at [67, 312] on div "Position" at bounding box center [60, 316] width 111 height 15
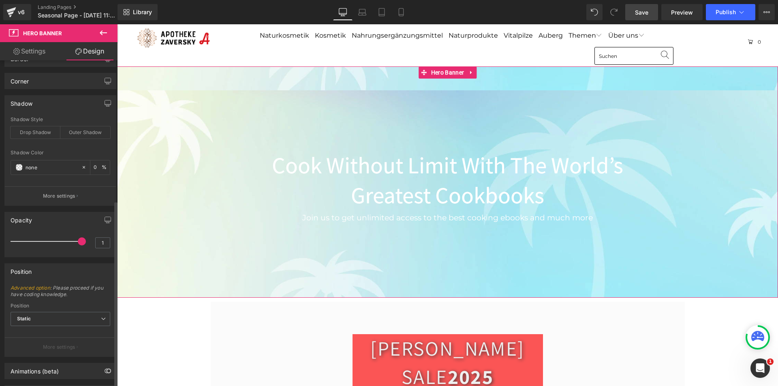
scroll to position [322, 0]
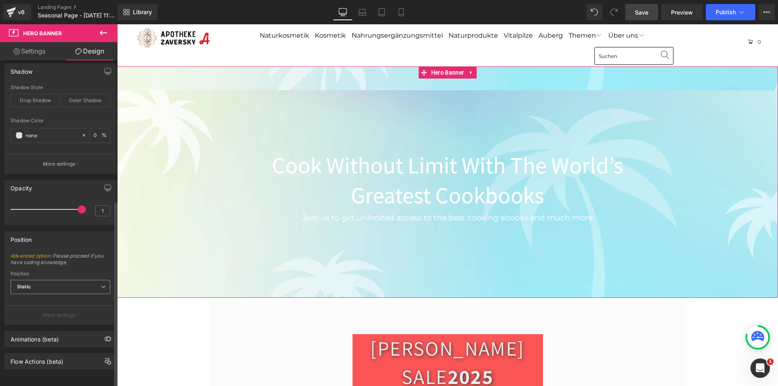
click at [81, 283] on span "Static" at bounding box center [61, 287] width 100 height 14
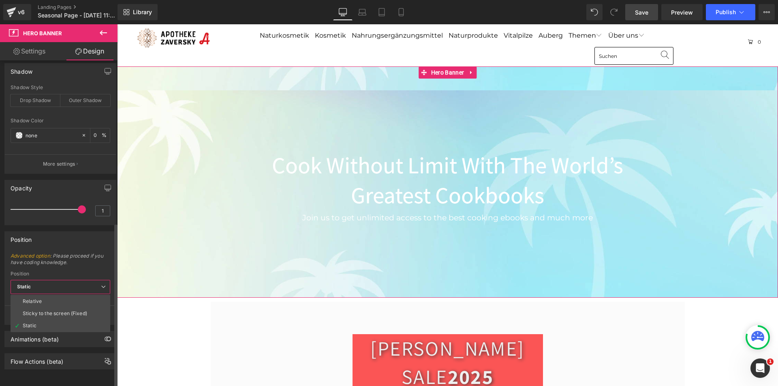
click at [81, 283] on span "Static" at bounding box center [61, 287] width 100 height 14
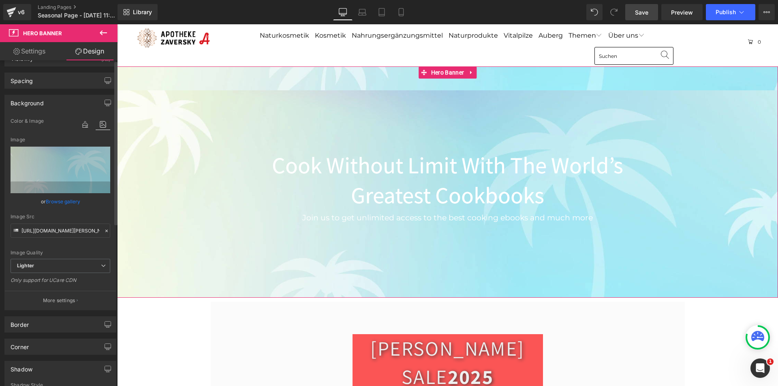
scroll to position [0, 0]
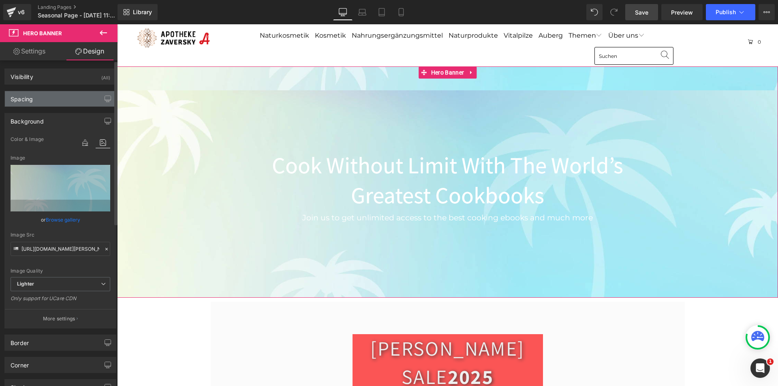
click at [37, 93] on div "Spacing" at bounding box center [60, 98] width 111 height 15
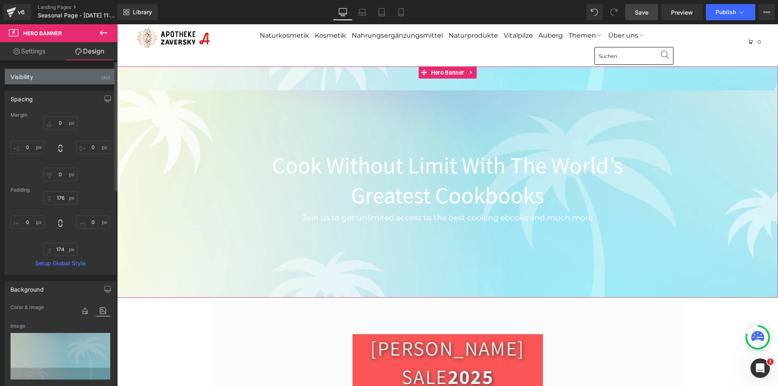
click at [47, 78] on div "Visibility (All)" at bounding box center [60, 76] width 111 height 15
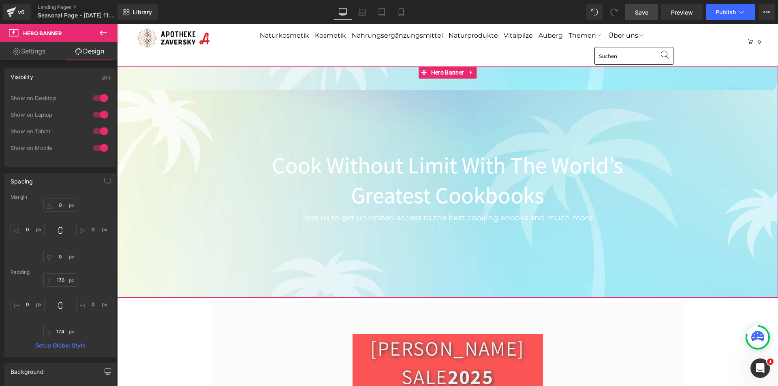
click at [26, 50] on link "Settings" at bounding box center [29, 51] width 59 height 18
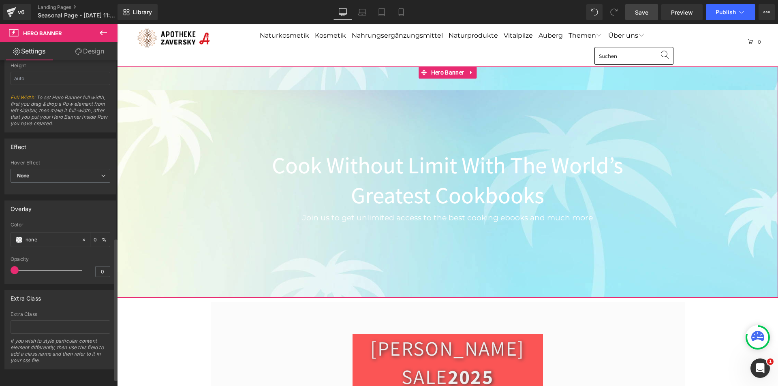
scroll to position [423, 0]
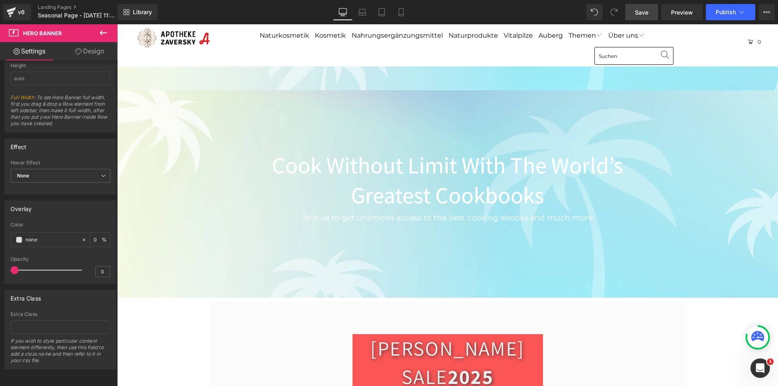
click at [641, 15] on span "Save" at bounding box center [641, 12] width 13 height 9
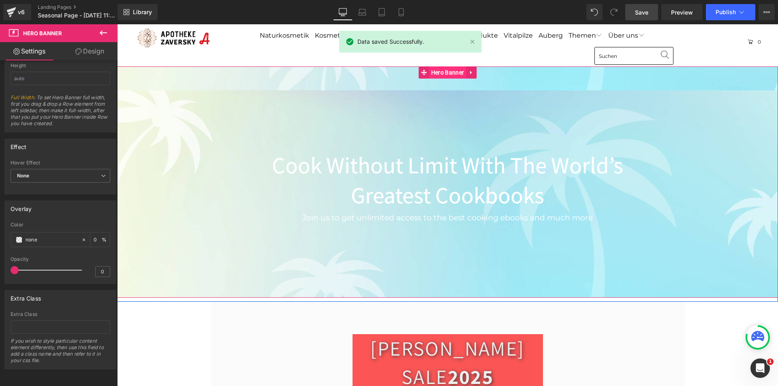
click at [442, 72] on span "Hero Banner" at bounding box center [447, 72] width 37 height 12
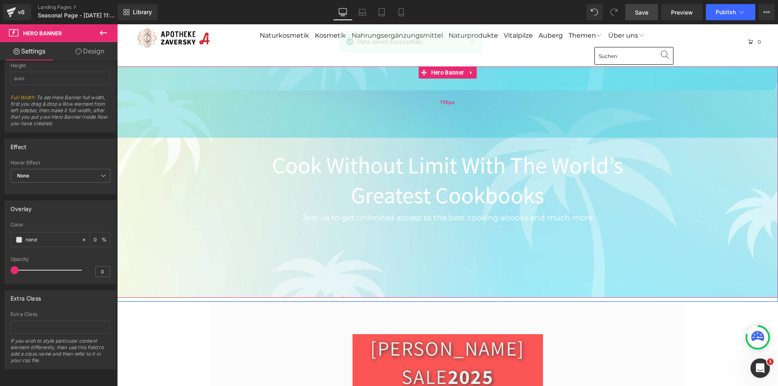
click at [416, 100] on div "176px" at bounding box center [447, 101] width 661 height 71
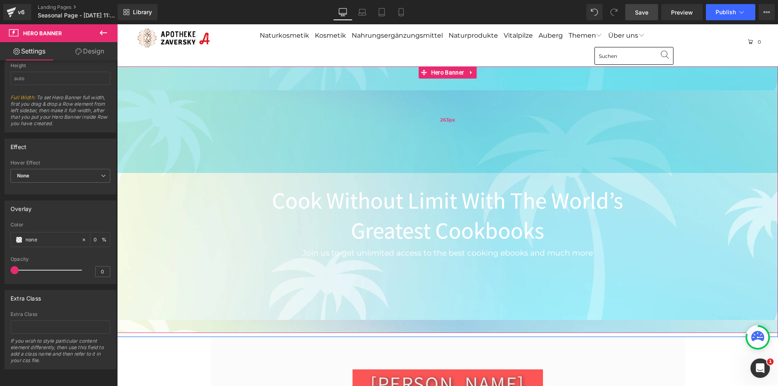
drag, startPoint x: 427, startPoint y: 93, endPoint x: 444, endPoint y: 115, distance: 27.7
click at [444, 115] on div "263px" at bounding box center [447, 119] width 661 height 107
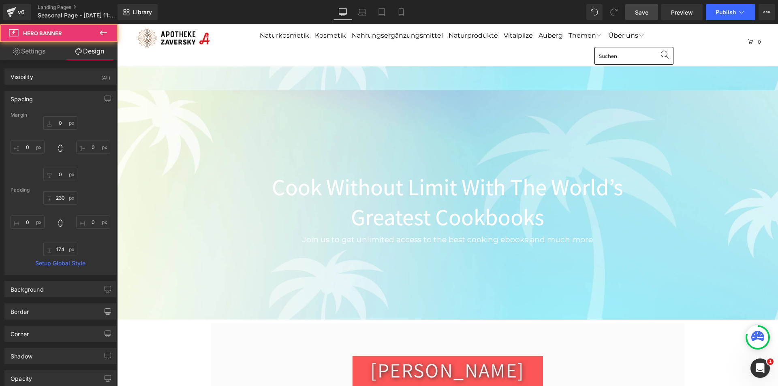
click at [650, 13] on link "Save" at bounding box center [641, 12] width 33 height 16
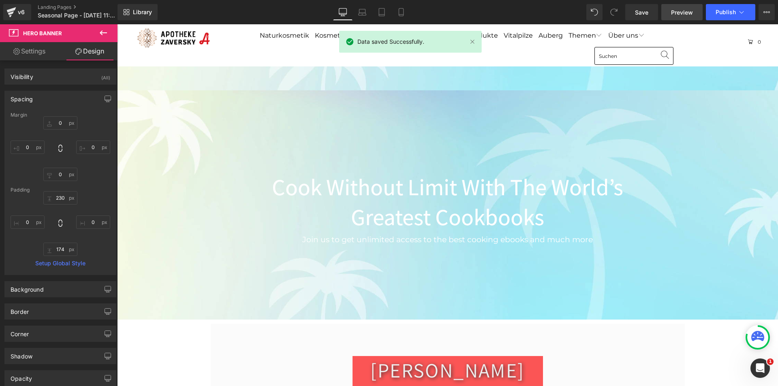
click at [675, 15] on span "Preview" at bounding box center [682, 12] width 22 height 9
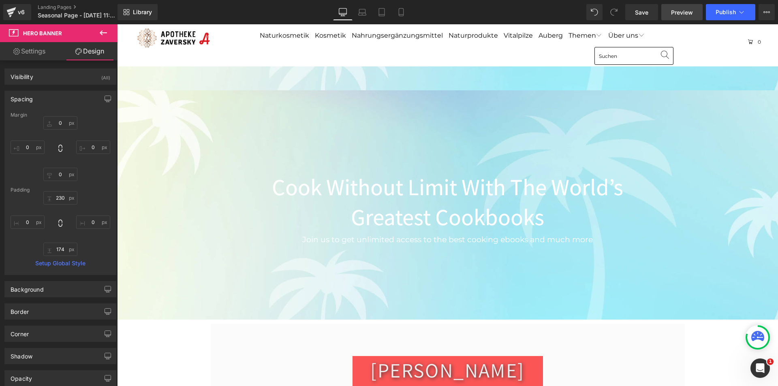
click at [672, 12] on span "Preview" at bounding box center [682, 12] width 22 height 9
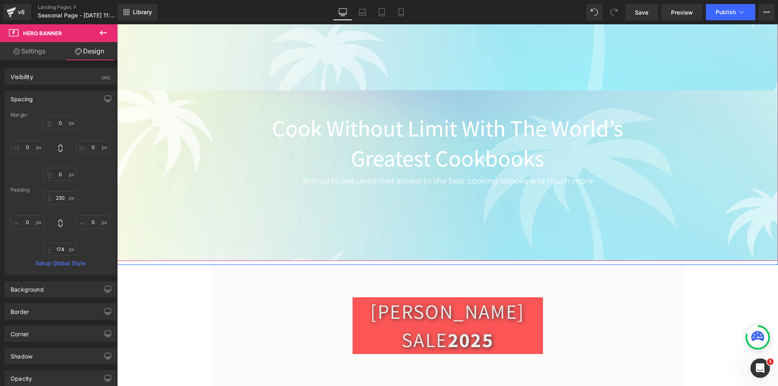
scroll to position [122, 0]
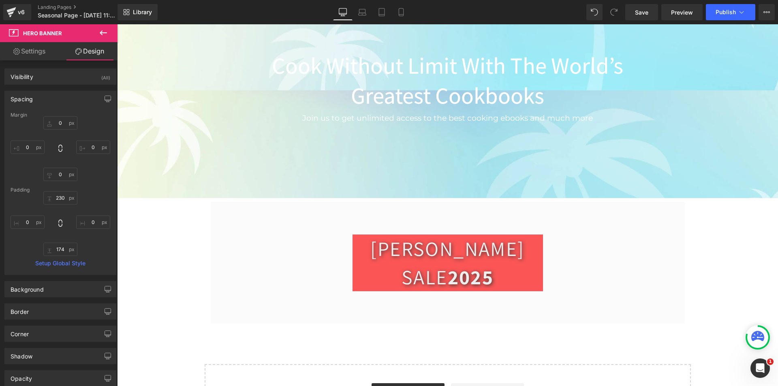
click at [107, 28] on button at bounding box center [103, 33] width 28 height 18
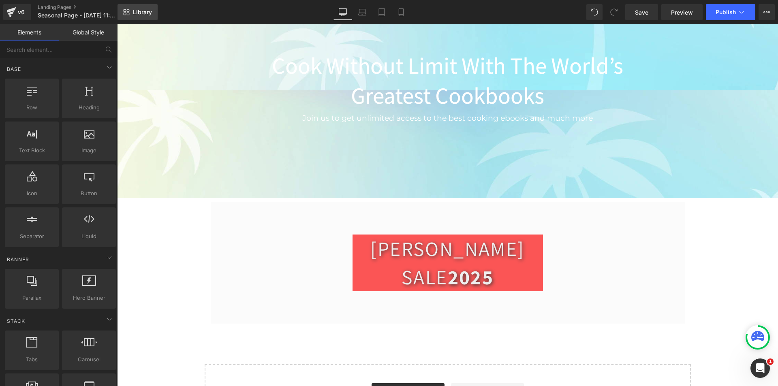
click at [150, 8] on link "Library" at bounding box center [138, 12] width 40 height 16
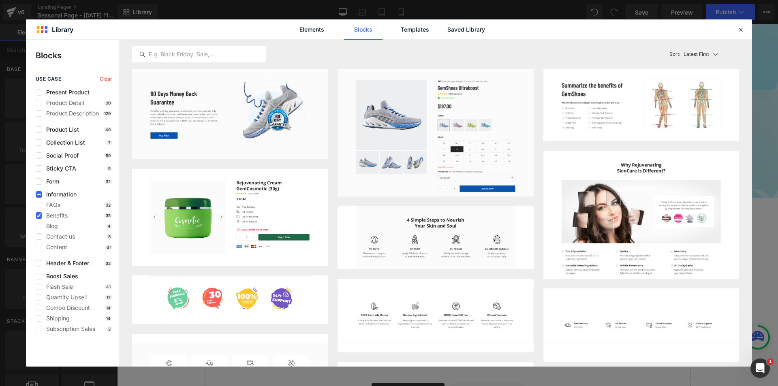
click at [55, 195] on span "Information" at bounding box center [59, 194] width 34 height 6
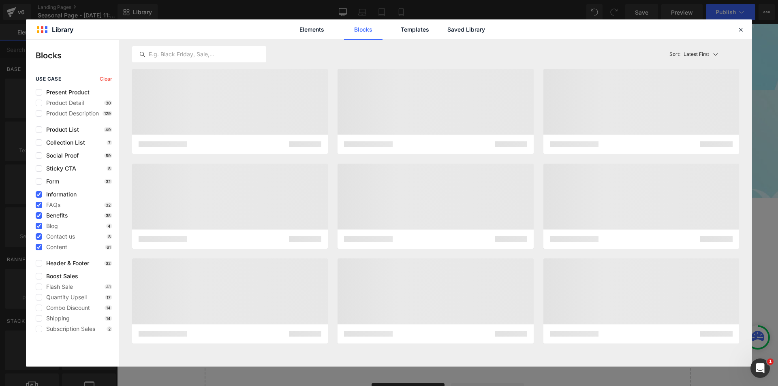
click at [53, 214] on span "Benefits" at bounding box center [55, 215] width 26 height 6
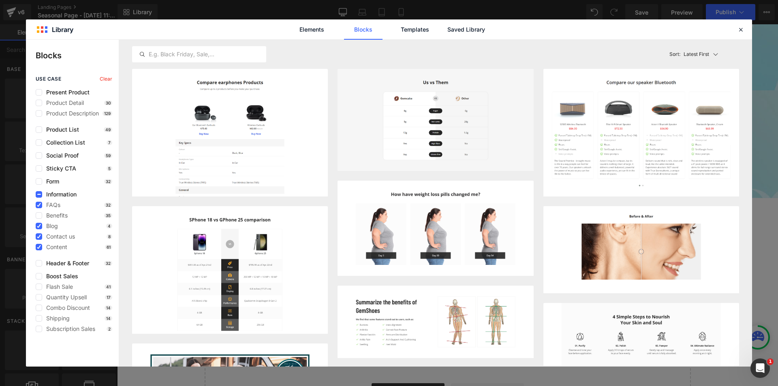
click at [51, 197] on span "Information" at bounding box center [59, 194] width 34 height 6
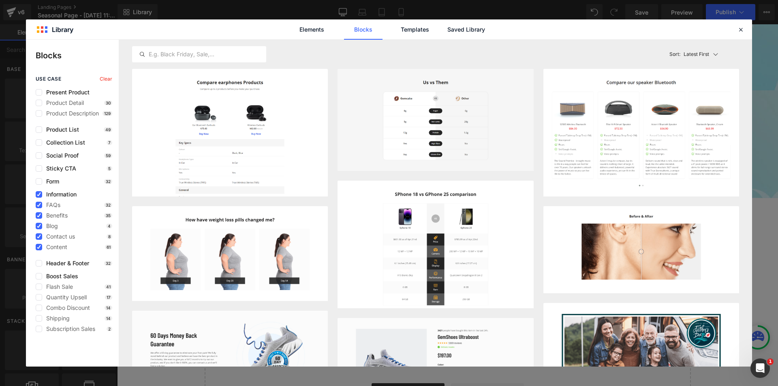
click at [49, 192] on span "Information" at bounding box center [59, 194] width 34 height 6
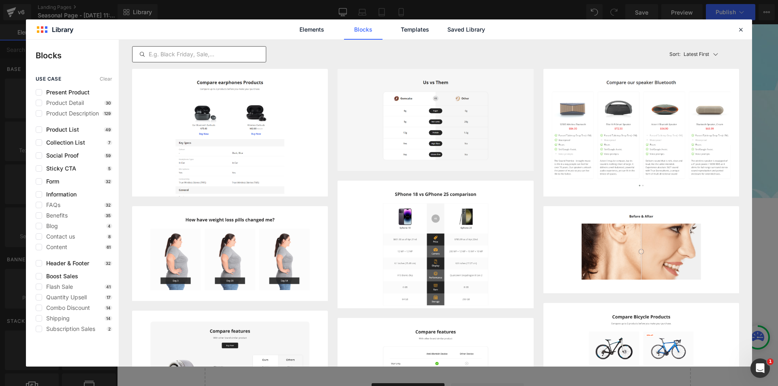
click at [174, 50] on input "text" at bounding box center [199, 54] width 133 height 10
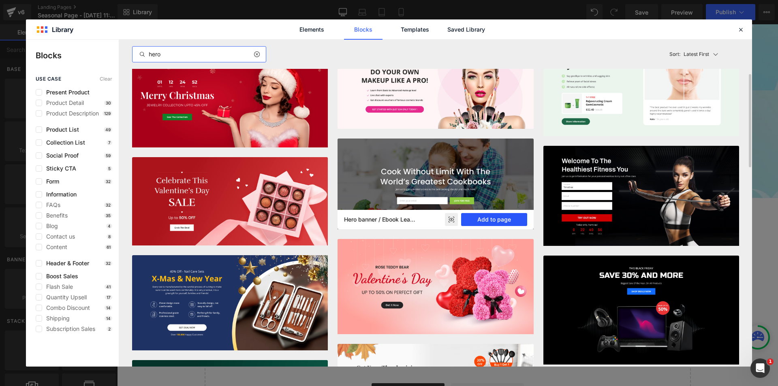
type input "hero"
click at [499, 218] on button "Add to page" at bounding box center [494, 219] width 66 height 13
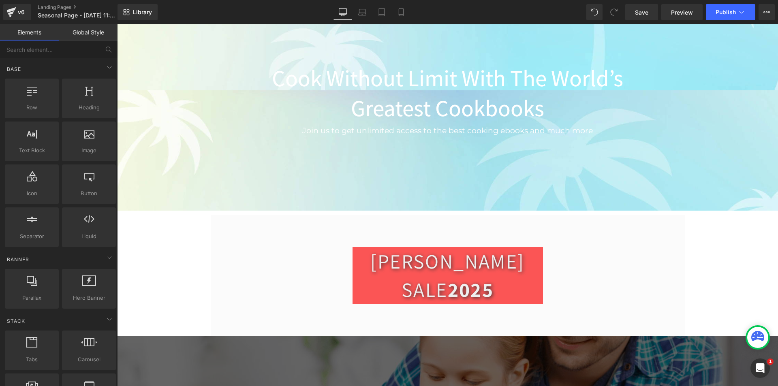
scroll to position [0, 0]
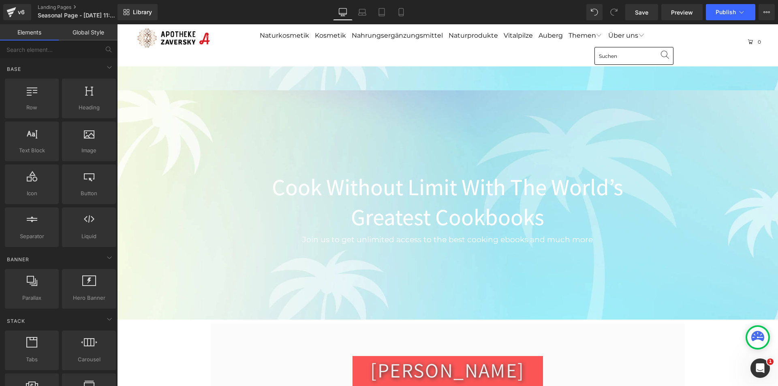
click at [367, 79] on div "Cook Without Limit With The World’s Greatest Cookbooks Heading Join us to get u…" at bounding box center [447, 192] width 661 height 253
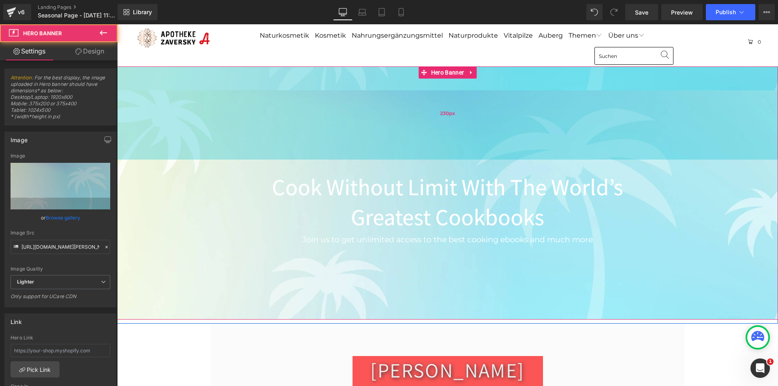
click at [364, 143] on div "230px" at bounding box center [447, 112] width 661 height 93
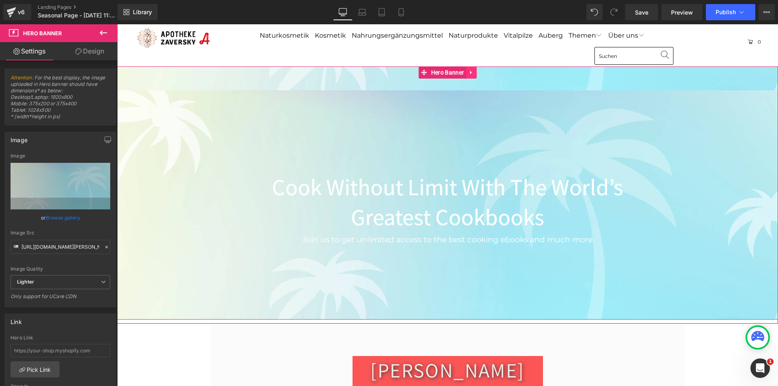
click at [469, 72] on icon at bounding box center [472, 73] width 6 height 6
click at [474, 73] on icon at bounding box center [477, 73] width 6 height 6
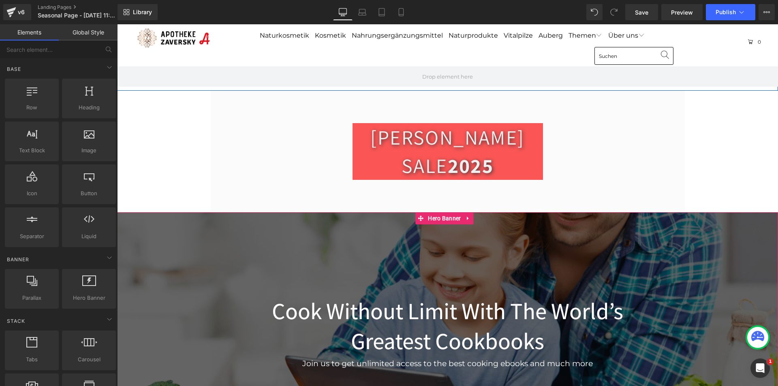
drag, startPoint x: 185, startPoint y: 202, endPoint x: 203, endPoint y: 205, distance: 18.0
click at [185, 212] on div at bounding box center [447, 348] width 661 height 272
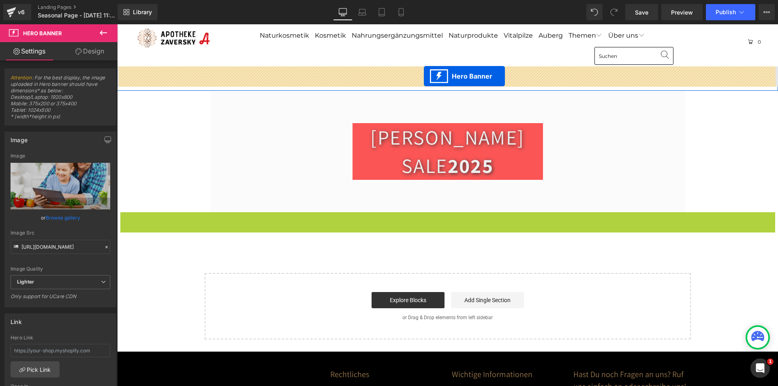
drag, startPoint x: 424, startPoint y: 173, endPoint x: 424, endPoint y: 76, distance: 96.5
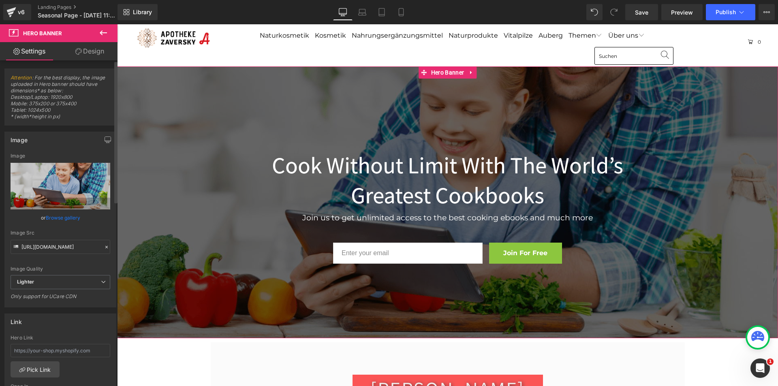
click at [59, 217] on link "Browse gallery" at bounding box center [63, 218] width 34 height 14
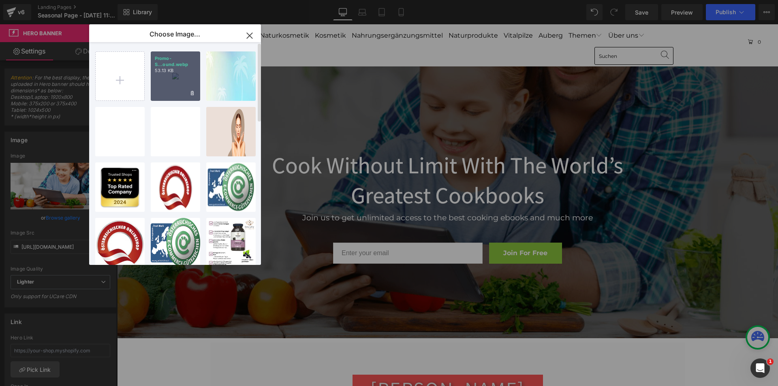
click at [171, 73] on p "53.13 KB" at bounding box center [175, 71] width 41 height 6
type input "[URL][DOMAIN_NAME][PERSON_NAME]"
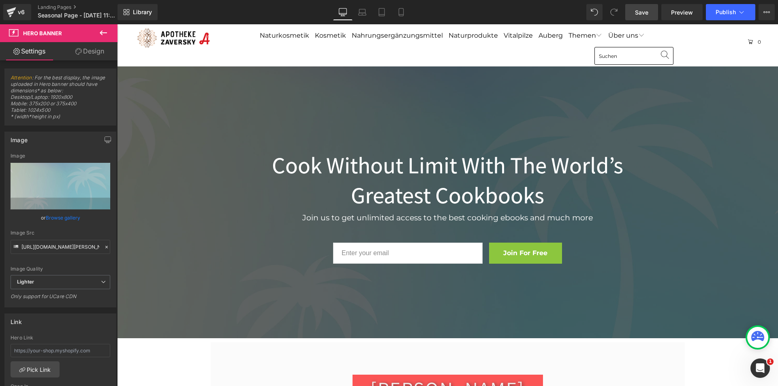
click at [651, 14] on link "Save" at bounding box center [641, 12] width 33 height 16
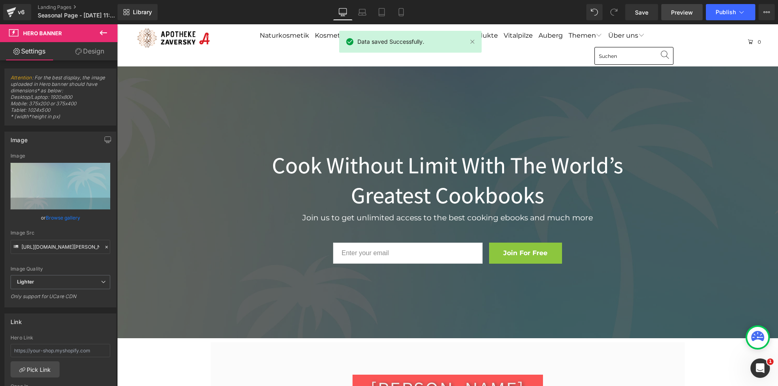
click at [669, 16] on link "Preview" at bounding box center [681, 12] width 41 height 16
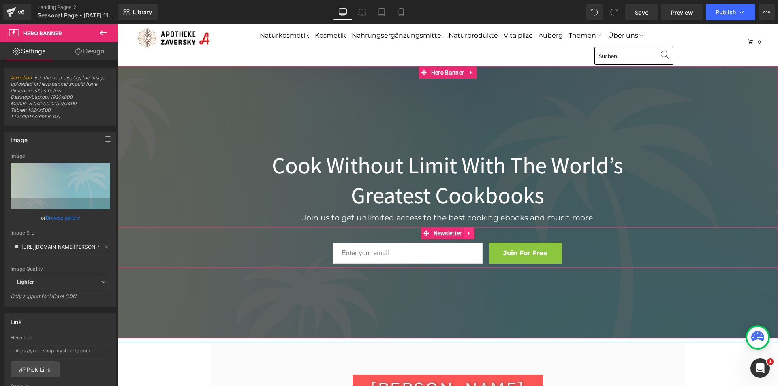
click at [468, 233] on icon at bounding box center [469, 234] width 2 height 4
click at [472, 231] on icon at bounding box center [475, 234] width 6 height 6
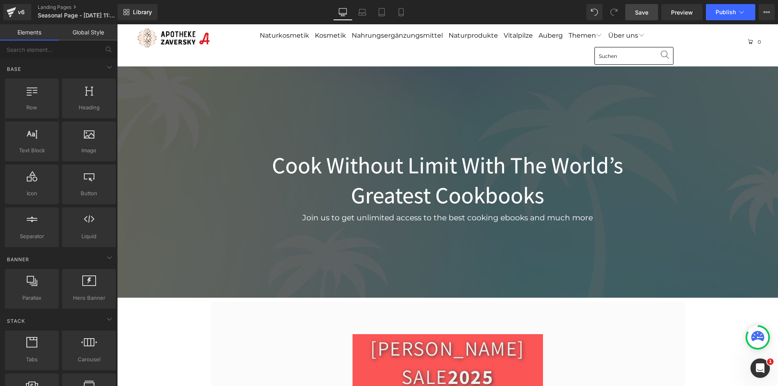
click at [643, 11] on span "Save" at bounding box center [641, 12] width 13 height 9
click at [636, 12] on span "Save" at bounding box center [641, 12] width 13 height 9
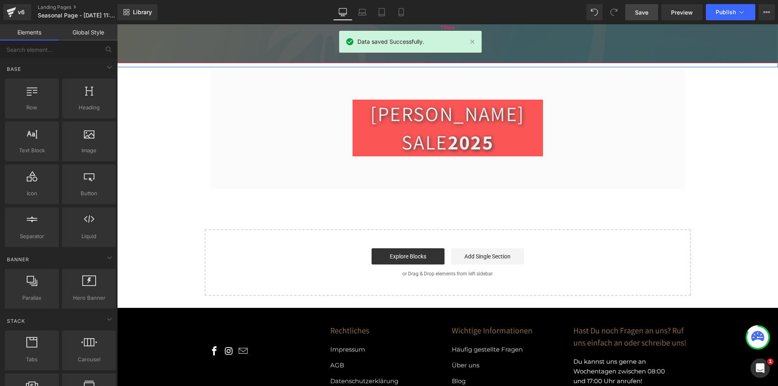
scroll to position [243, 0]
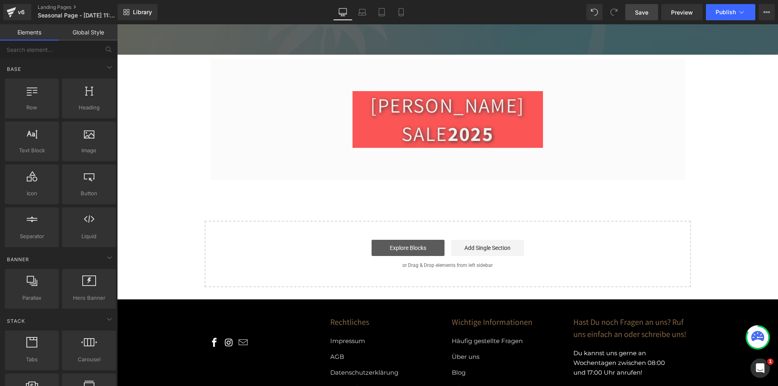
click at [392, 240] on link "Explore Blocks" at bounding box center [408, 248] width 73 height 16
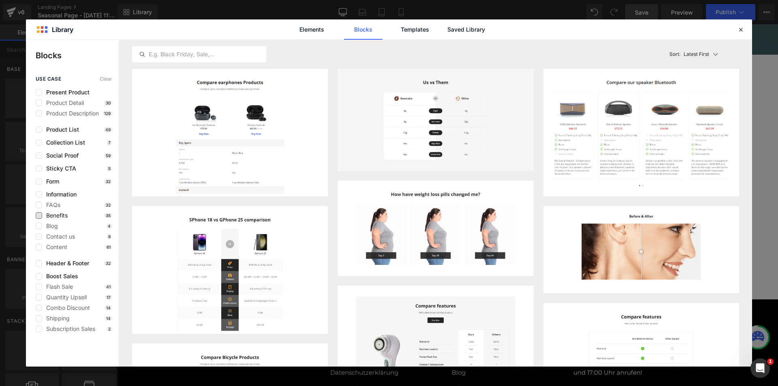
click at [59, 215] on span "Benefits" at bounding box center [55, 215] width 26 height 6
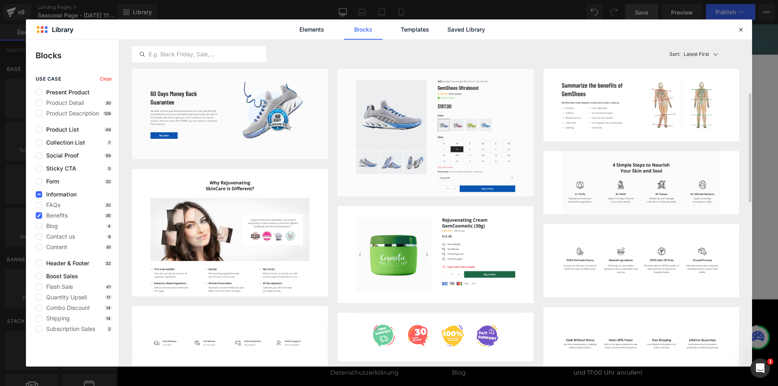
scroll to position [81, 0]
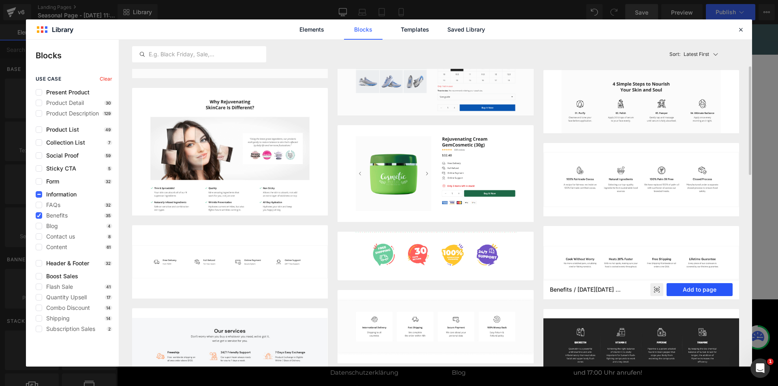
click at [700, 287] on button "Add to page" at bounding box center [700, 289] width 66 height 13
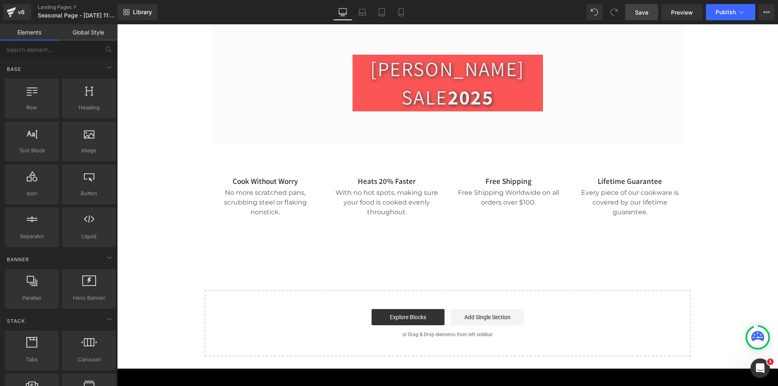
scroll to position [209, 0]
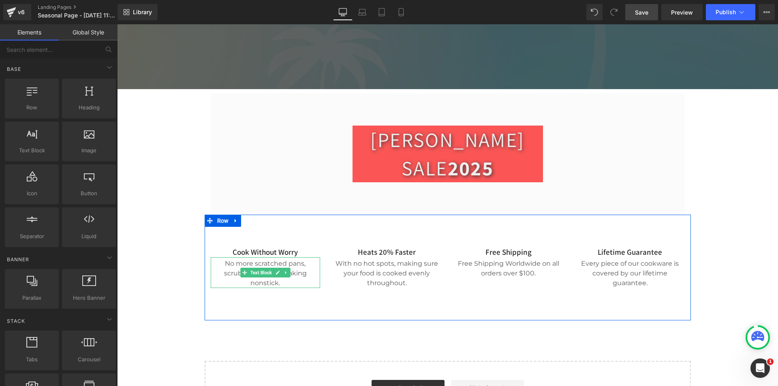
click at [267, 268] on span "Text Block" at bounding box center [261, 273] width 25 height 10
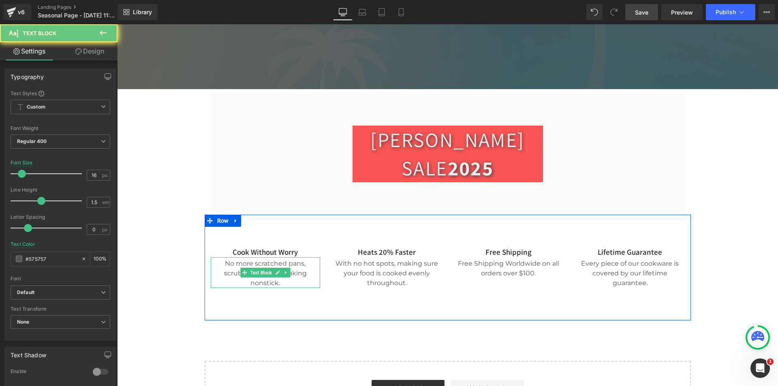
click at [275, 257] on div "No more scratched pans, scrubbing steel or flaking nonstick." at bounding box center [265, 272] width 109 height 31
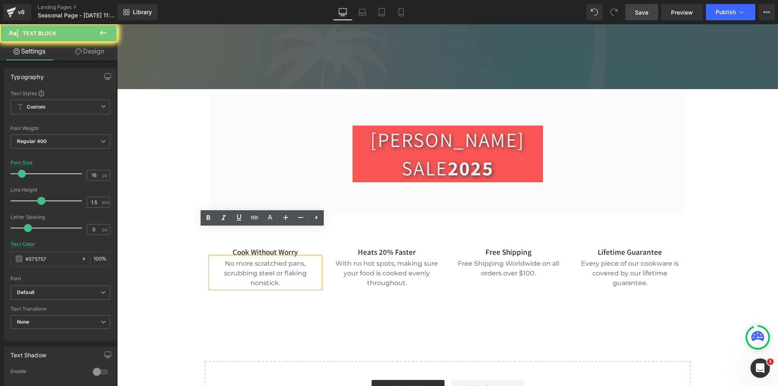
click at [275, 257] on div "No more scratched pans, scrubbing steel or flaking nonstick." at bounding box center [265, 272] width 109 height 31
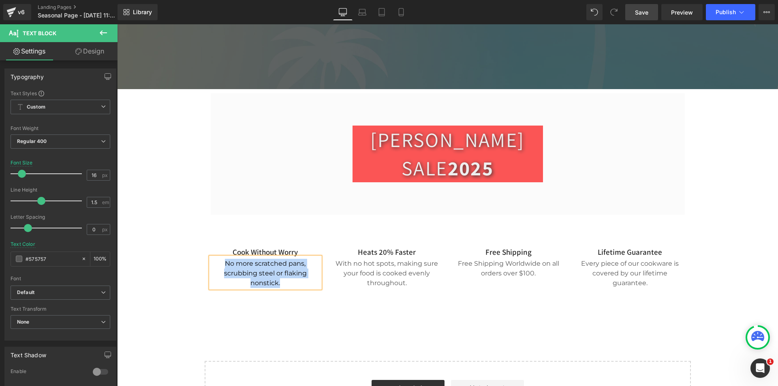
paste div
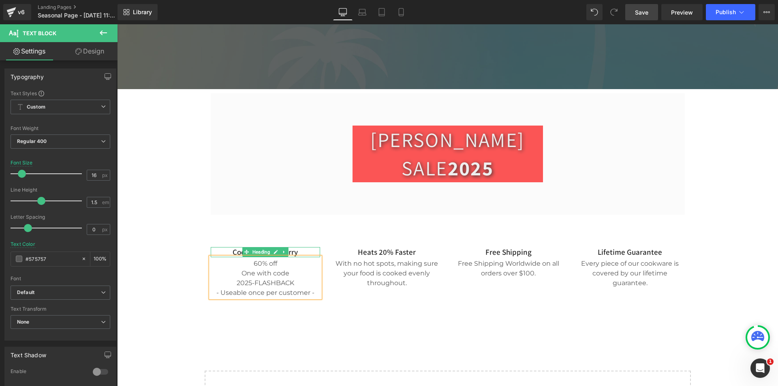
click at [282, 250] on icon at bounding box center [284, 252] width 4 height 5
click at [117, 24] on icon at bounding box center [117, 24] width 0 height 0
click at [300, 247] on h3 "Cook Without Worry" at bounding box center [265, 252] width 109 height 10
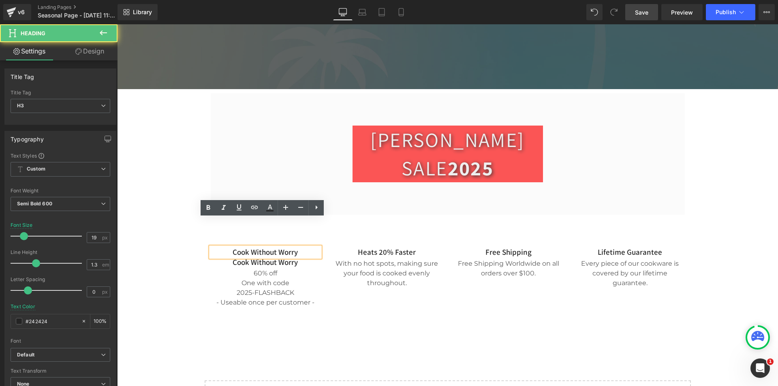
click at [300, 267] on div "60% off  One with code 2025-FLASHBACK - Useable once per customer -" at bounding box center [265, 287] width 109 height 41
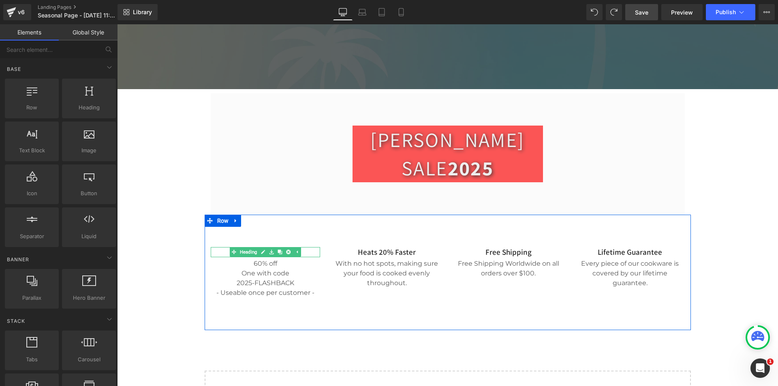
click at [304, 247] on h3 "Cook Without Worry" at bounding box center [265, 252] width 109 height 10
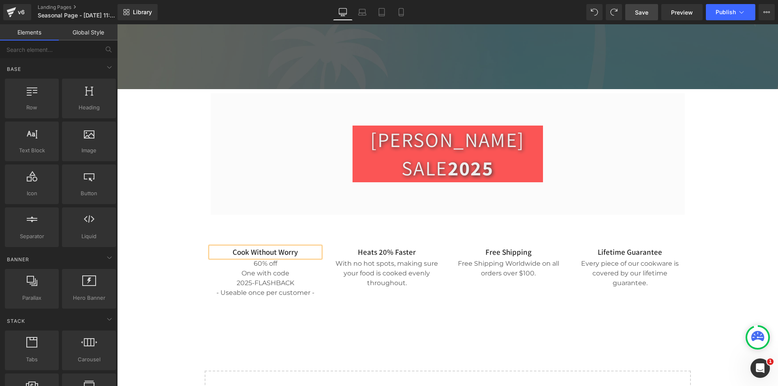
click at [304, 247] on h3 "Cook Without Worry" at bounding box center [265, 252] width 109 height 10
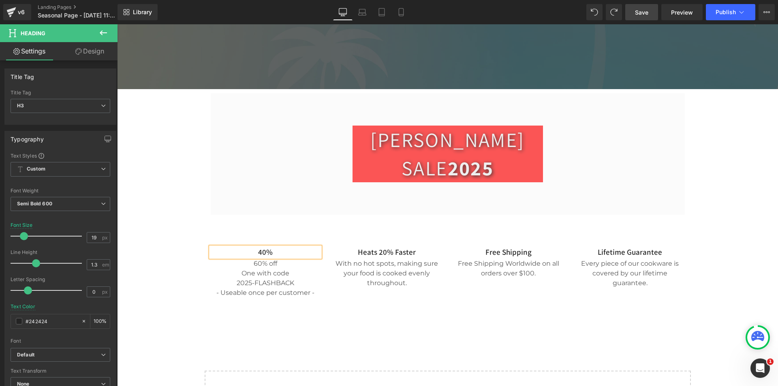
click at [277, 247] on h3 "40%" at bounding box center [265, 252] width 109 height 10
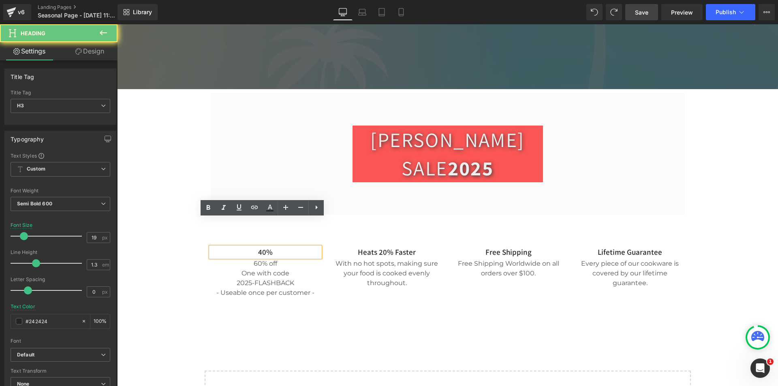
click at [277, 247] on h3 "40%" at bounding box center [265, 252] width 109 height 10
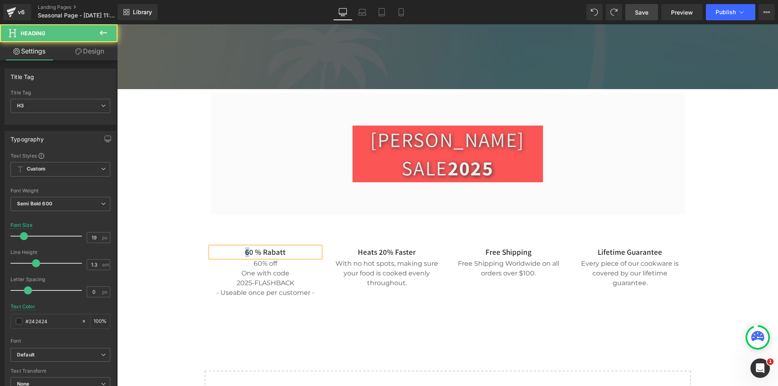
click at [243, 247] on h3 "60 % Rabatt" at bounding box center [265, 252] width 109 height 10
click at [180, 245] on div "Cook Without Limit With The World’s Greatest Cookbooks Heading Join us to get u…" at bounding box center [447, 148] width 661 height 580
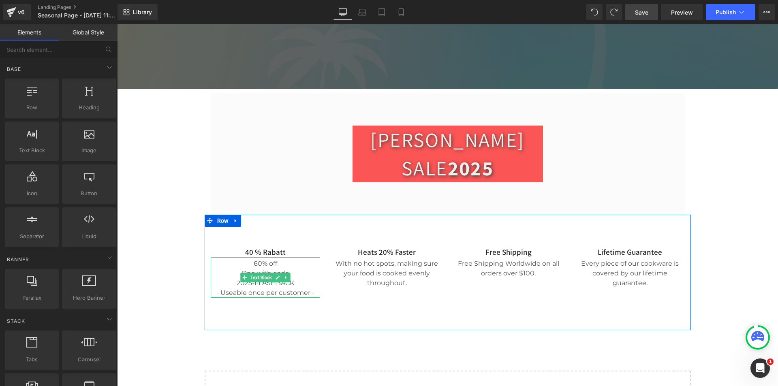
click at [250, 257] on div "60% off  One with code 2025-FLASHBACK - Useable once per customer -" at bounding box center [265, 277] width 109 height 41
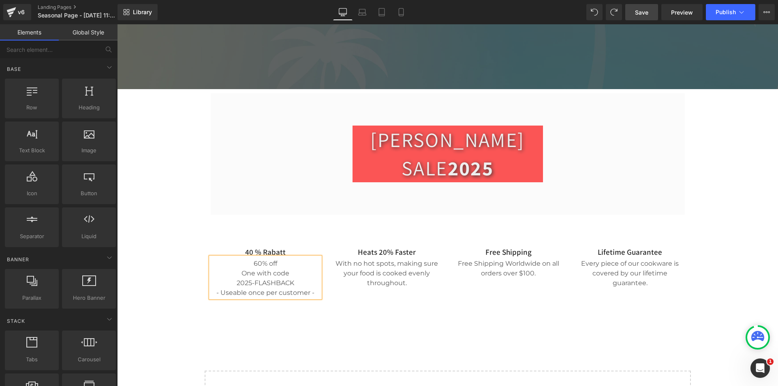
click at [250, 257] on div "60% off  One with code 2025-FLASHBACK - Useable once per customer -" at bounding box center [265, 277] width 109 height 41
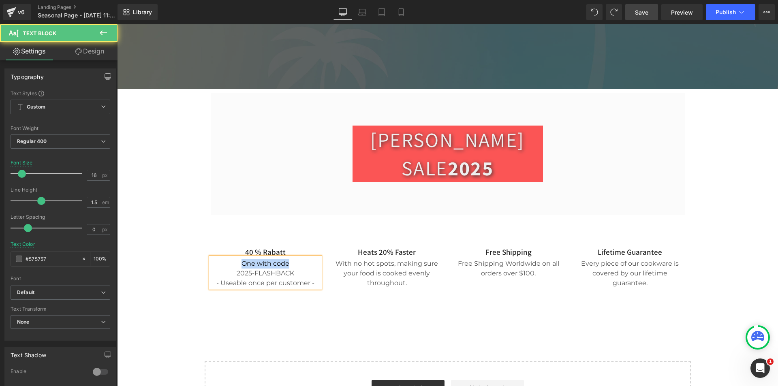
drag, startPoint x: 295, startPoint y: 235, endPoint x: 236, endPoint y: 235, distance: 58.4
click at [236, 259] on div "One with code" at bounding box center [265, 264] width 109 height 10
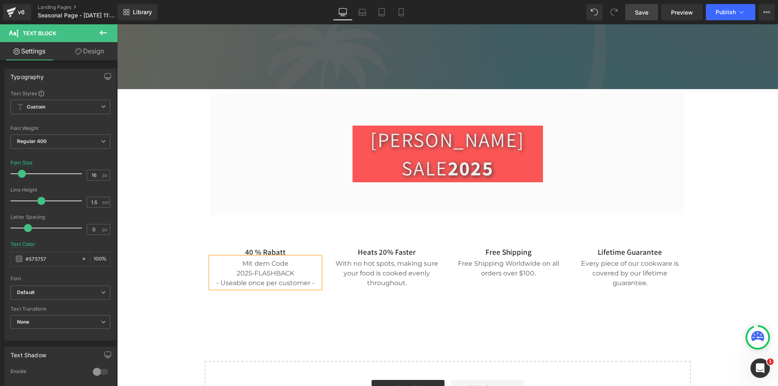
click at [274, 269] on div "2025-FLASHBACK" at bounding box center [265, 274] width 109 height 10
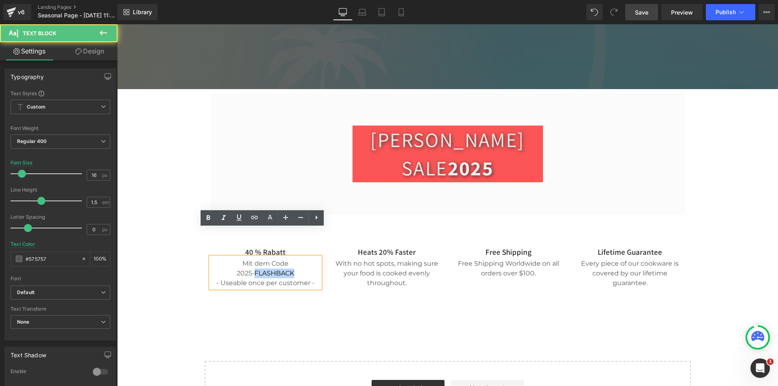
click at [274, 269] on div "2025-FLASHBACK" at bounding box center [265, 274] width 109 height 10
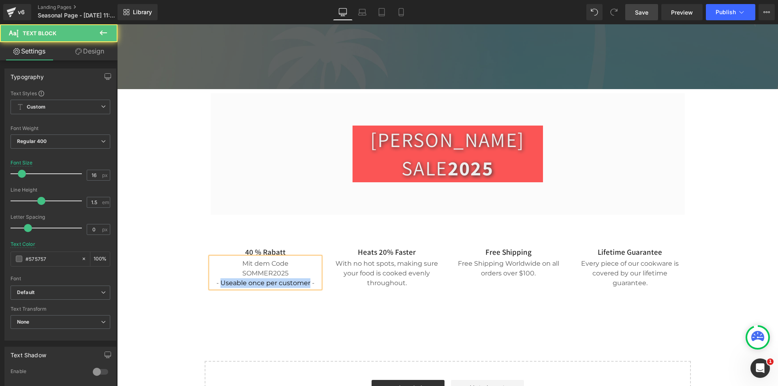
drag, startPoint x: 306, startPoint y: 254, endPoint x: 219, endPoint y: 253, distance: 86.7
click at [219, 270] on span "SOMMER2025 - Useable once per customer -" at bounding box center [265, 278] width 98 height 17
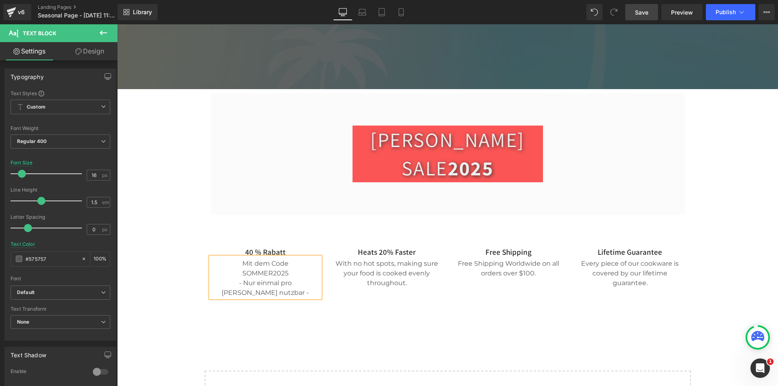
click at [237, 275] on div "40 % Rabatt Heading Mit dem Code SOMMER2025 - Nur einmal pro [PERSON_NAME] nutz…" at bounding box center [448, 273] width 486 height 116
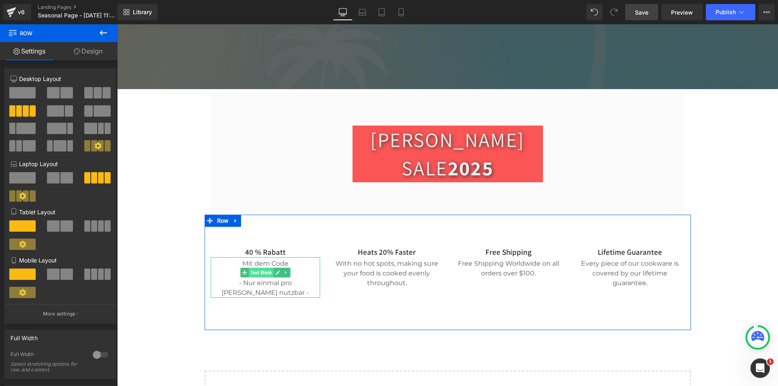
click at [253, 268] on span "Text Block" at bounding box center [261, 273] width 25 height 10
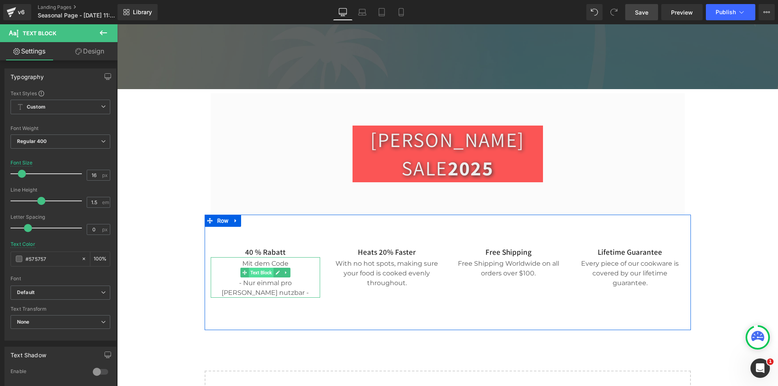
click at [269, 268] on span "Text Block" at bounding box center [261, 273] width 25 height 10
click at [294, 269] on div "SOMMER2025 - Nur einmal pro [PERSON_NAME] nutzbar -" at bounding box center [265, 283] width 109 height 29
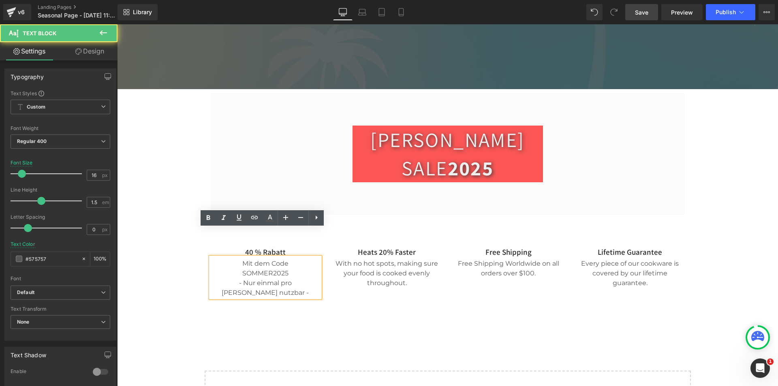
click at [283, 270] on span "SOMMER2025 - Nur einmal pro [PERSON_NAME] nutzbar -" at bounding box center [265, 283] width 87 height 27
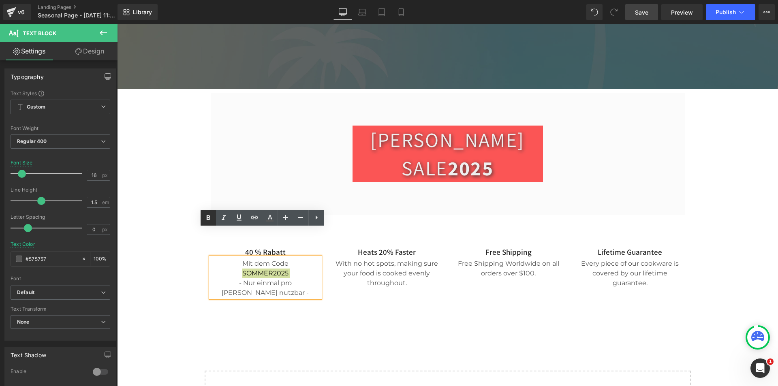
click at [212, 217] on icon at bounding box center [208, 218] width 10 height 10
click at [285, 284] on div "40 % Rabatt Heading Mit dem Code SOMMER2025 - Nur einmal pro [PERSON_NAME] nutz…" at bounding box center [448, 273] width 486 height 116
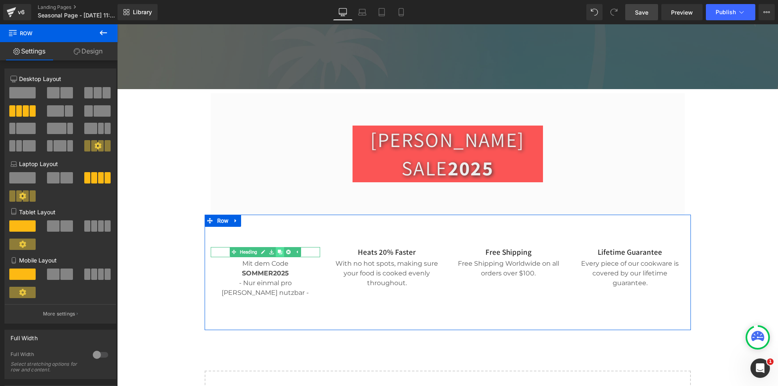
click at [280, 247] on link at bounding box center [280, 252] width 9 height 10
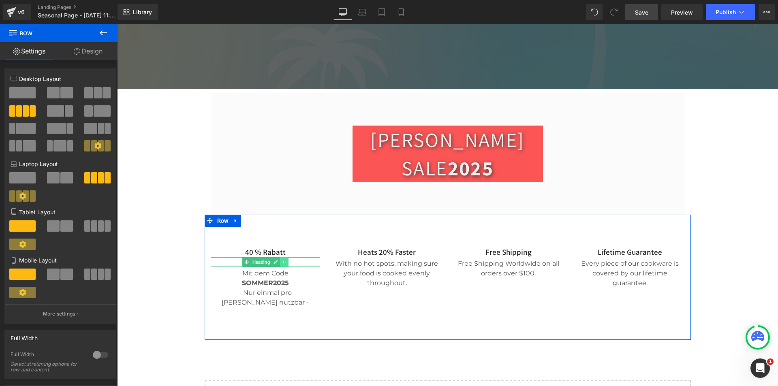
click at [282, 260] on icon at bounding box center [284, 262] width 4 height 5
click at [287, 260] on icon at bounding box center [288, 262] width 4 height 4
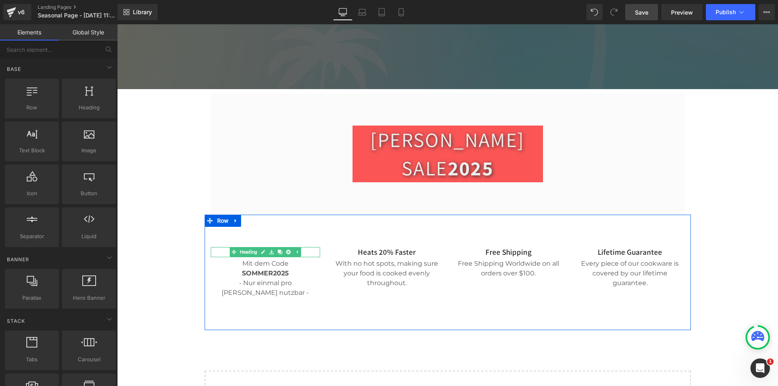
click at [309, 247] on h3 "40 % Rabatt" at bounding box center [265, 252] width 109 height 10
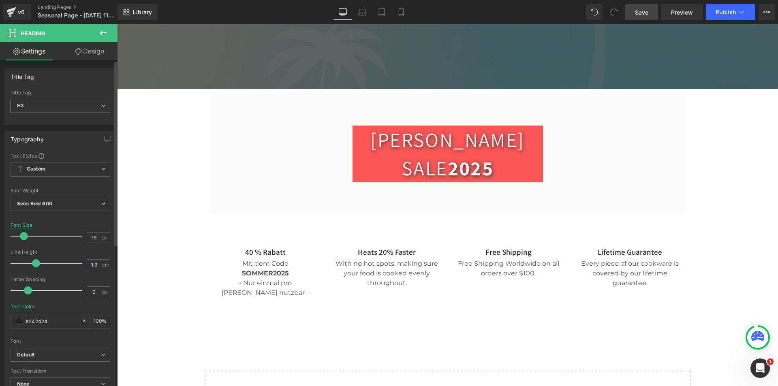
click at [101, 105] on icon at bounding box center [103, 105] width 5 height 5
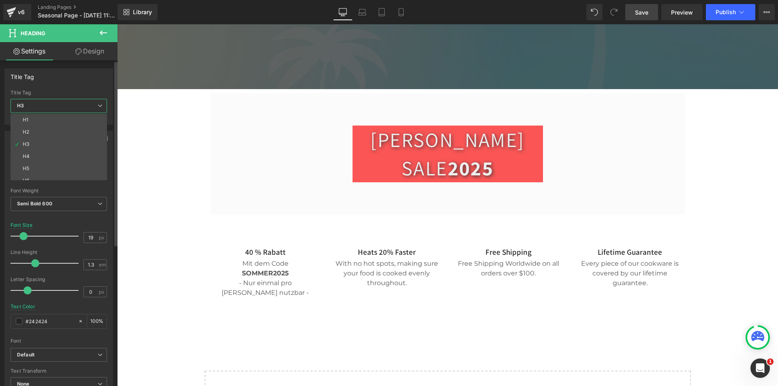
click at [102, 104] on icon at bounding box center [100, 105] width 5 height 5
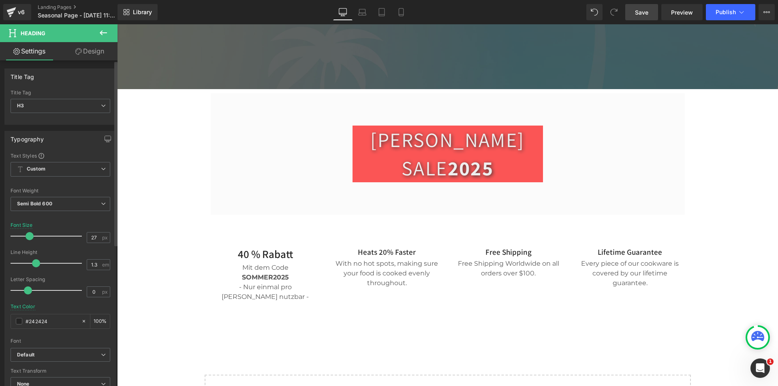
type input "28"
drag, startPoint x: 26, startPoint y: 235, endPoint x: 32, endPoint y: 236, distance: 6.1
click at [32, 236] on span at bounding box center [30, 236] width 8 height 8
click at [161, 275] on div "Cook Without Limit With The World’s Greatest Cookbooks Heading Join us to get u…" at bounding box center [447, 150] width 661 height 584
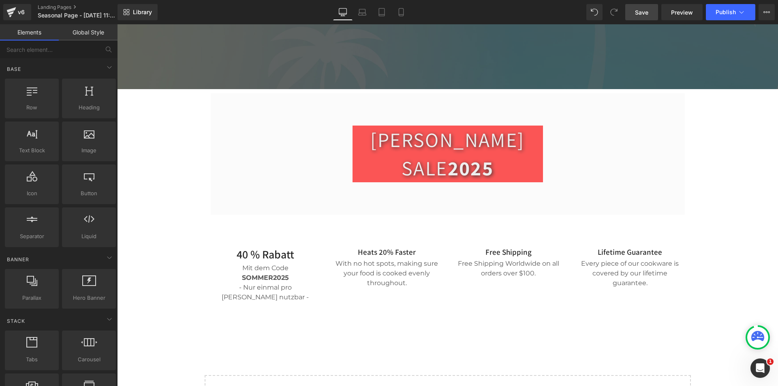
click at [637, 10] on span "Save" at bounding box center [641, 12] width 13 height 9
click at [175, 234] on div "Cook Without Limit With The World’s Greatest Cookbooks Heading Join us to get u…" at bounding box center [447, 150] width 661 height 584
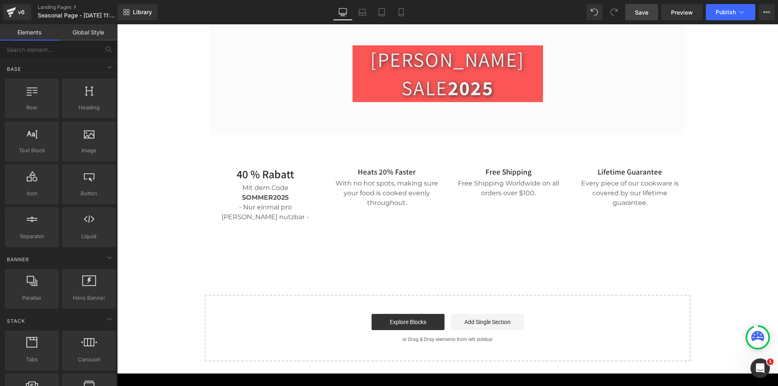
scroll to position [290, 0]
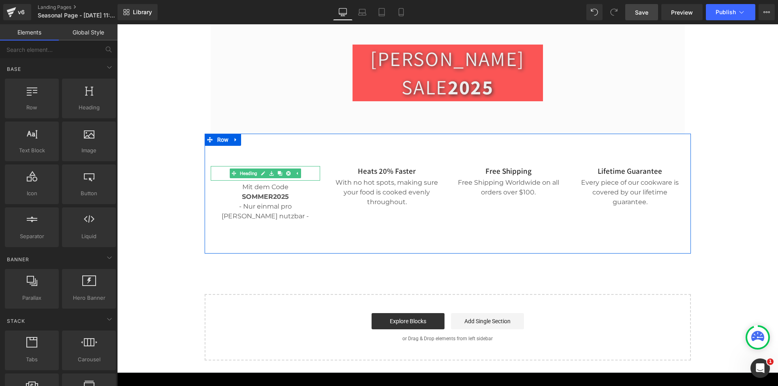
click at [307, 166] on h3 "40 % Rabatt" at bounding box center [265, 173] width 109 height 15
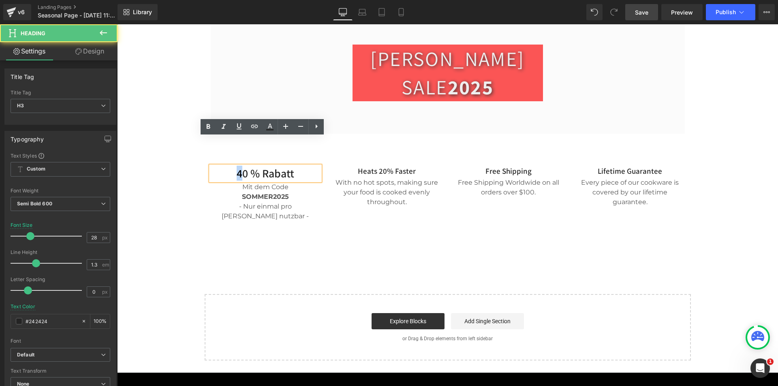
click at [234, 166] on h3 "40 % Rabatt" at bounding box center [265, 173] width 109 height 15
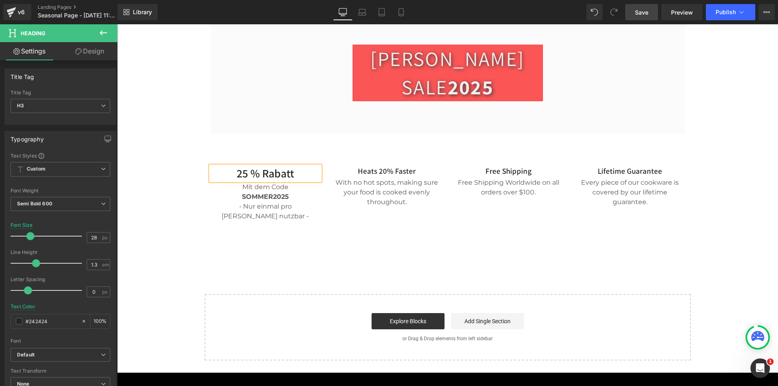
drag, startPoint x: 153, startPoint y: 195, endPoint x: 184, endPoint y: 178, distance: 35.2
click at [154, 195] on div "Cook Without Limit With The World’s Greatest Cookbooks Heading Join us to get u…" at bounding box center [447, 69] width 661 height 584
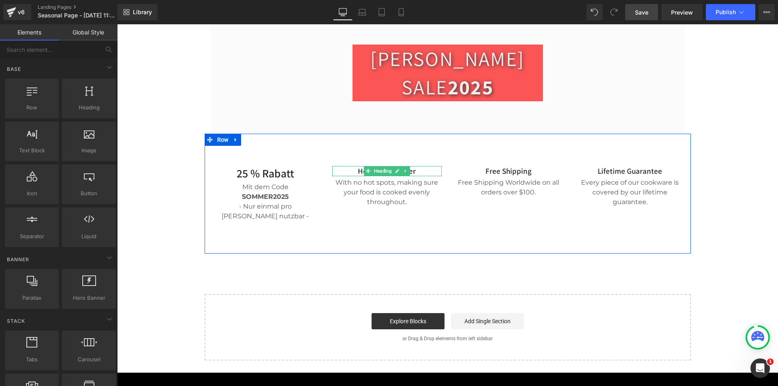
click at [424, 166] on h3 "Heats 20% Faster" at bounding box center [386, 171] width 109 height 10
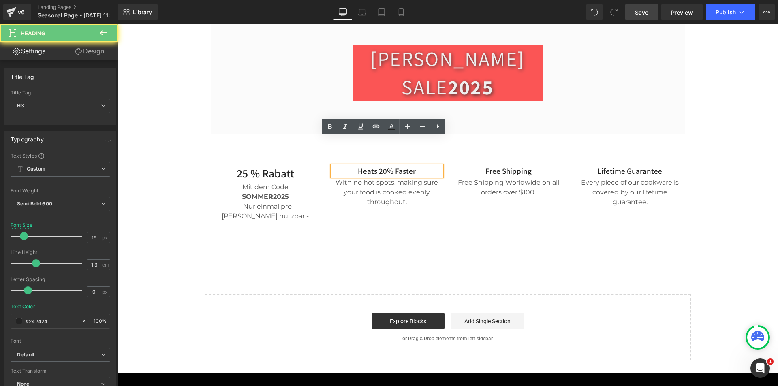
click at [411, 166] on h3 "Heats 20% Faster" at bounding box center [386, 171] width 109 height 10
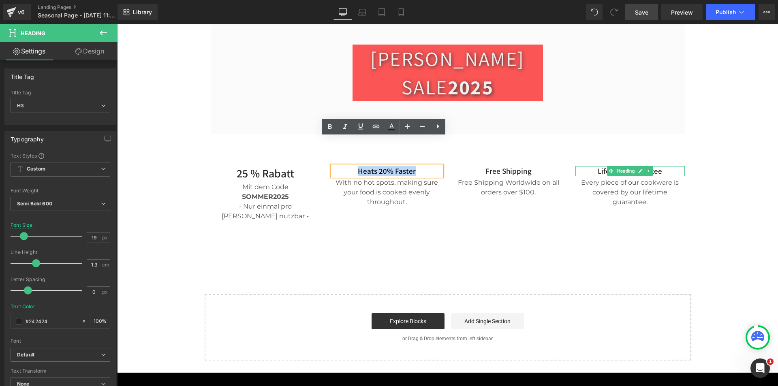
click at [669, 166] on h3 "Lifetime Guarantee" at bounding box center [630, 171] width 109 height 10
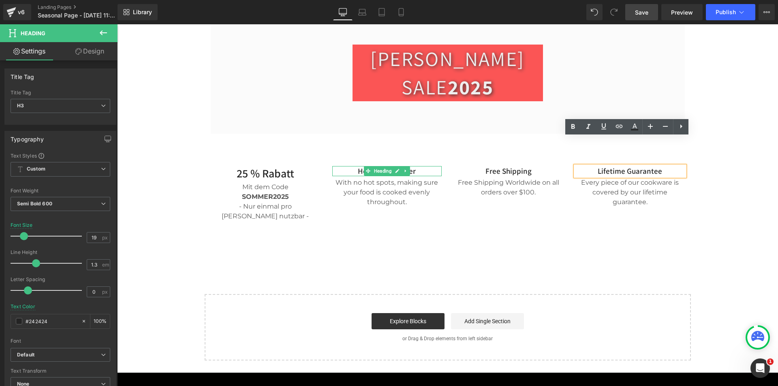
click at [424, 166] on h3 "Heats 20% Faster" at bounding box center [386, 171] width 109 height 10
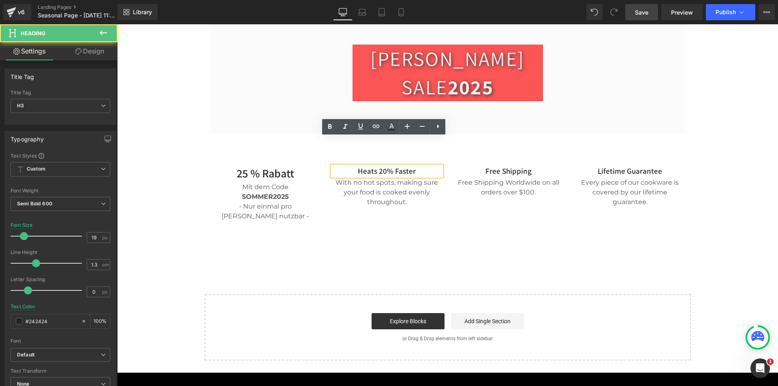
click at [424, 166] on h3 "Heats 20% Faster" at bounding box center [386, 171] width 109 height 10
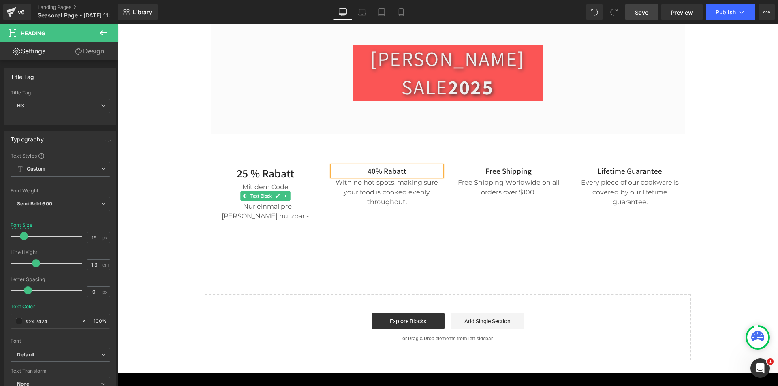
click at [269, 182] on div "Mit dem Code" at bounding box center [265, 187] width 109 height 10
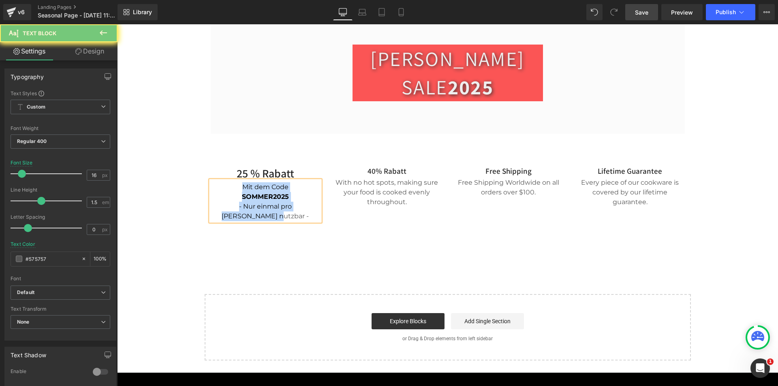
copy div "Mit dem Code SOMMER2025 - Nur einmal pro [PERSON_NAME] nutzbar -"
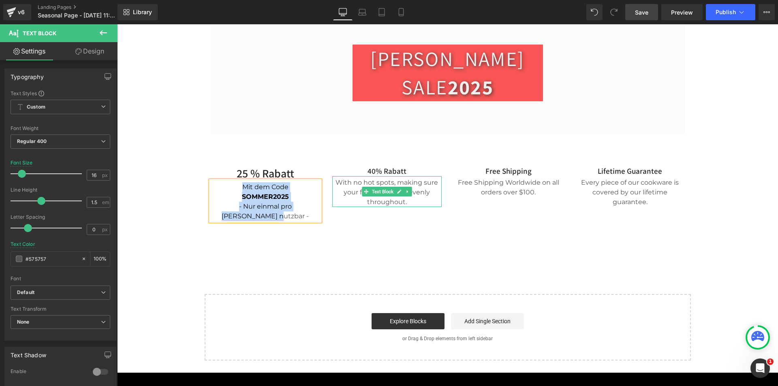
click at [381, 176] on div "With no hot spots, making sure your food is cooked evenly throughout." at bounding box center [386, 191] width 109 height 31
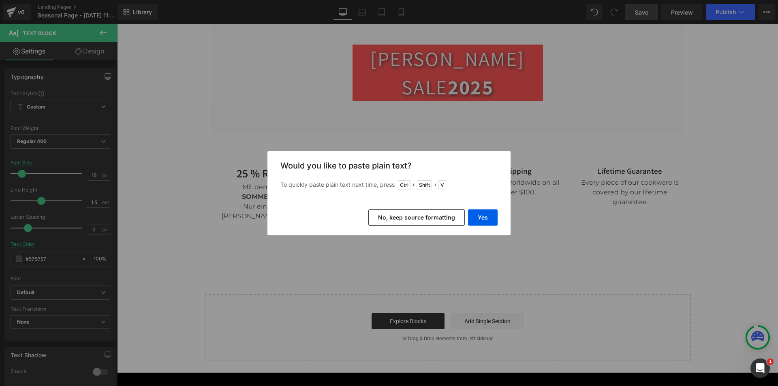
click at [430, 218] on button "No, keep source formatting" at bounding box center [416, 218] width 96 height 16
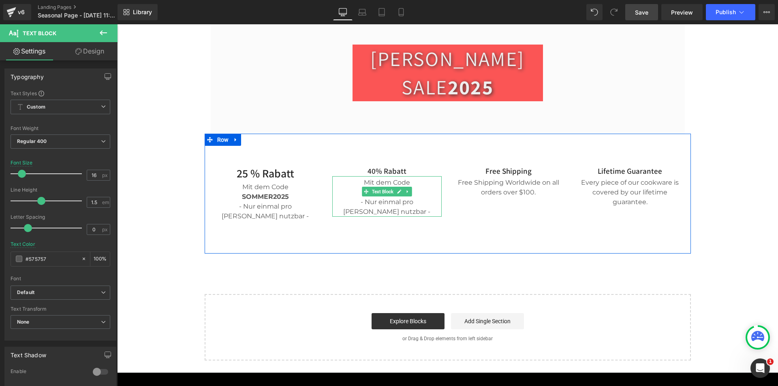
click at [415, 188] on div "SOMMER2025 - Nur einmal pro [PERSON_NAME] nutzbar -" at bounding box center [386, 202] width 109 height 29
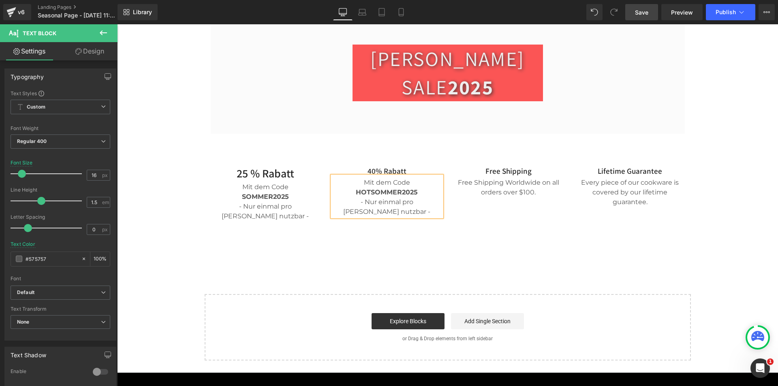
click at [370, 178] on div "Mit dem Code" at bounding box center [386, 183] width 109 height 10
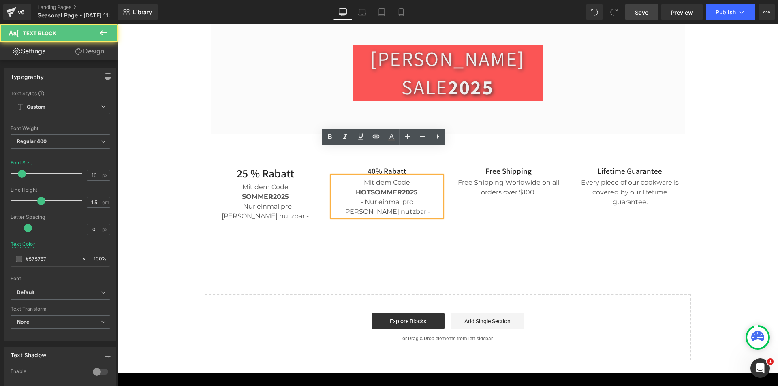
click at [370, 178] on div "Mit dem Code" at bounding box center [386, 183] width 109 height 10
click at [365, 178] on div "Mit dem Code" at bounding box center [386, 183] width 109 height 10
click at [362, 178] on div "Mit dem Code" at bounding box center [386, 183] width 109 height 10
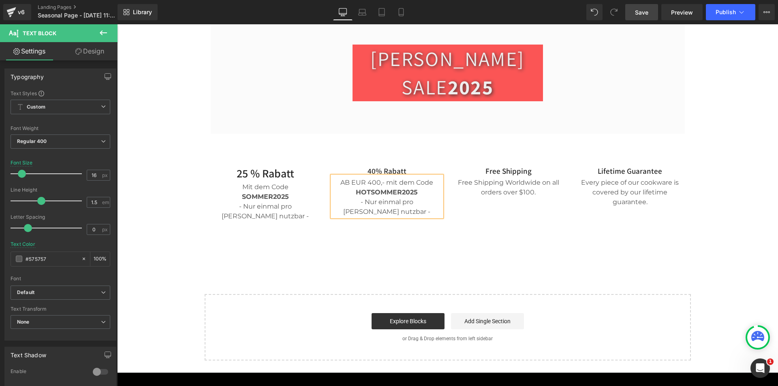
click at [430, 225] on div "Cook Without Limit With The World’s Greatest Cookbooks Heading Join us to get u…" at bounding box center [447, 69] width 661 height 584
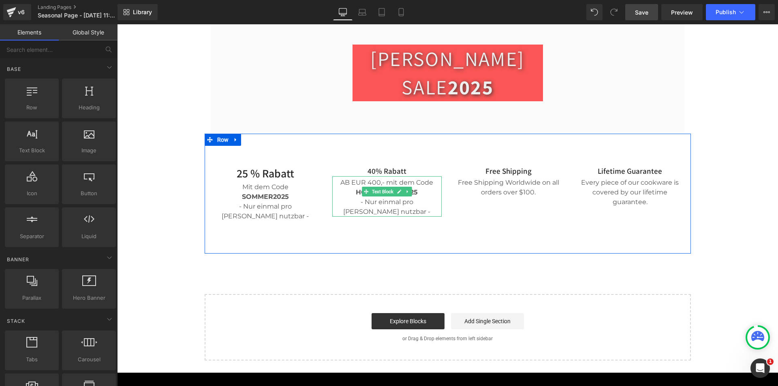
click at [347, 178] on div "AB EUR 400,- mit dem Code" at bounding box center [386, 183] width 109 height 10
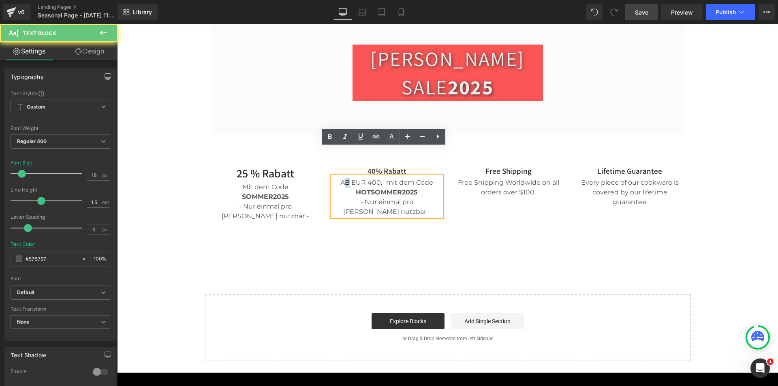
click at [344, 178] on div "AB EUR 400,- mit dem Code" at bounding box center [386, 183] width 109 height 10
click at [353, 218] on div "Cook Without Limit With The World’s Greatest Cookbooks Heading Join us to get u…" at bounding box center [447, 69] width 661 height 584
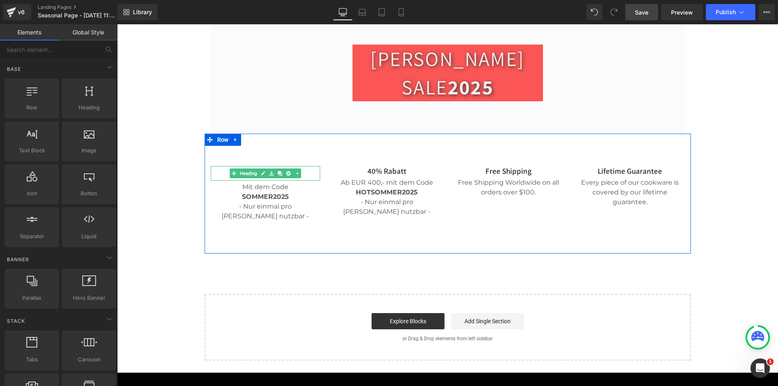
click at [314, 166] on h3 "25 % Rabatt" at bounding box center [265, 173] width 109 height 15
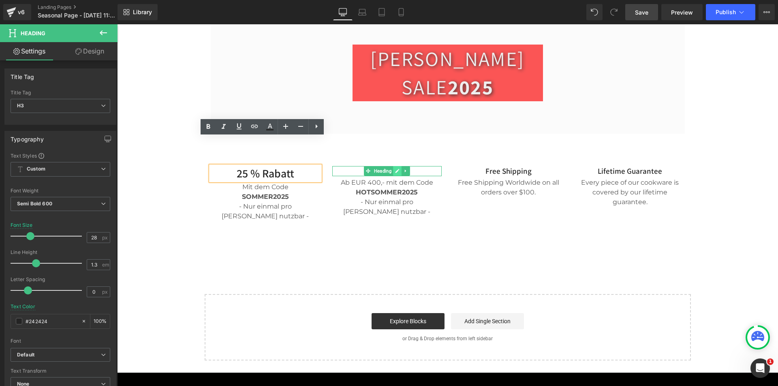
click at [397, 166] on link at bounding box center [397, 171] width 9 height 10
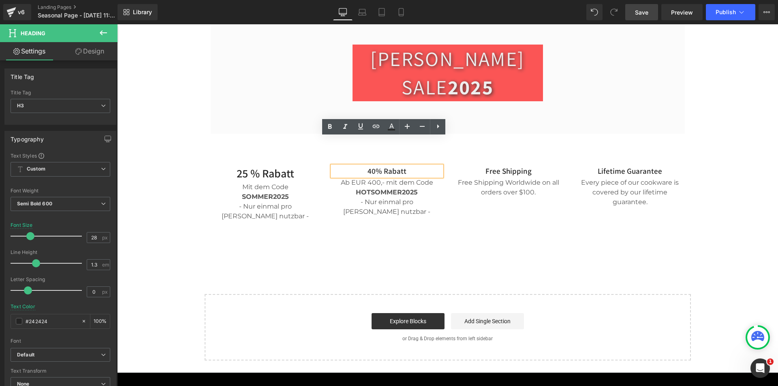
click at [409, 166] on h3 "40% Rabatt" at bounding box center [386, 171] width 109 height 10
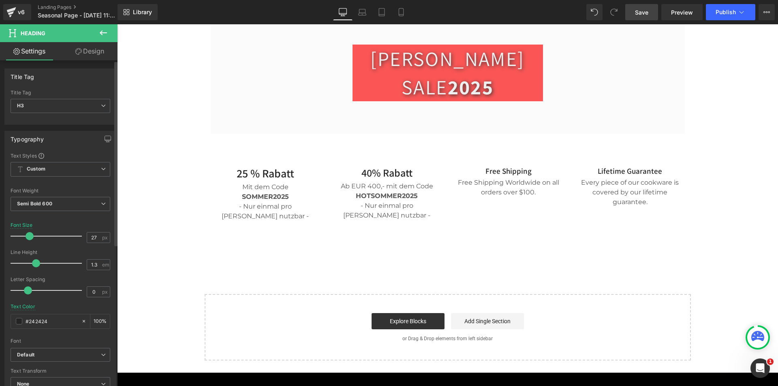
type input "28"
drag, startPoint x: 25, startPoint y: 237, endPoint x: 31, endPoint y: 237, distance: 6.1
click at [31, 237] on span at bounding box center [30, 236] width 8 height 8
drag, startPoint x: 644, startPoint y: 11, endPoint x: 649, endPoint y: 17, distance: 8.4
click at [644, 11] on span "Save" at bounding box center [641, 12] width 13 height 9
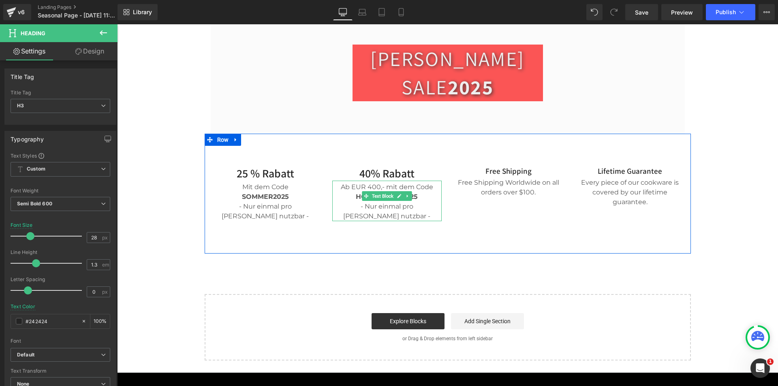
click at [362, 193] on span "HOTSOMMER2025 - Nur einmal pro [PERSON_NAME] nutzbar -" at bounding box center [386, 206] width 87 height 27
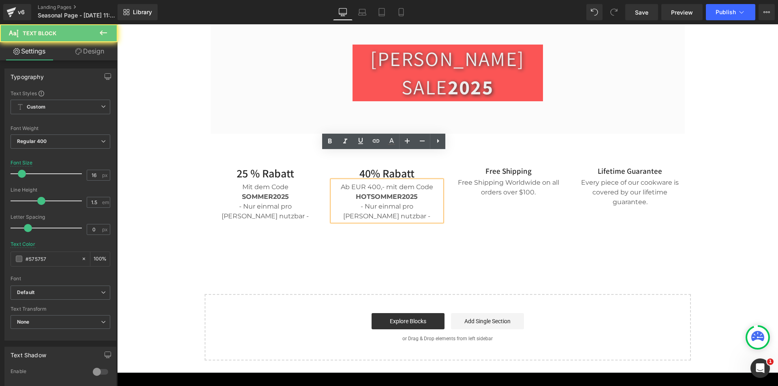
click at [362, 193] on span "HOTSOMMER2025 - Nur einmal pro [PERSON_NAME] nutzbar -" at bounding box center [386, 206] width 87 height 27
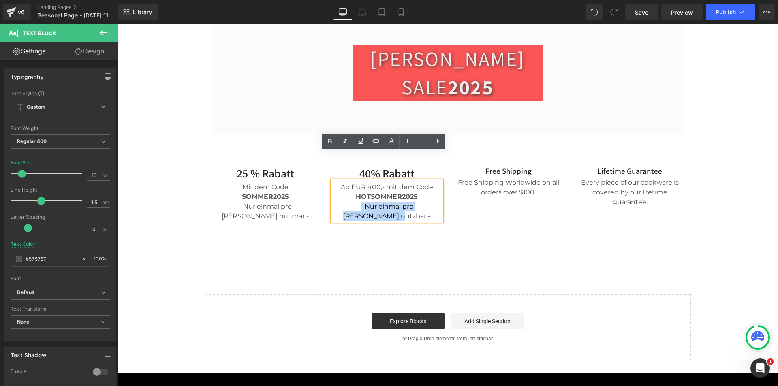
click at [362, 193] on span "HOTSOMMER2025 - Nur einmal pro [PERSON_NAME] nutzbar -" at bounding box center [386, 206] width 87 height 27
drag, startPoint x: 433, startPoint y: 178, endPoint x: 363, endPoint y: 195, distance: 72.2
click at [347, 193] on span "HOTSOMMER2025 - Nur einmal pro [PERSON_NAME] nutzbar -" at bounding box center [386, 206] width 87 height 27
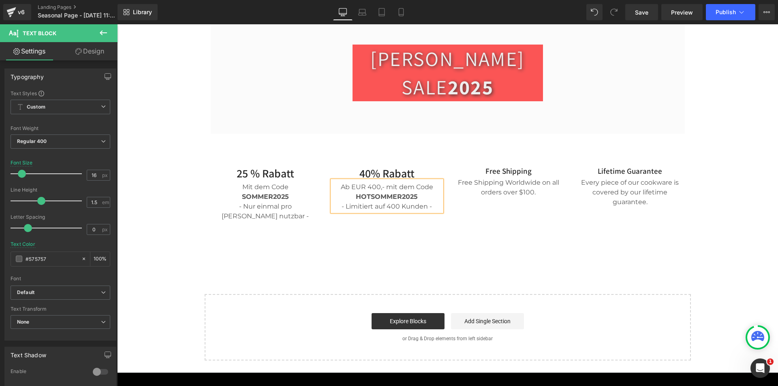
click at [447, 240] on div "Cook Without Limit With The World’s Greatest Cookbooks Heading Join us to get u…" at bounding box center [447, 69] width 661 height 584
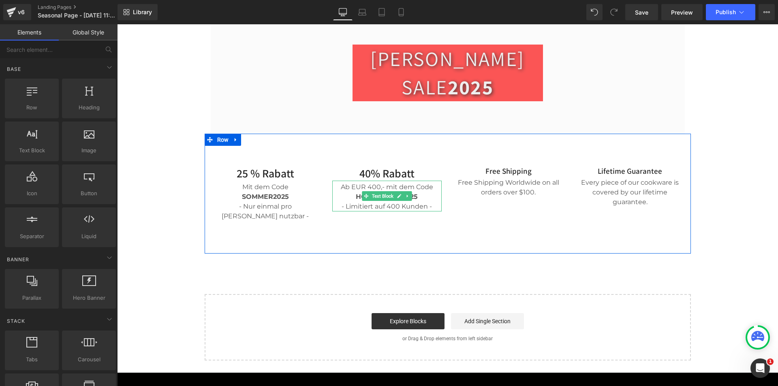
click at [424, 193] on span "HOTSOMMER2025 - Limitiert auf 400 Kunden -" at bounding box center [387, 201] width 90 height 17
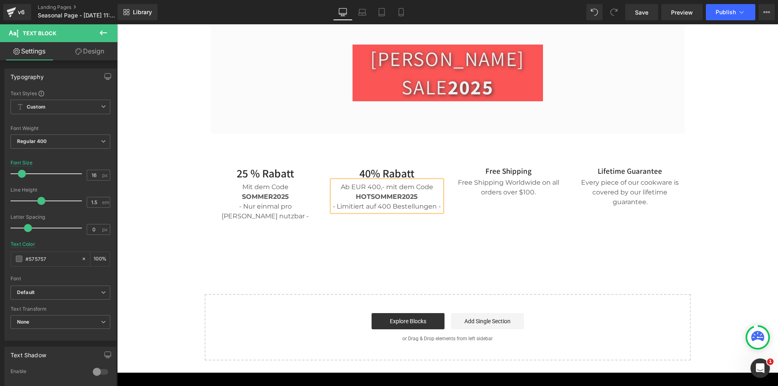
click at [479, 230] on div "Cook Without Limit With The World’s Greatest Cookbooks Heading Join us to get u…" at bounding box center [447, 69] width 661 height 584
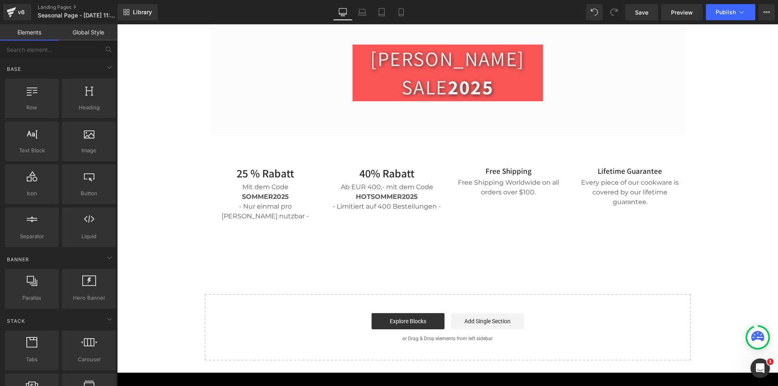
click at [715, 219] on div "Cook Without Limit With The World’s Greatest Cookbooks Heading Join us to get u…" at bounding box center [447, 69] width 661 height 584
click at [640, 14] on span "Save" at bounding box center [641, 12] width 13 height 9
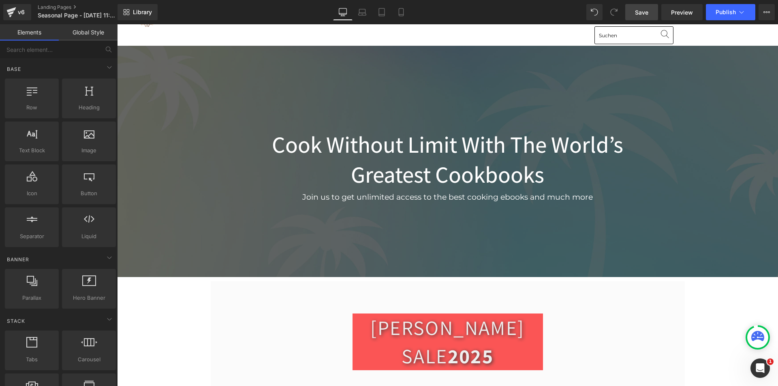
scroll to position [0, 0]
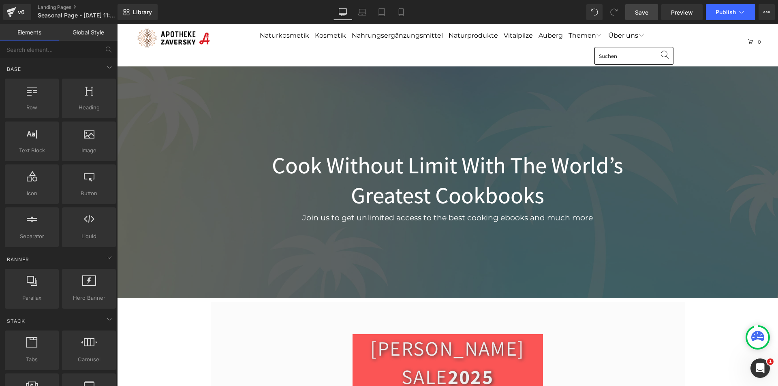
click at [648, 15] on span "Save" at bounding box center [641, 12] width 13 height 9
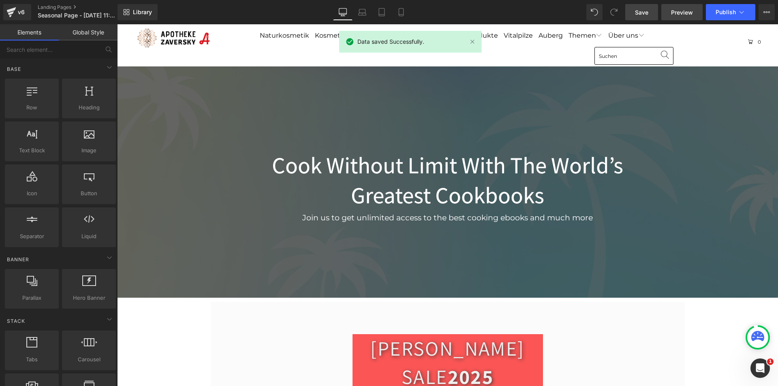
click at [671, 14] on link "Preview" at bounding box center [681, 12] width 41 height 16
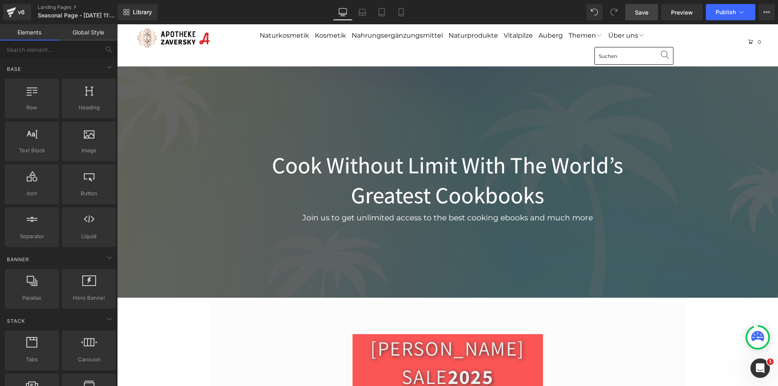
click at [636, 15] on span "Save" at bounding box center [641, 12] width 13 height 9
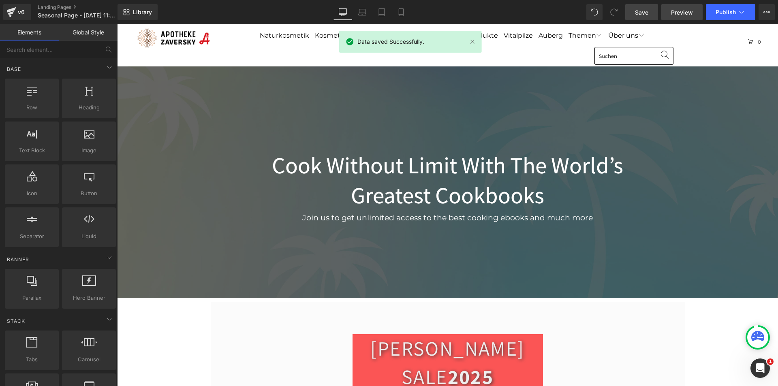
click at [671, 15] on link "Preview" at bounding box center [681, 12] width 41 height 16
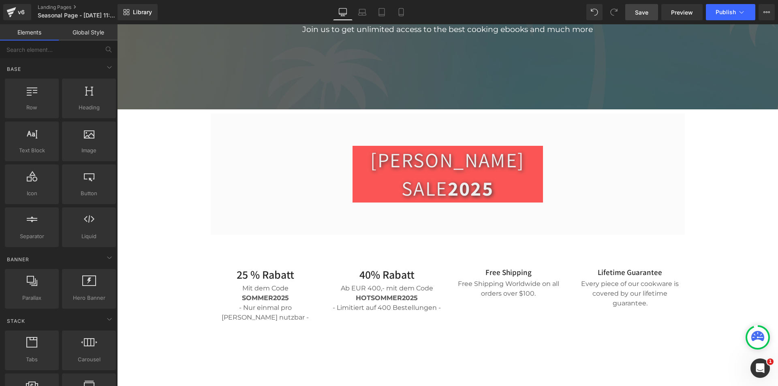
scroll to position [203, 0]
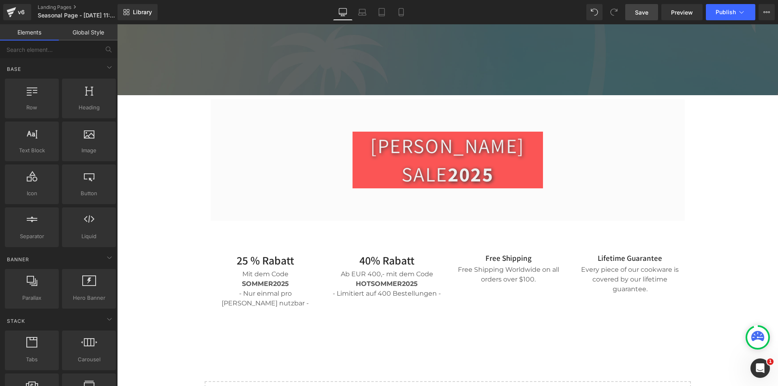
click at [725, 205] on div "Cook Without Limit With The World’s Greatest Cookbooks Heading Join us to get u…" at bounding box center [447, 156] width 661 height 584
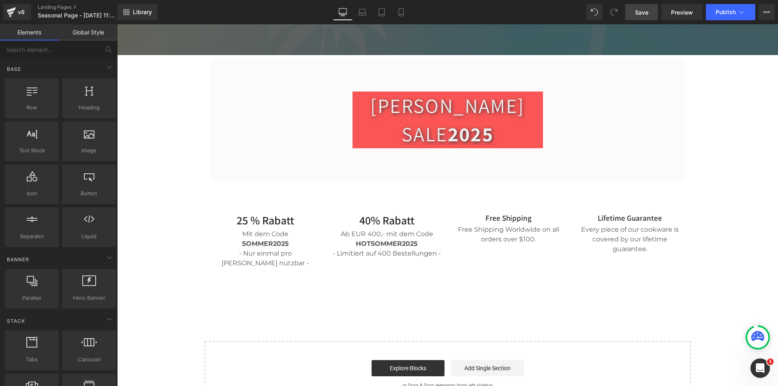
scroll to position [243, 0]
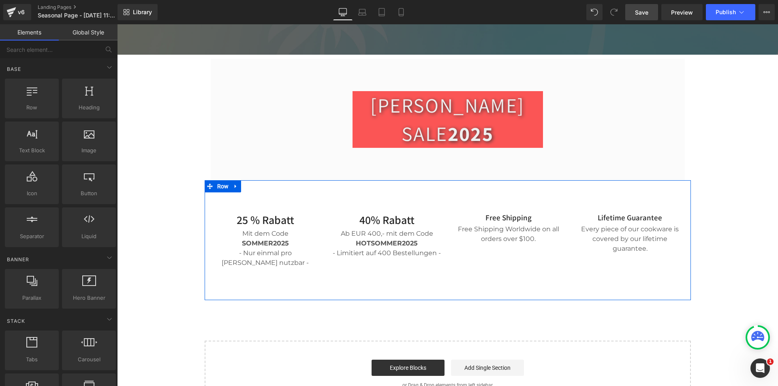
click at [462, 180] on div "25 % Rabatt Heading Mit dem Code SOMMER2025 - Nur einmal pro [PERSON_NAME] nutz…" at bounding box center [448, 240] width 486 height 120
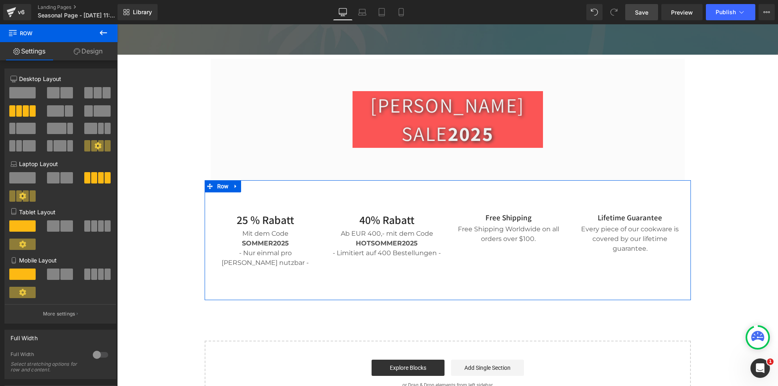
click at [89, 55] on link "Design" at bounding box center [88, 51] width 59 height 18
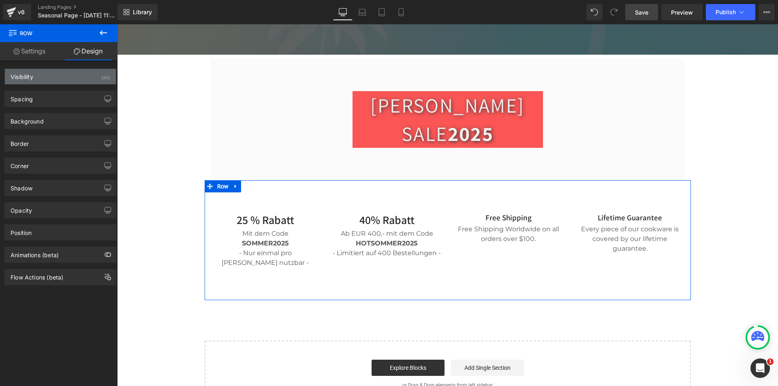
type input "0"
type input "80"
type input "0"
type input "80"
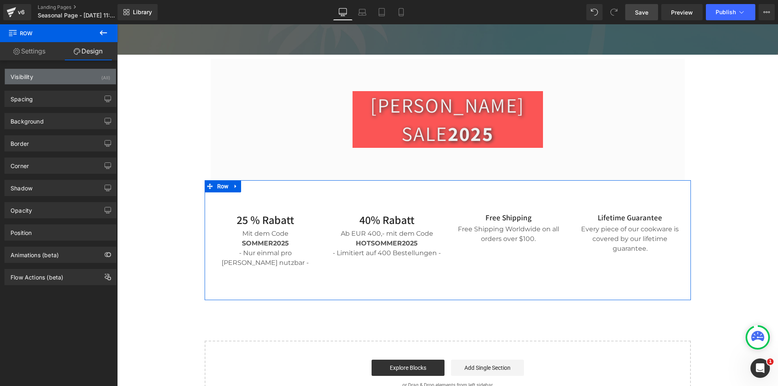
type input "0"
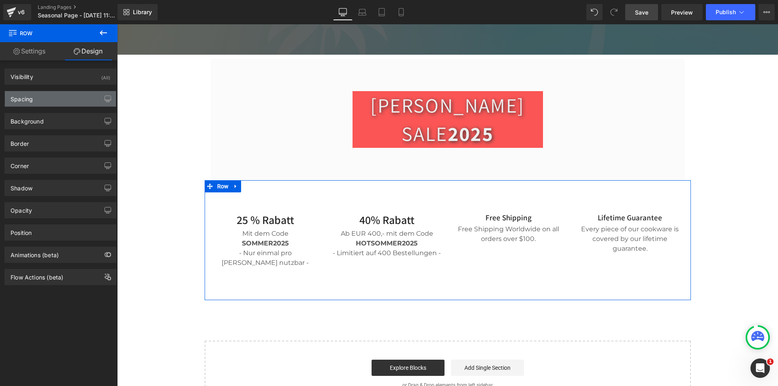
click at [62, 98] on div "Spacing" at bounding box center [60, 98] width 111 height 15
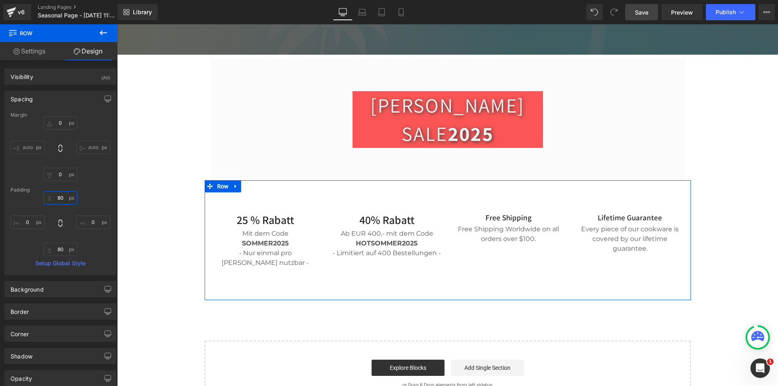
click at [60, 197] on input "80" at bounding box center [60, 197] width 34 height 13
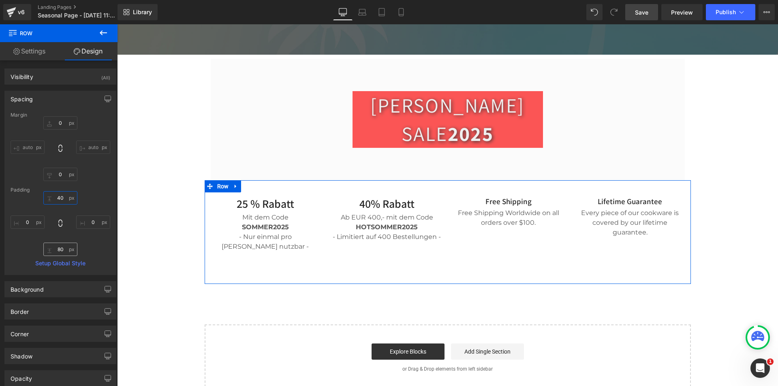
type input "40"
click at [59, 247] on input "80" at bounding box center [60, 249] width 34 height 13
type input "40"
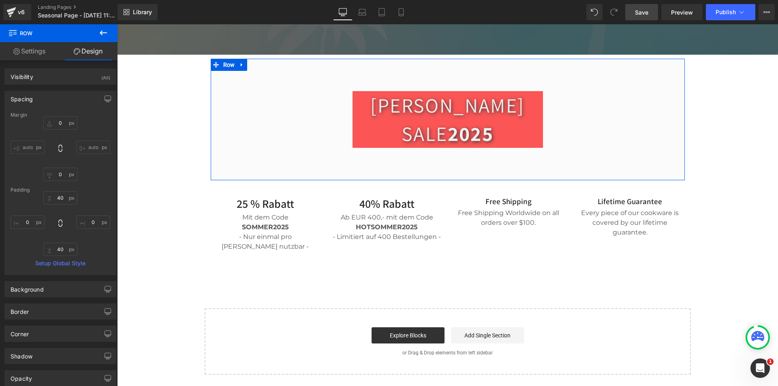
click at [293, 110] on div "[PERSON_NAME] SALE 2025 Heading Row" at bounding box center [448, 115] width 474 height 73
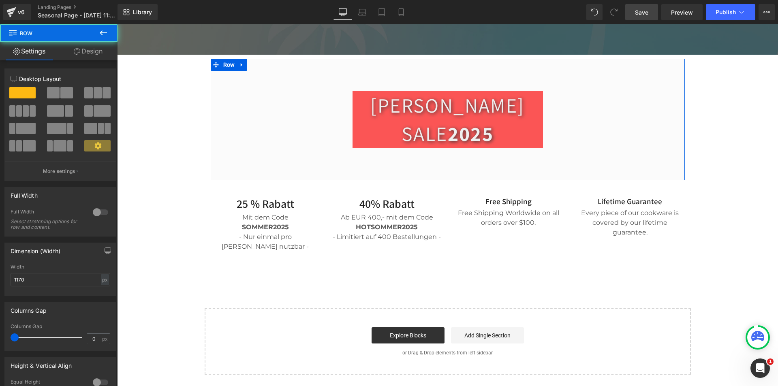
click at [95, 53] on link "Design" at bounding box center [88, 51] width 59 height 18
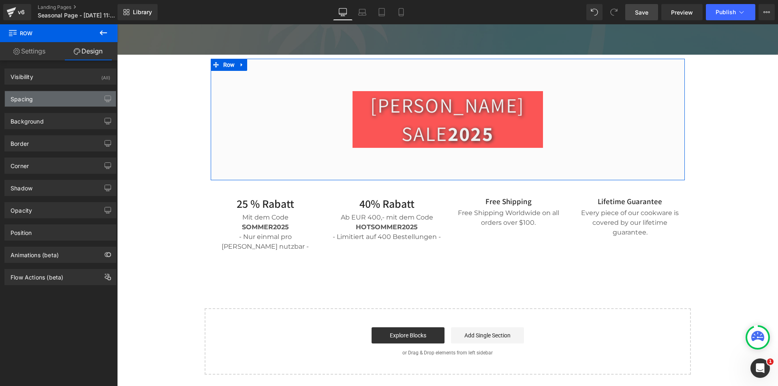
click at [65, 101] on div "Spacing" at bounding box center [60, 98] width 111 height 15
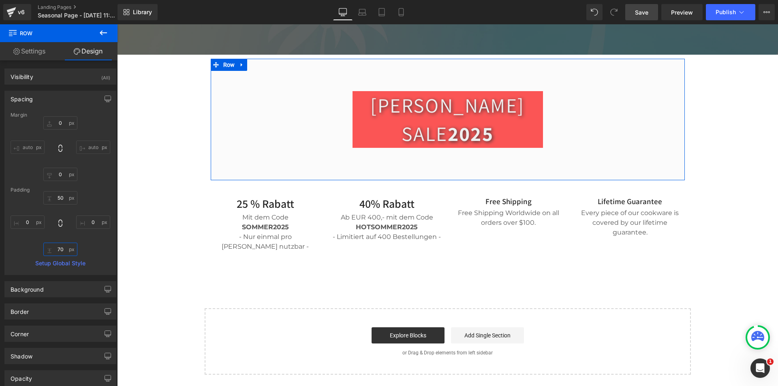
click at [64, 246] on input "70" at bounding box center [60, 249] width 34 height 13
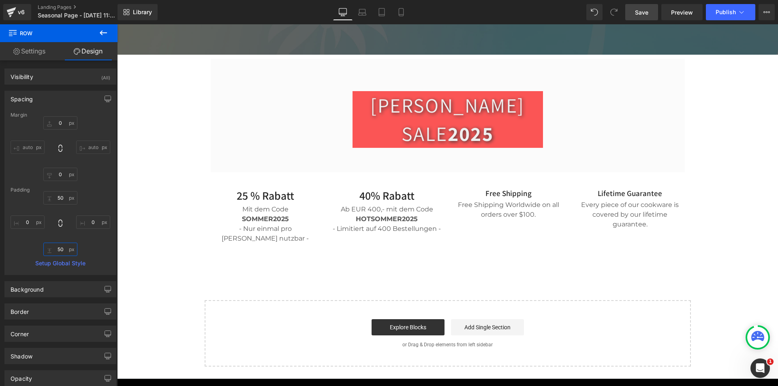
type input "50"
click at [636, 12] on span "Save" at bounding box center [641, 12] width 13 height 9
